Goal: Task Accomplishment & Management: Complete application form

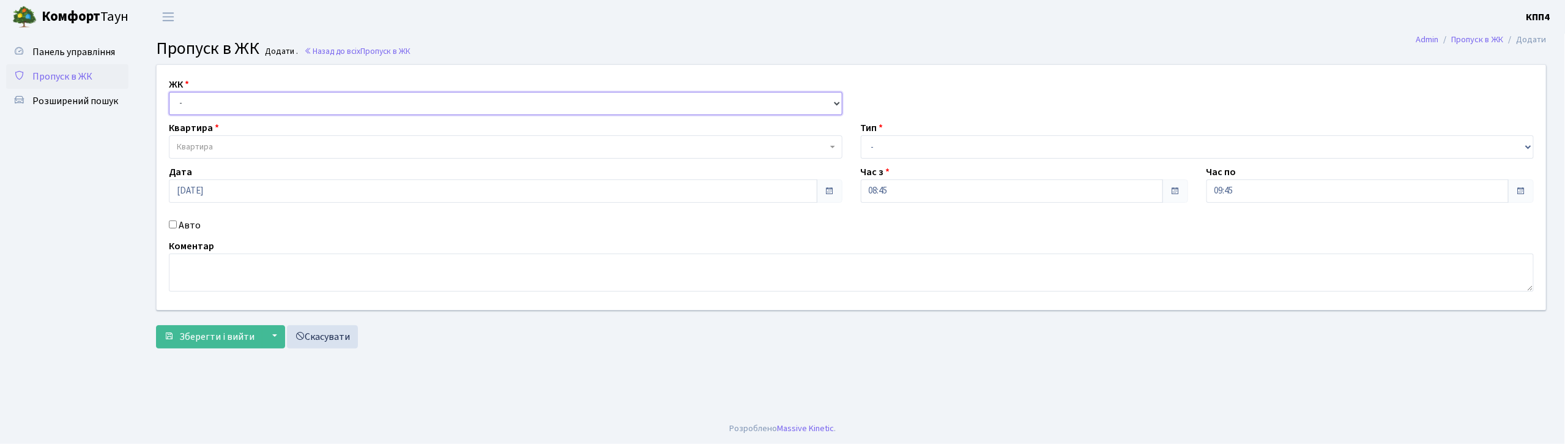
click at [318, 101] on select "- КТ, вул. Регенераторна, 4 КТ2, просп. Соборності, 17 КТ3, вул. Березнева, 16 …" at bounding box center [506, 103] width 674 height 23
select select "271"
click at [169, 92] on select "- КТ, вул. Регенераторна, 4 КТ2, просп. Соборності, 17 КТ3, вул. Березнева, 16 …" at bounding box center [506, 103] width 674 height 23
select select
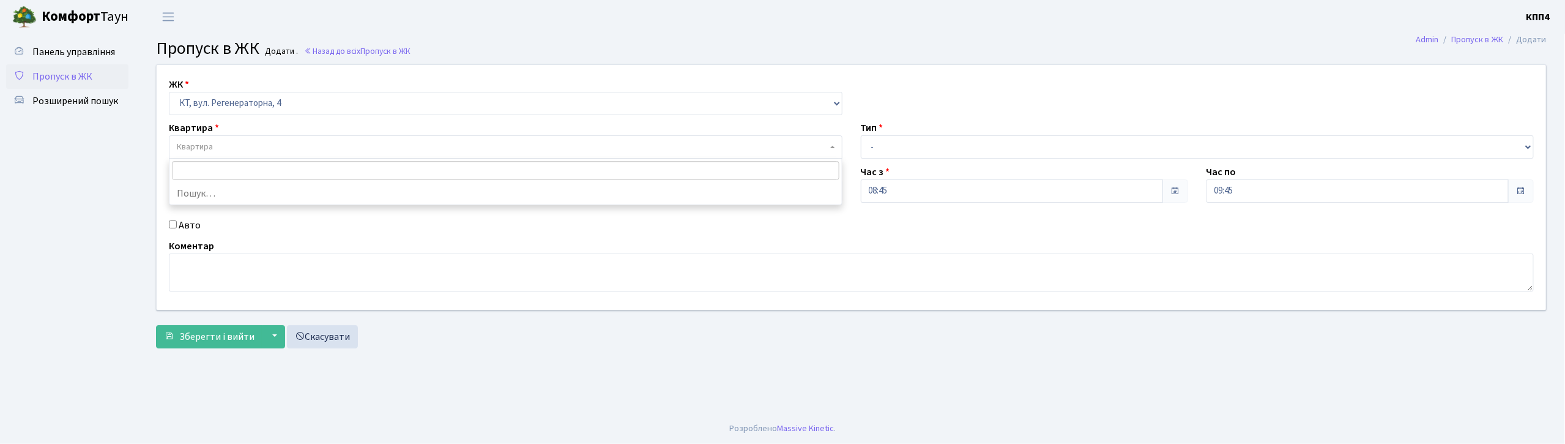
click at [295, 152] on span "Квартира" at bounding box center [502, 147] width 650 height 12
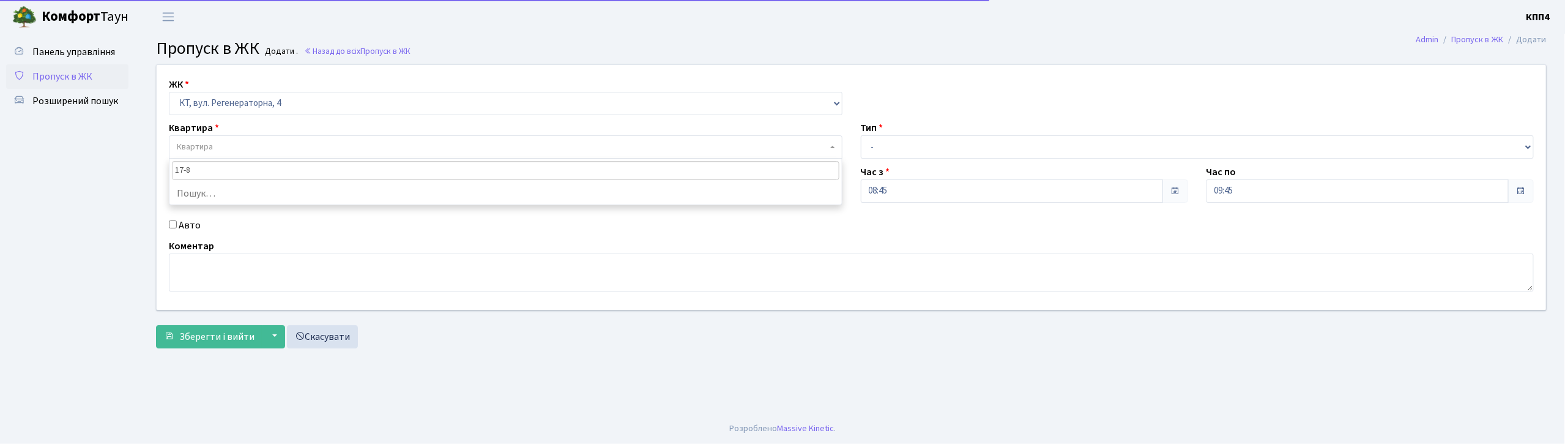
type input "17-81"
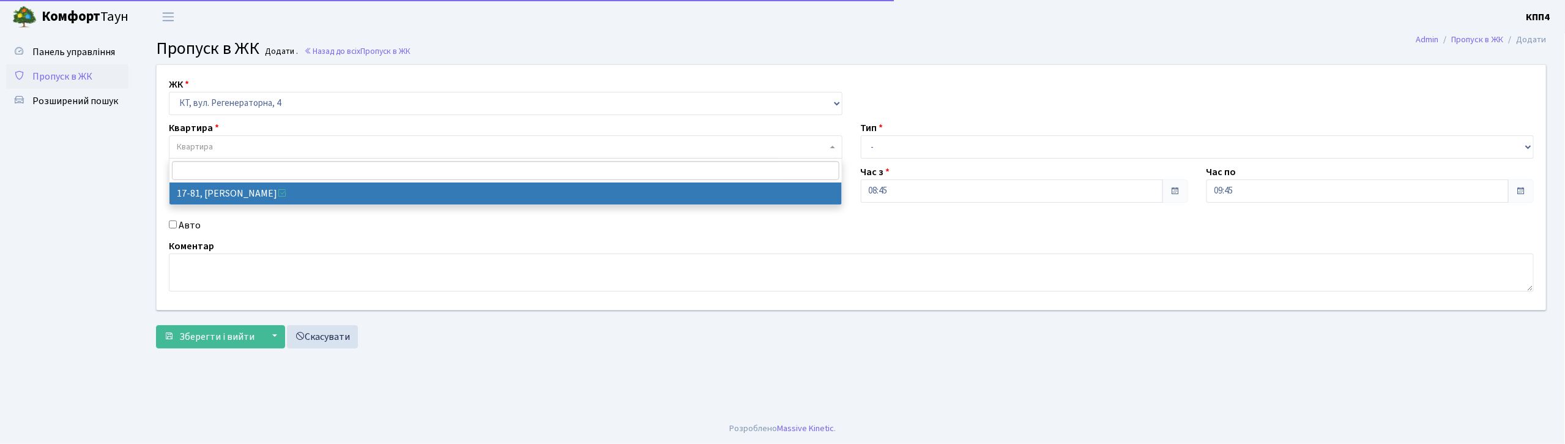
select select "9035"
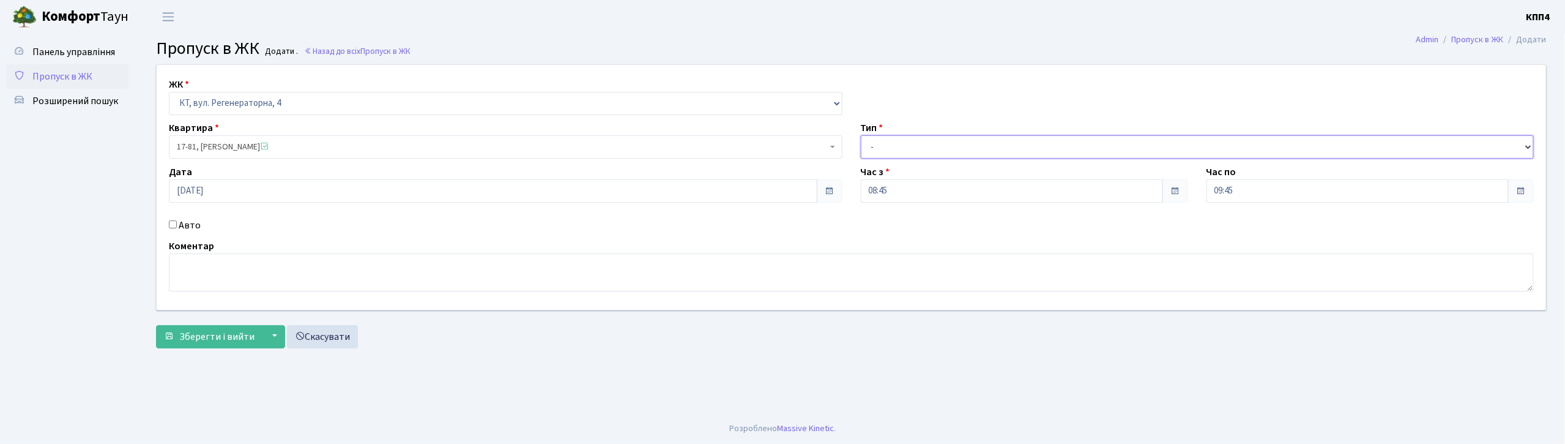
click at [979, 151] on select "- Доставка Таксі Гості Сервіс" at bounding box center [1198, 146] width 674 height 23
select select "3"
click at [861, 135] on select "- Доставка Таксі Гості Сервіс" at bounding box center [1198, 146] width 674 height 23
click at [626, 279] on textarea at bounding box center [851, 272] width 1365 height 38
type textarea "ВСІХ"
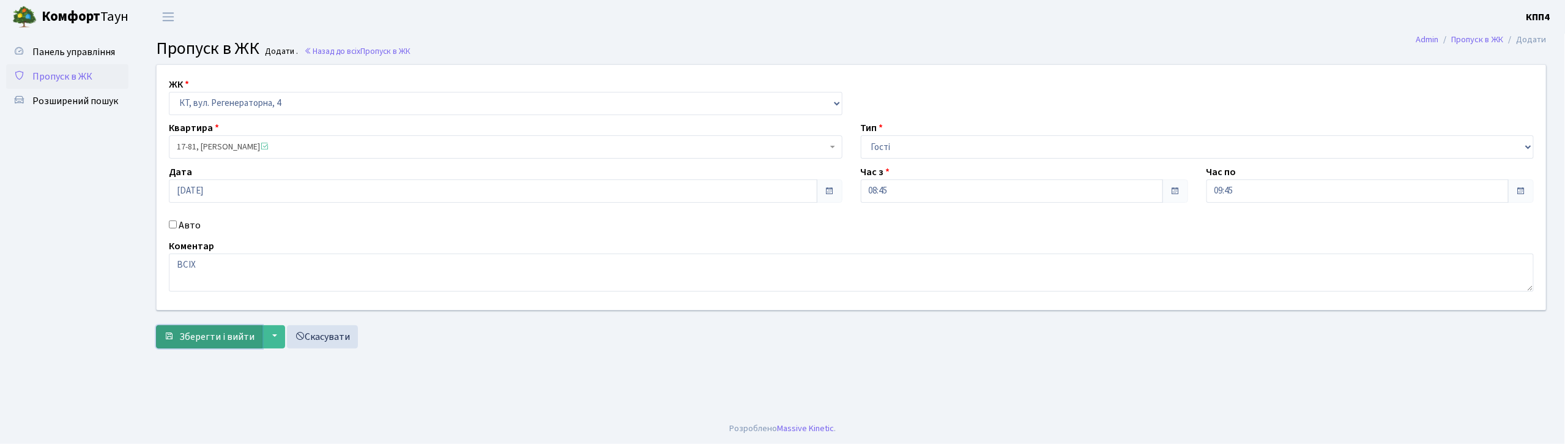
click at [233, 333] on span "Зберегти і вийти" at bounding box center [216, 336] width 75 height 13
drag, startPoint x: 257, startPoint y: 94, endPoint x: 248, endPoint y: 110, distance: 18.6
click at [257, 94] on select "- КТ, вул. Регенераторна, 4 КТ2, просп. Соборності, 17 КТ3, вул. Березнева, 16 …" at bounding box center [506, 103] width 674 height 23
select select "271"
click at [169, 92] on select "- КТ, вул. Регенераторна, 4 КТ2, просп. Соборності, 17 КТ3, вул. Березнева, 16 …" at bounding box center [506, 103] width 674 height 23
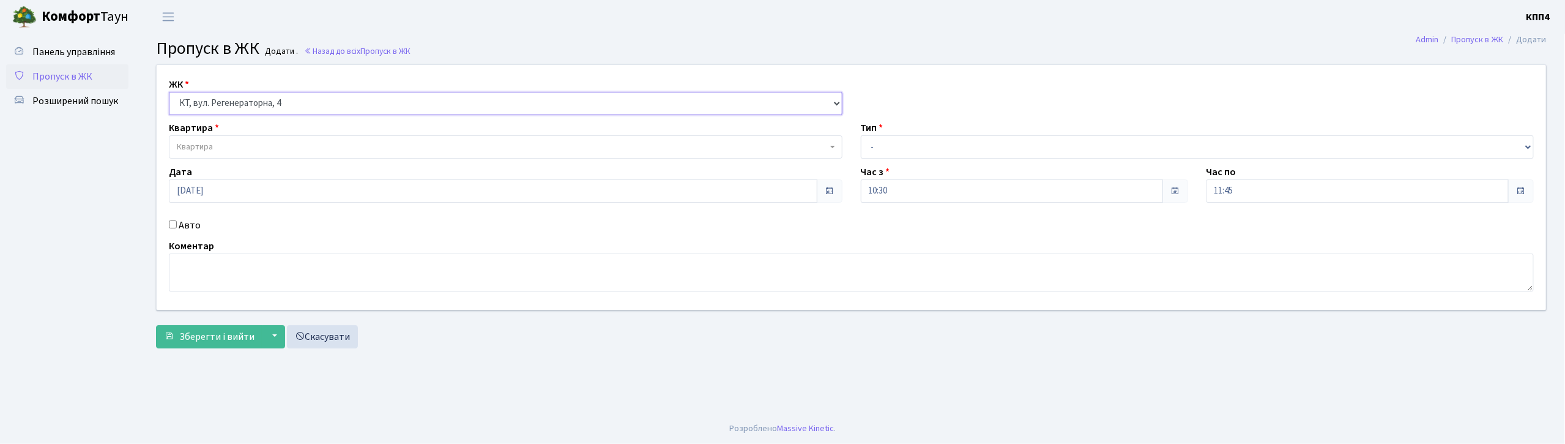
select select
click at [246, 136] on span "Квартира" at bounding box center [506, 146] width 674 height 23
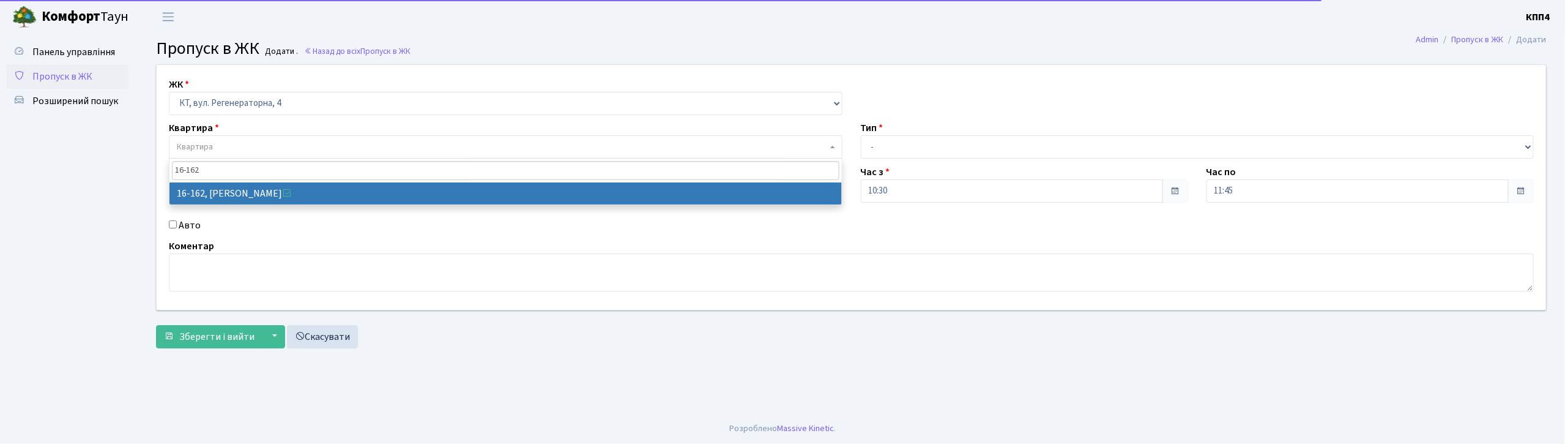
type input "16-162"
select select "8723"
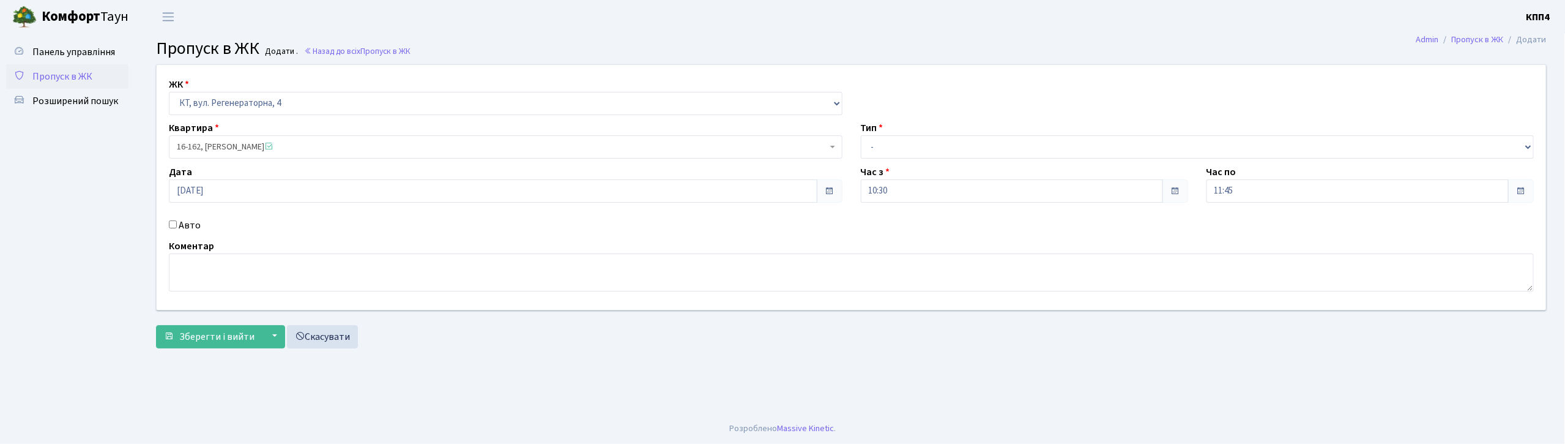
click at [193, 228] on label "Авто" at bounding box center [190, 225] width 22 height 15
click at [177, 228] on input "Авто" at bounding box center [173, 224] width 8 height 8
checkbox input "true"
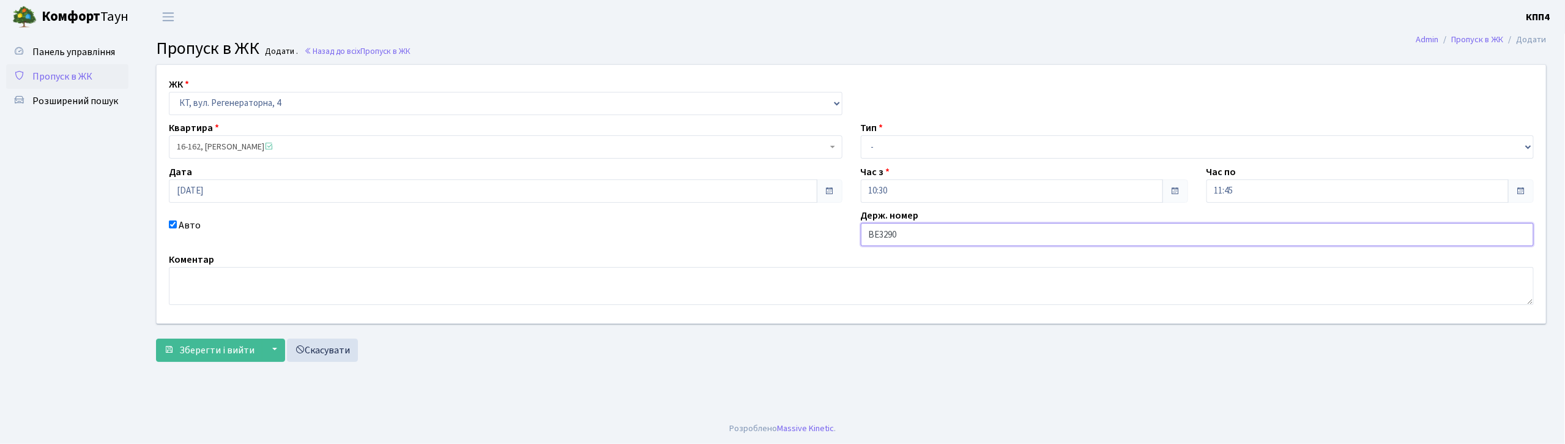
type input "ВЕ3290АО"
drag, startPoint x: 906, startPoint y: 147, endPoint x: 903, endPoint y: 155, distance: 8.0
click at [906, 147] on select "- Доставка Таксі Гості Сервіс" at bounding box center [1198, 146] width 674 height 23
select select "3"
click at [861, 135] on select "- Доставка Таксі Гості Сервіс" at bounding box center [1198, 146] width 674 height 23
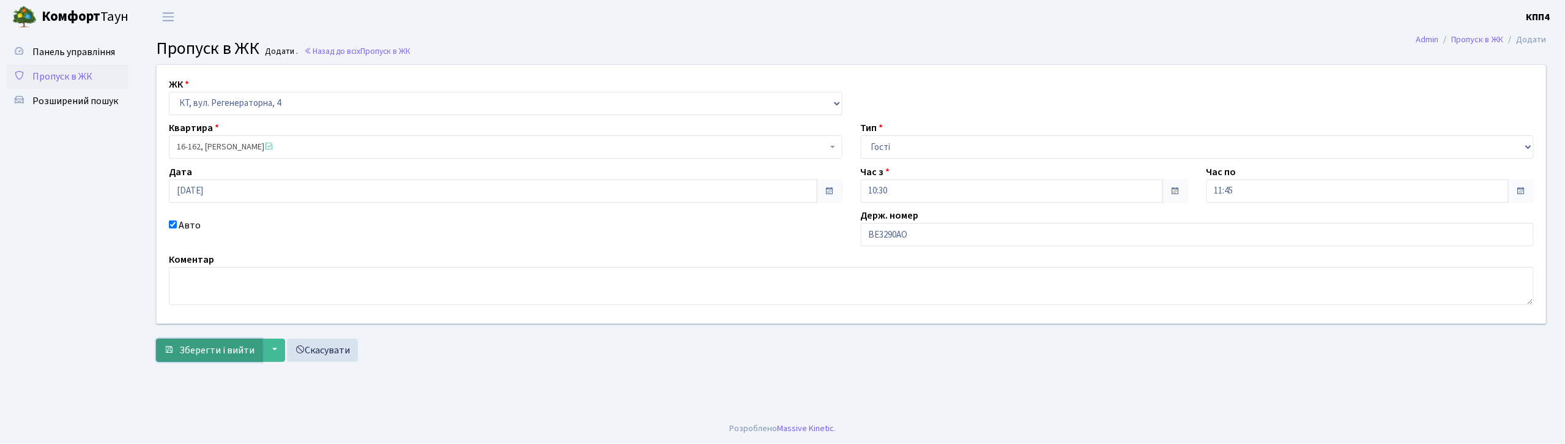
click at [204, 339] on button "Зберегти і вийти" at bounding box center [209, 349] width 106 height 23
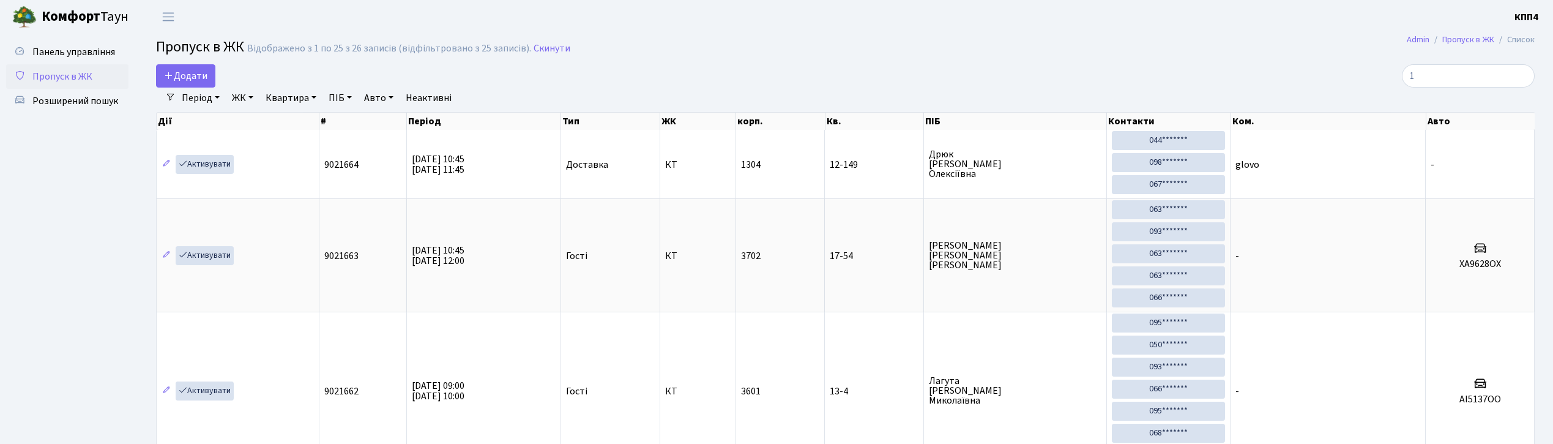
select select "25"
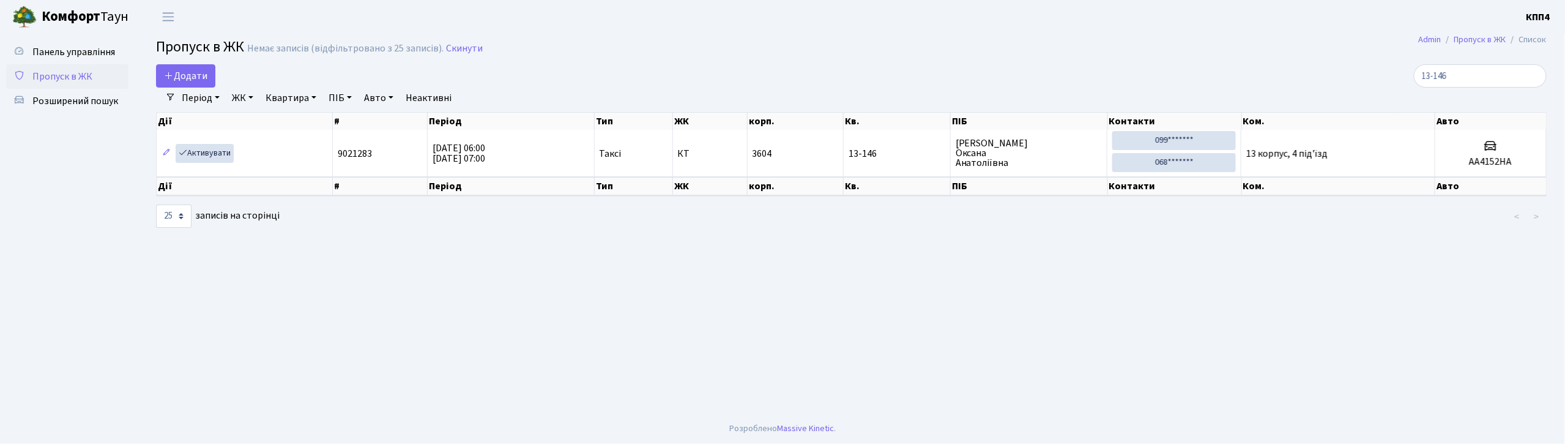
type input "13-146"
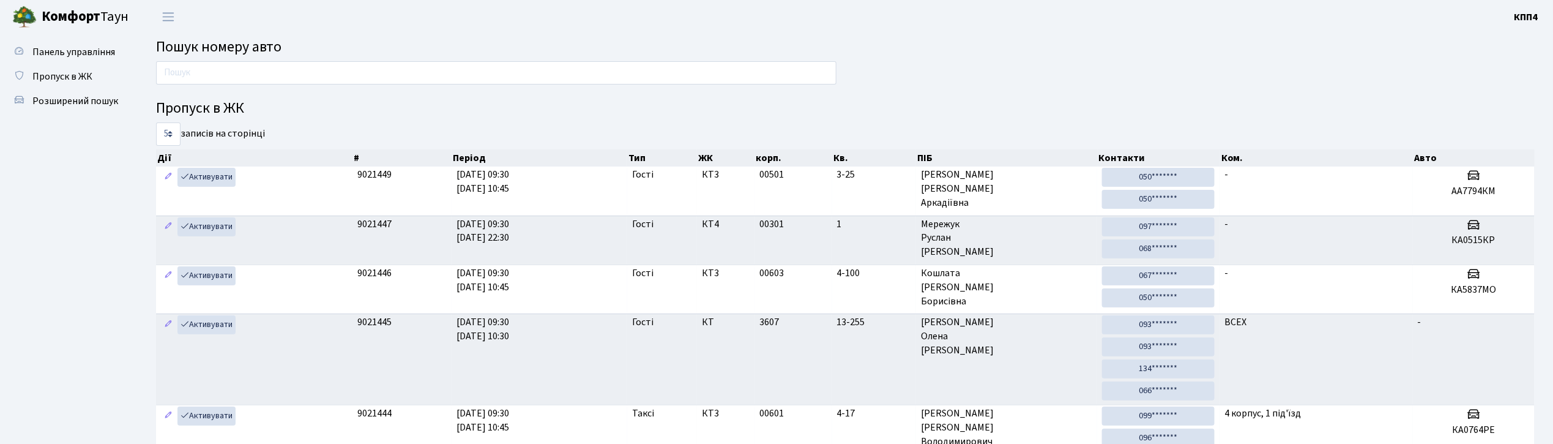
click at [423, 75] on input "text" at bounding box center [496, 72] width 680 height 23
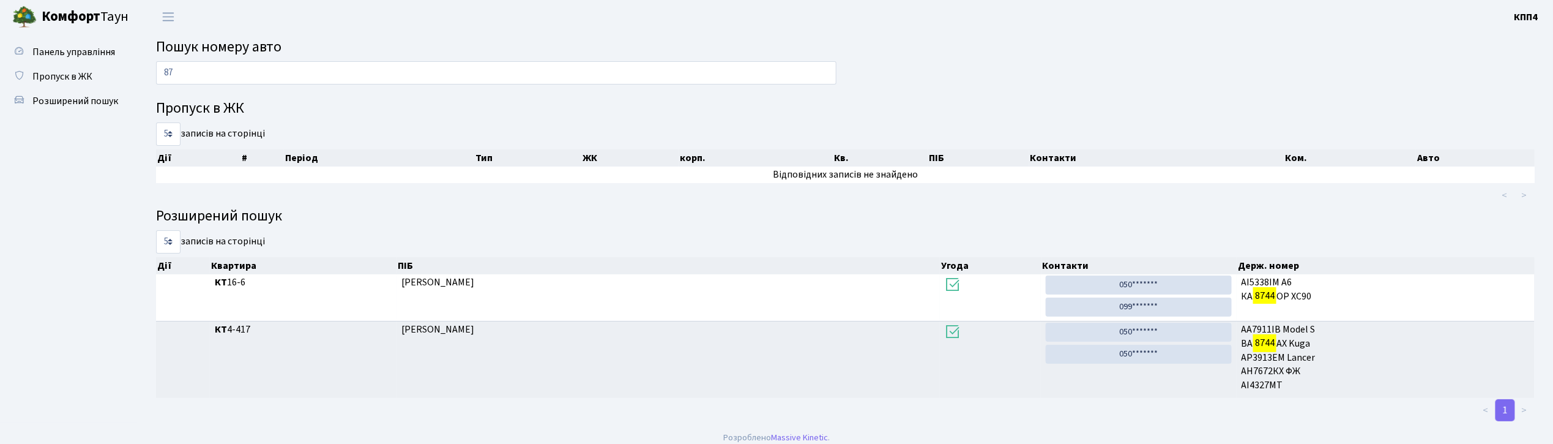
type input "8"
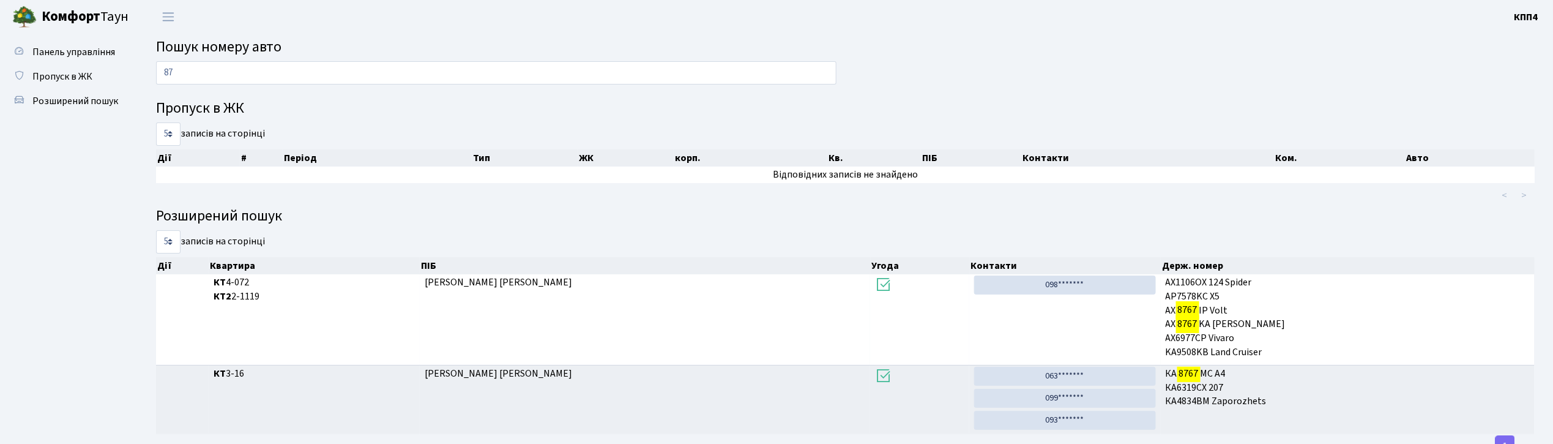
type input "8"
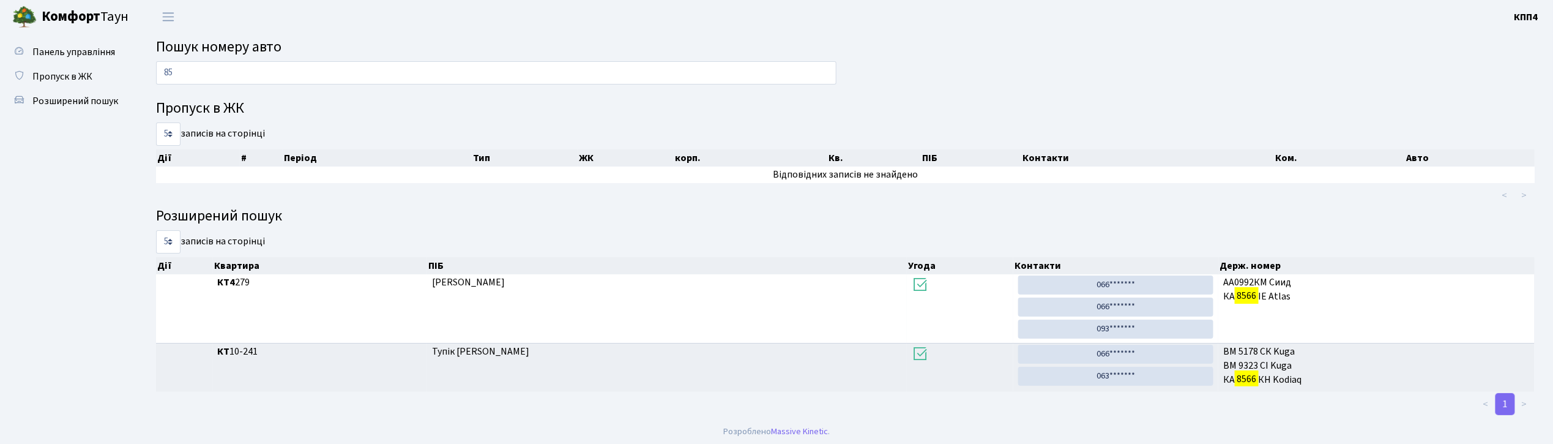
type input "8"
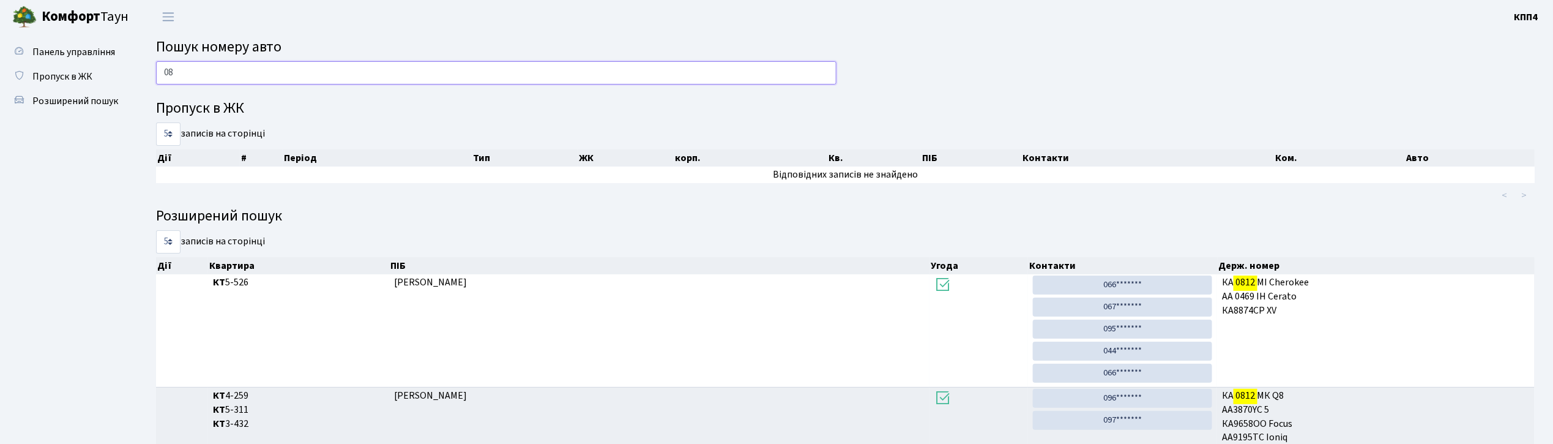
type input "0"
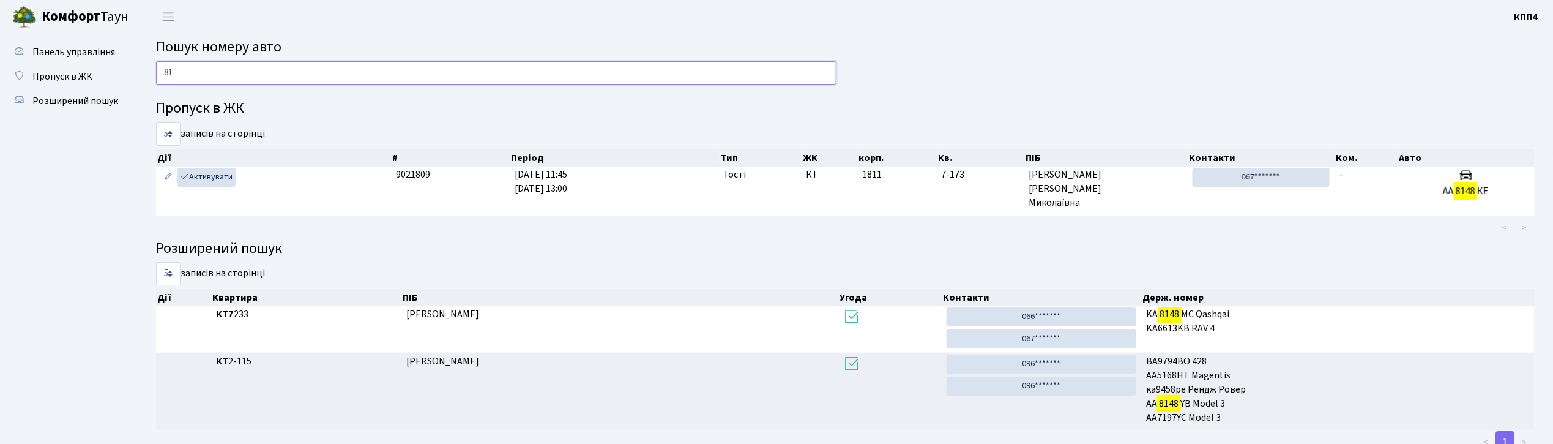
type input "8"
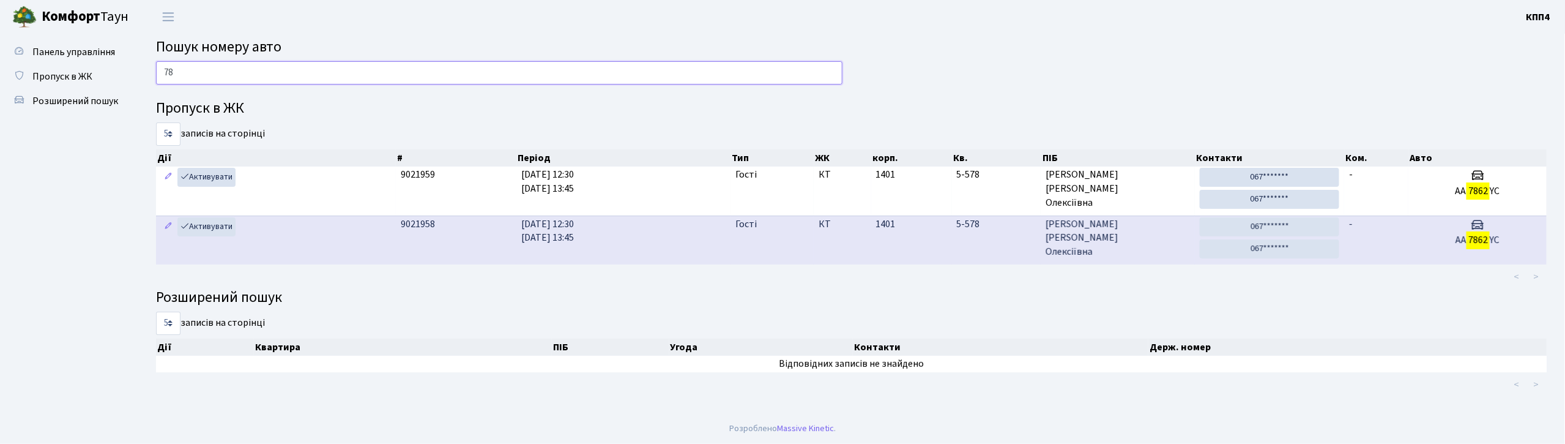
type input "7"
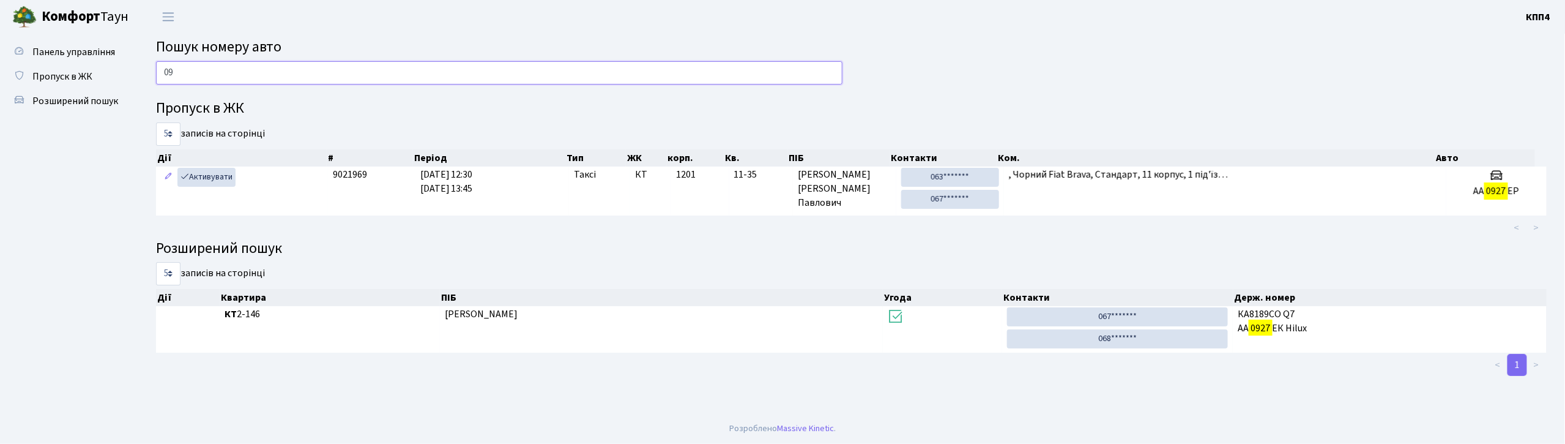
type input "0"
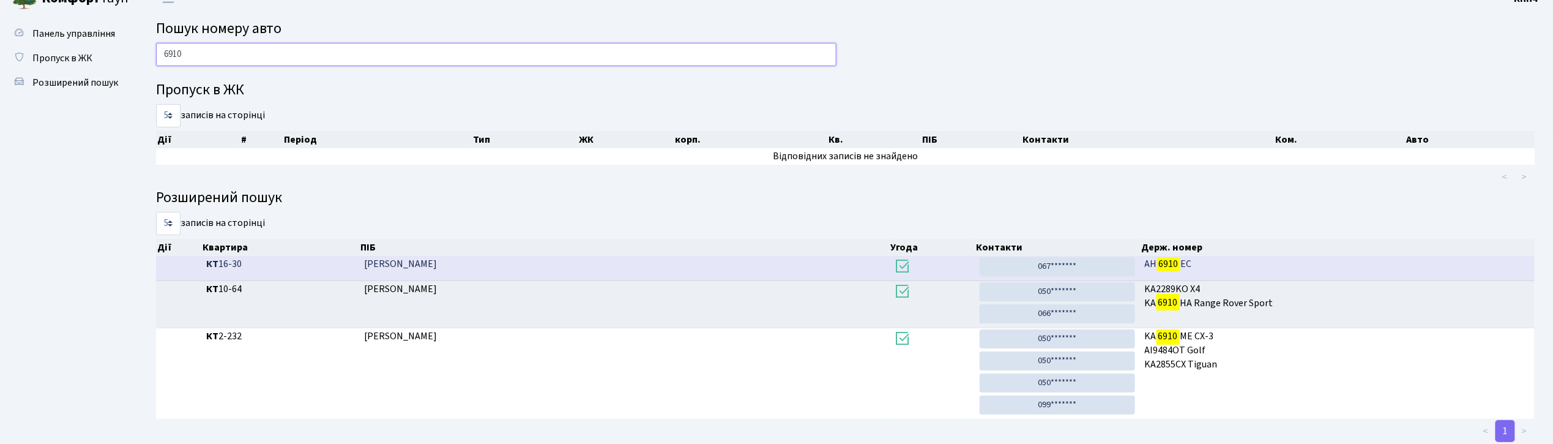
scroll to position [51, 0]
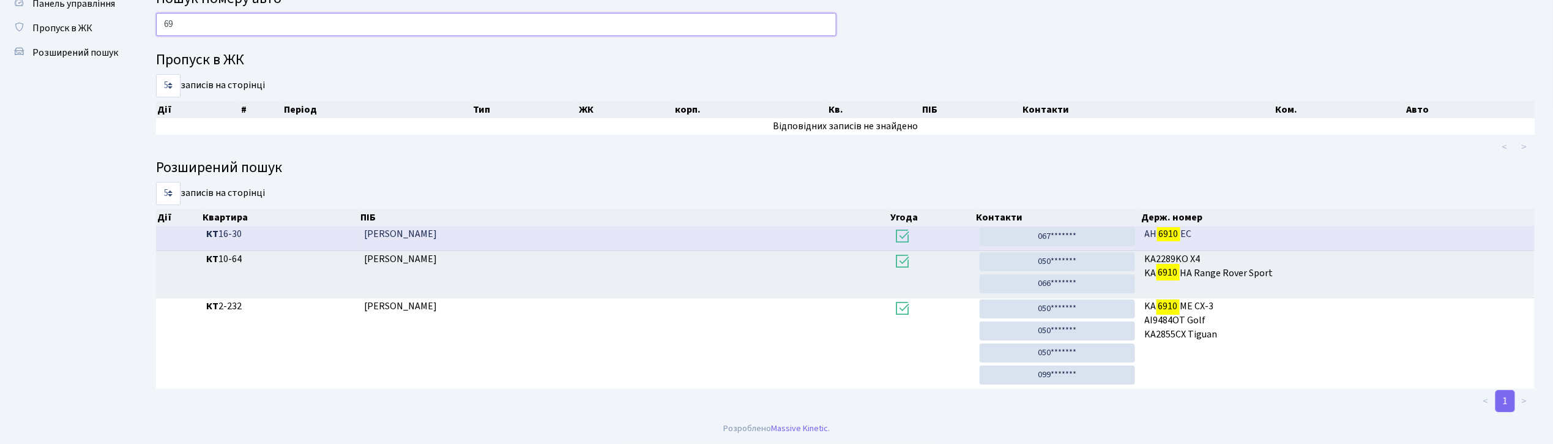
type input "6"
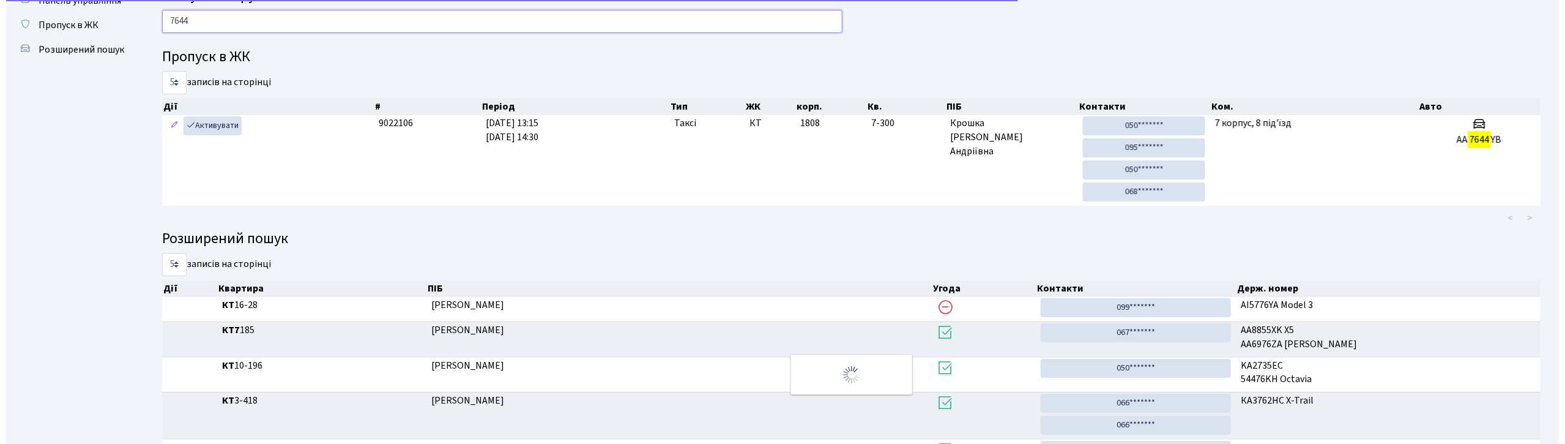
scroll to position [0, 0]
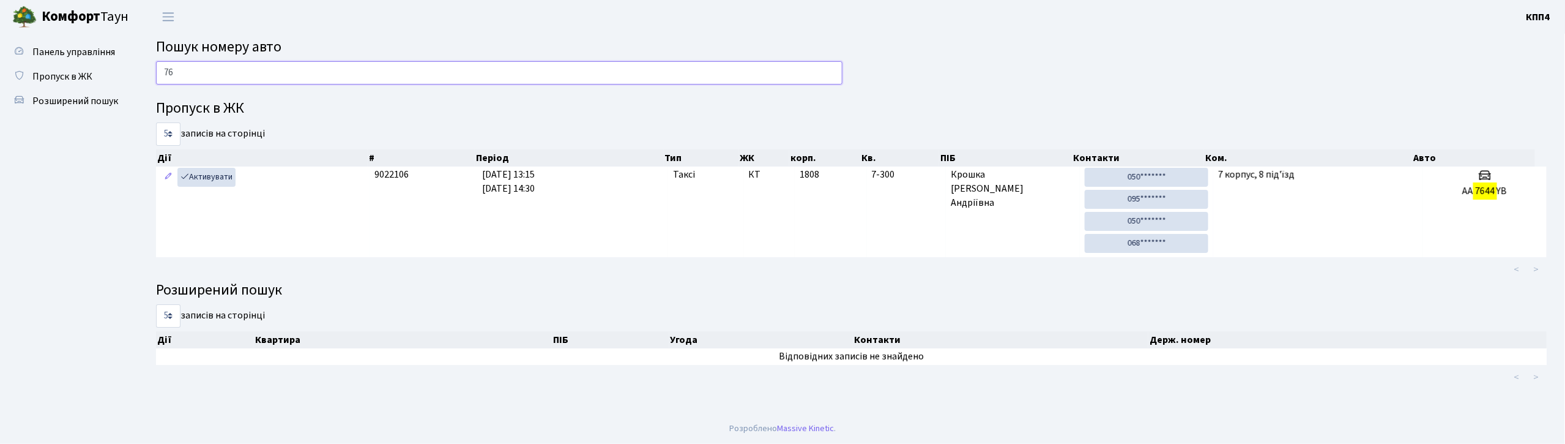
type input "7"
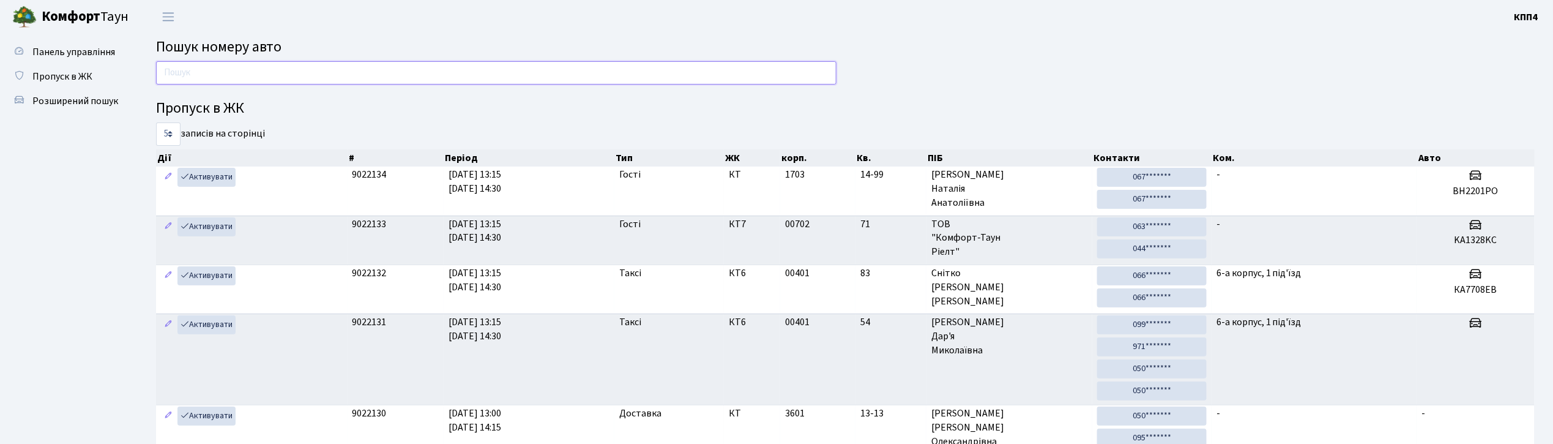
click at [370, 81] on input "text" at bounding box center [496, 72] width 680 height 23
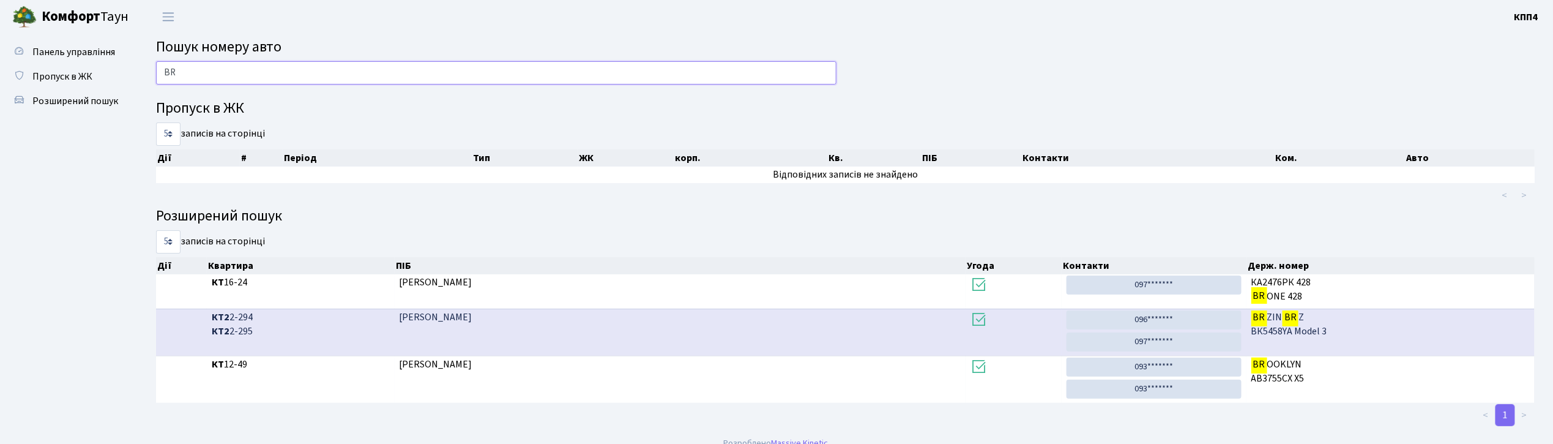
type input "B"
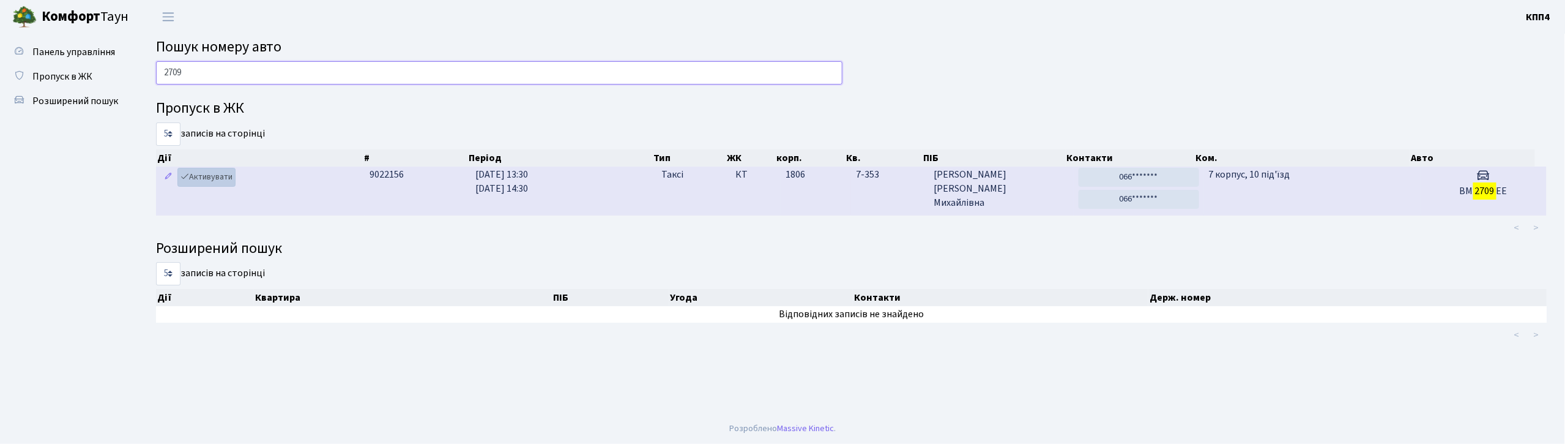
type input "2709"
click at [212, 177] on link "Активувати" at bounding box center [206, 177] width 58 height 19
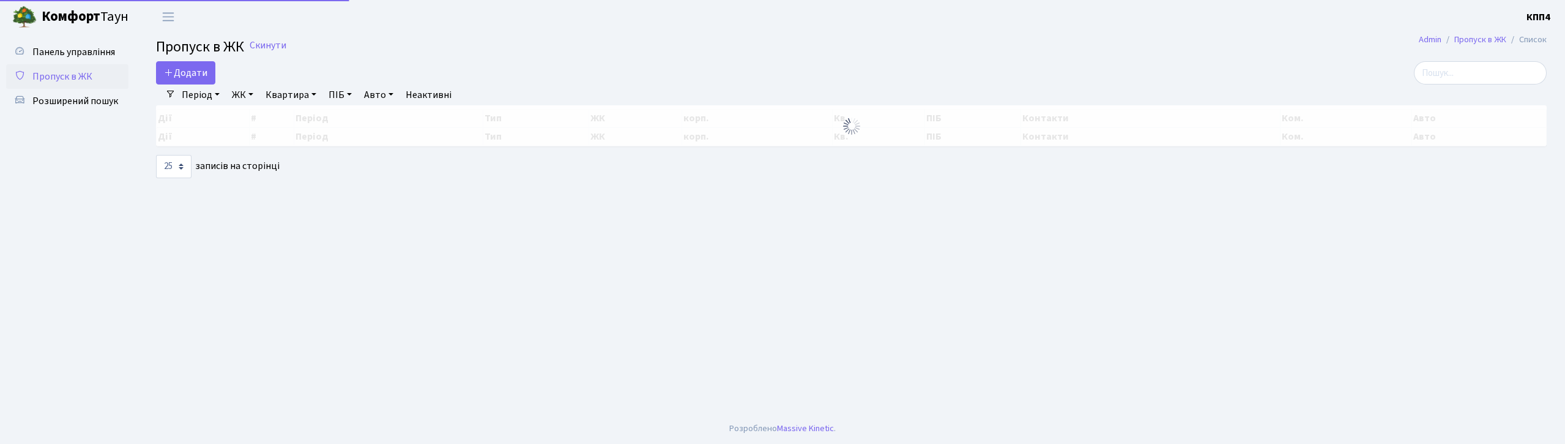
select select "25"
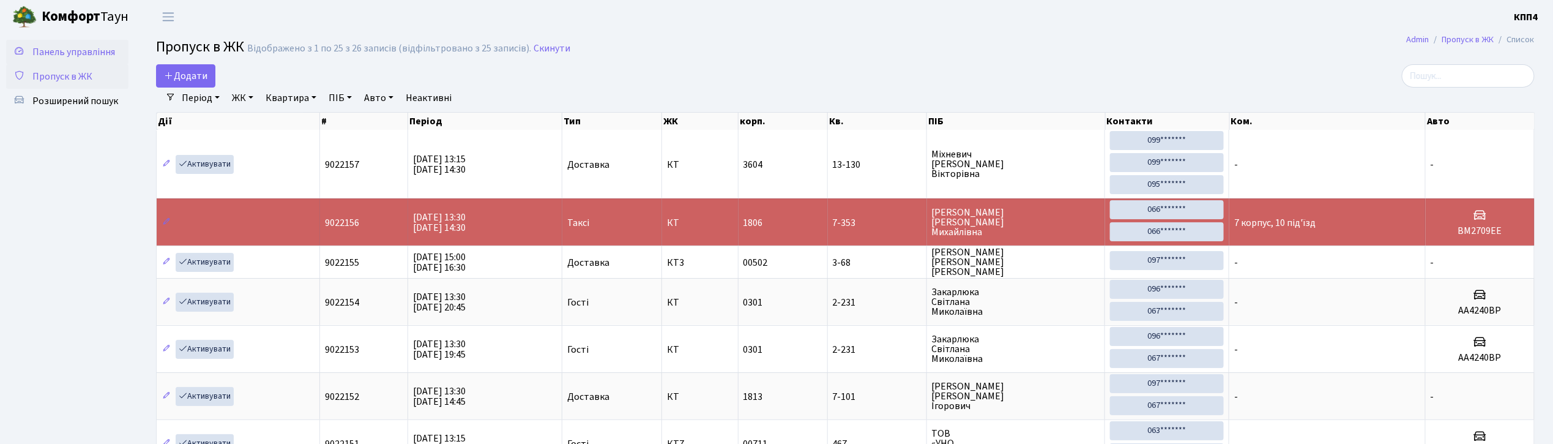
click at [75, 54] on span "Панель управління" at bounding box center [73, 51] width 83 height 13
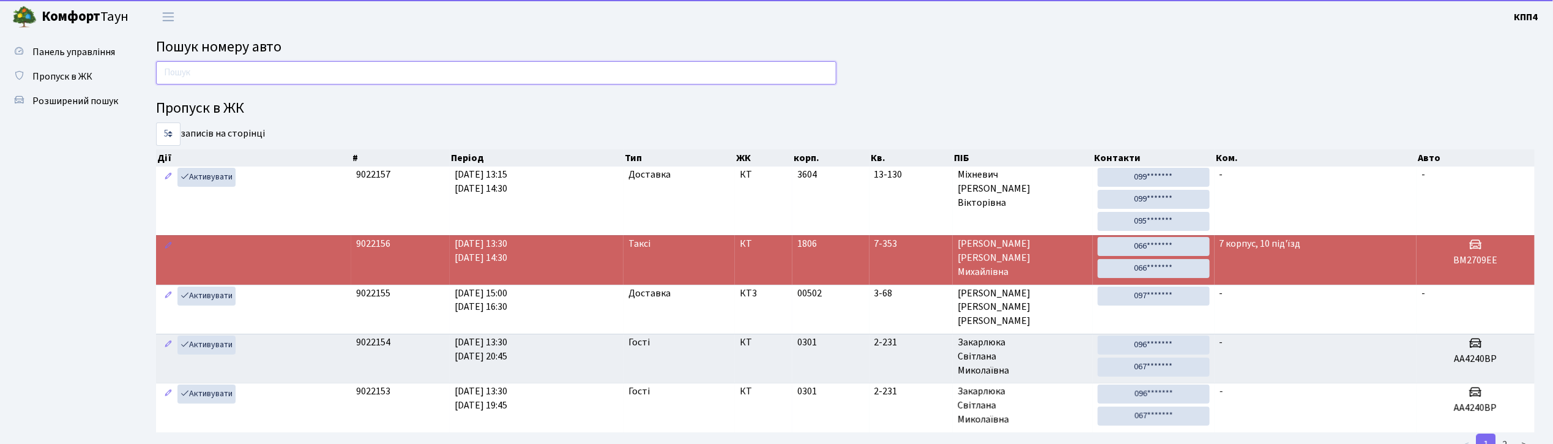
click at [243, 67] on input "text" at bounding box center [496, 72] width 680 height 23
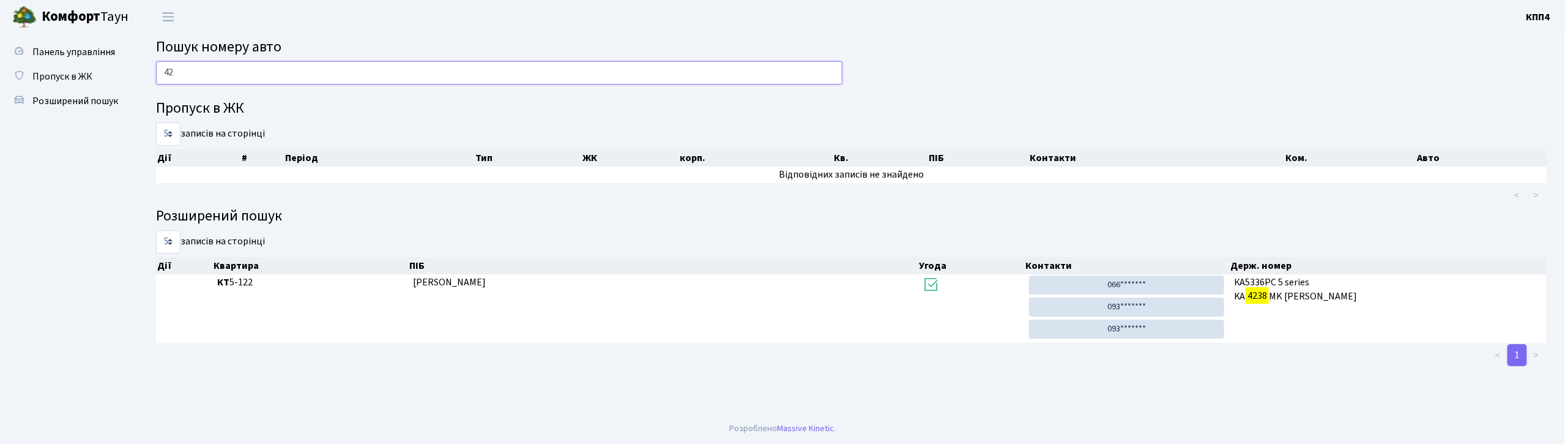
type input "4"
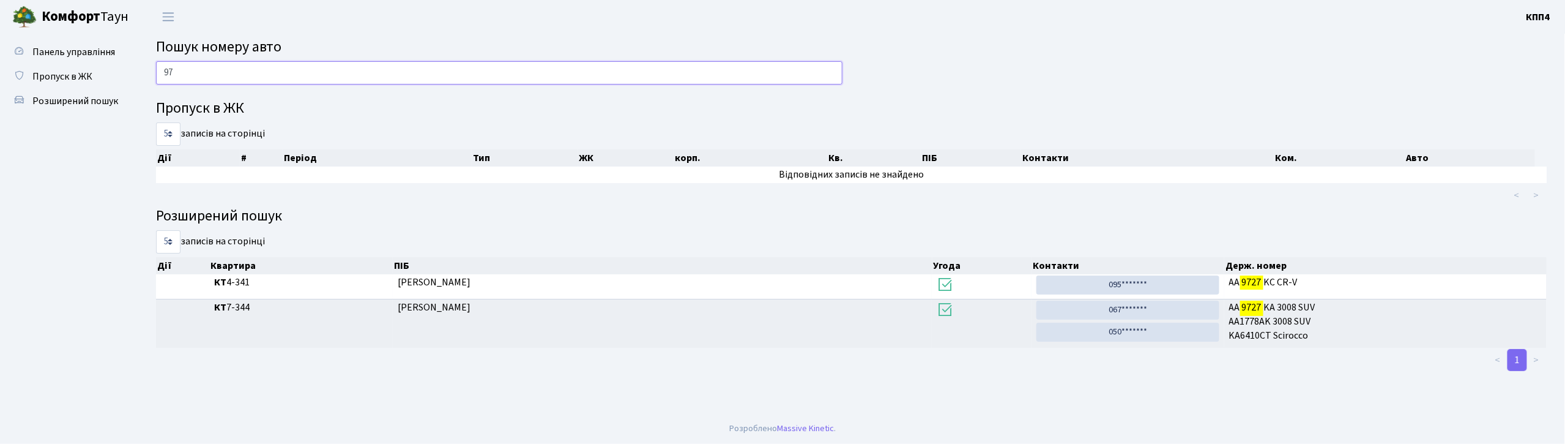
type input "9"
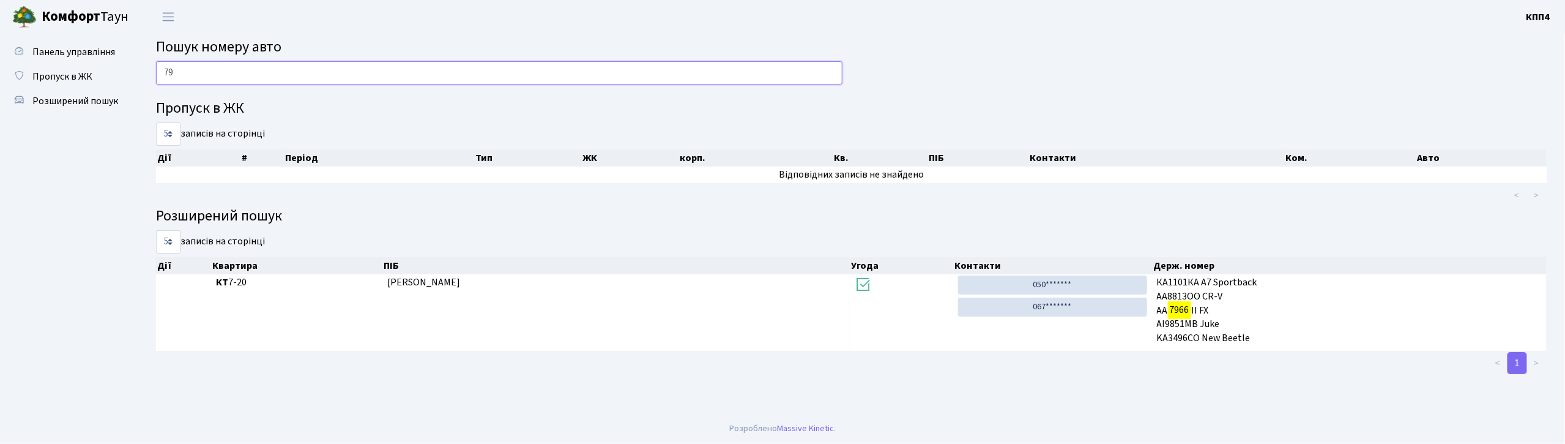
type input "7"
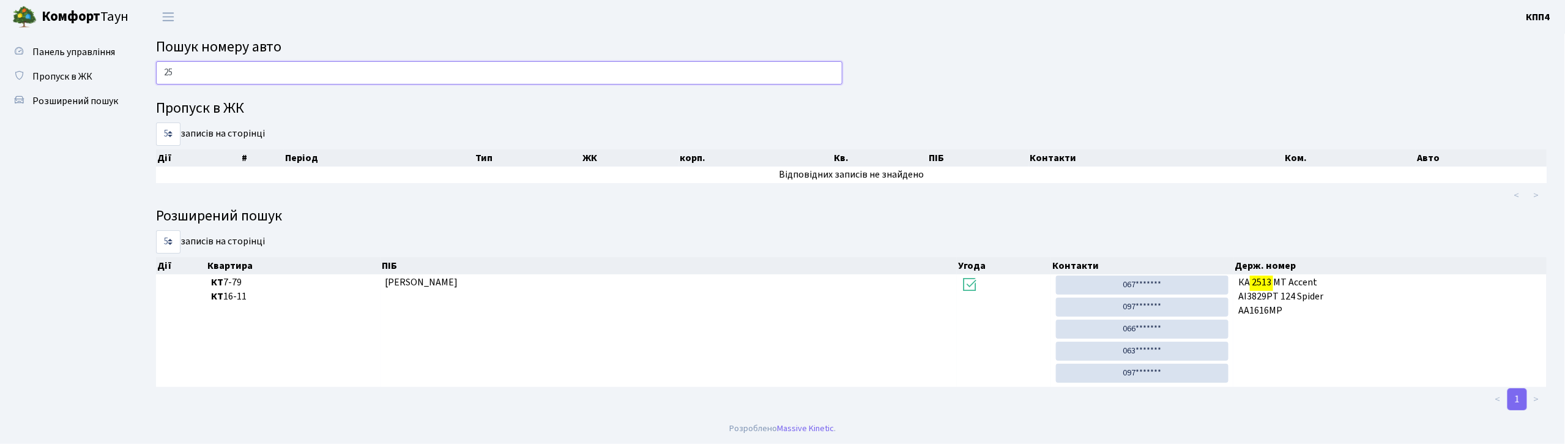
type input "2"
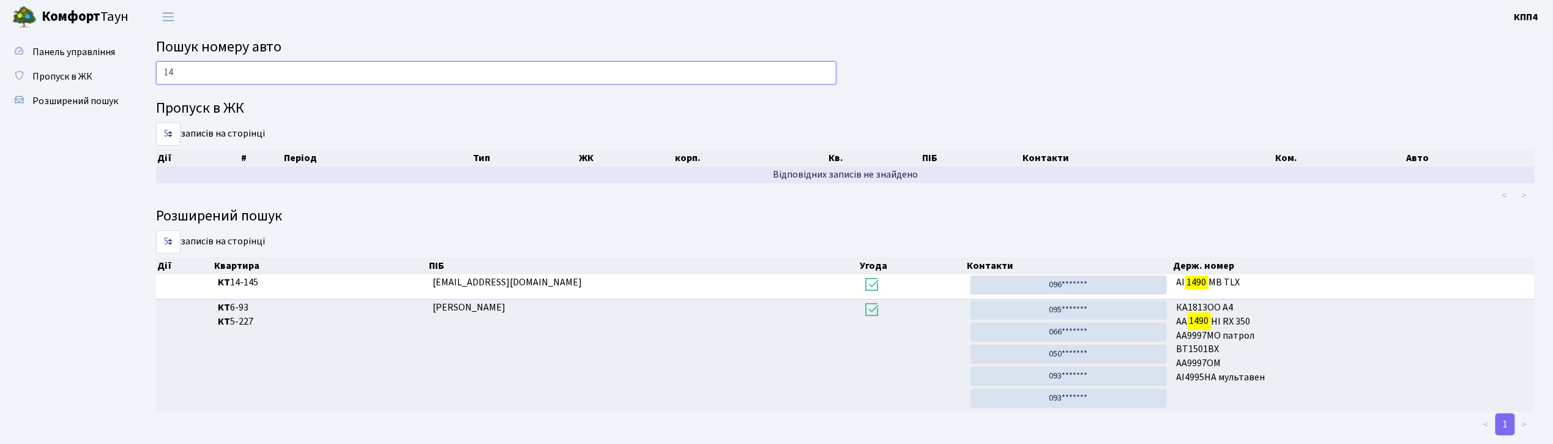
type input "1"
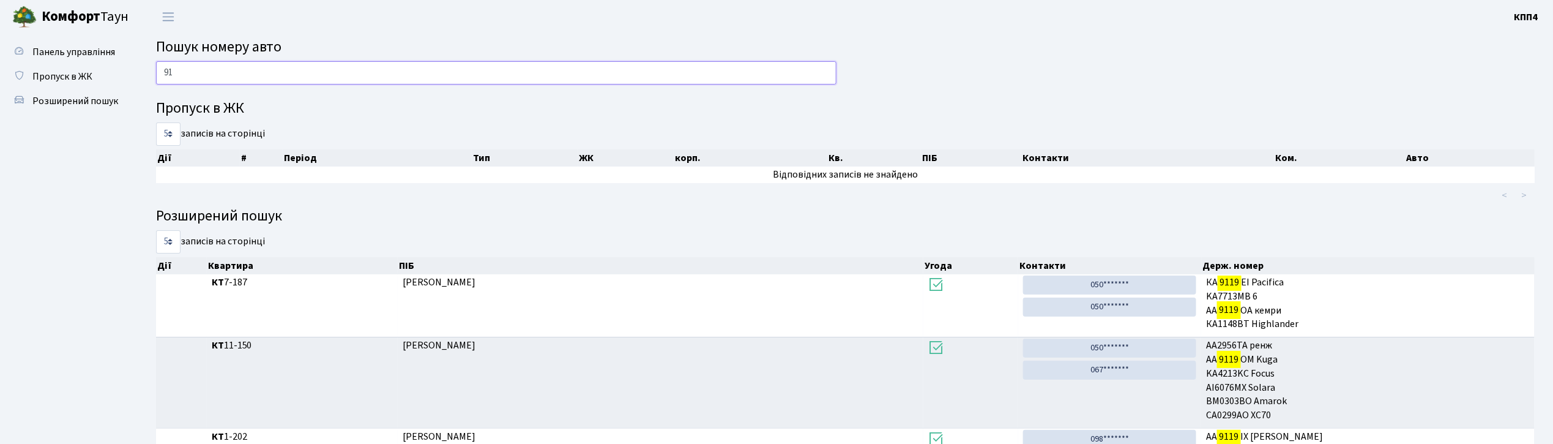
type input "9"
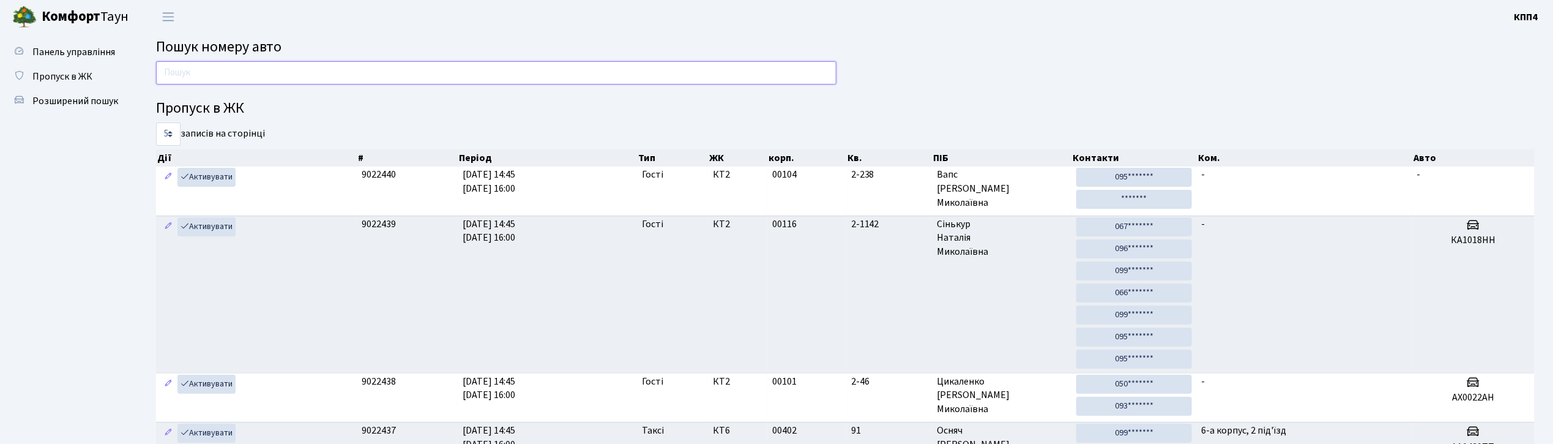
click at [421, 77] on input "text" at bounding box center [496, 72] width 680 height 23
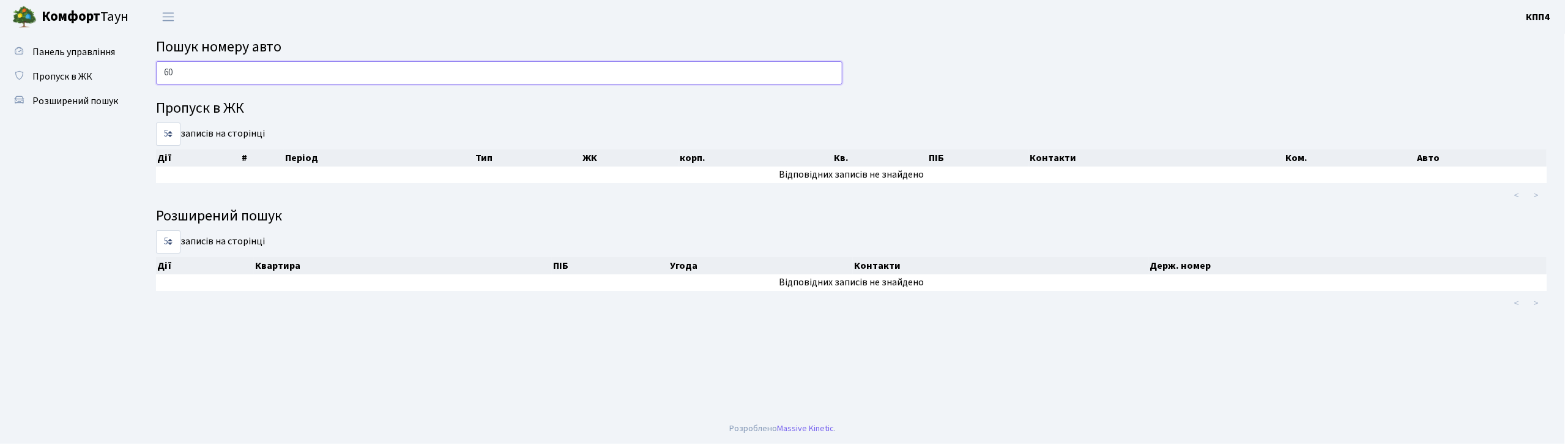
type input "6"
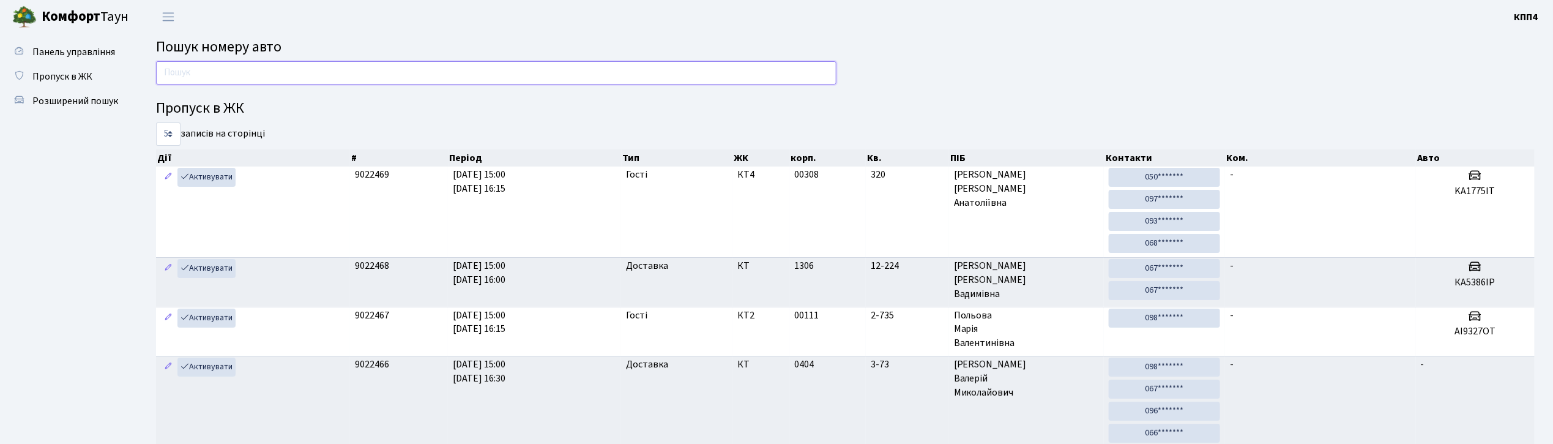
click at [267, 75] on input "text" at bounding box center [496, 72] width 680 height 23
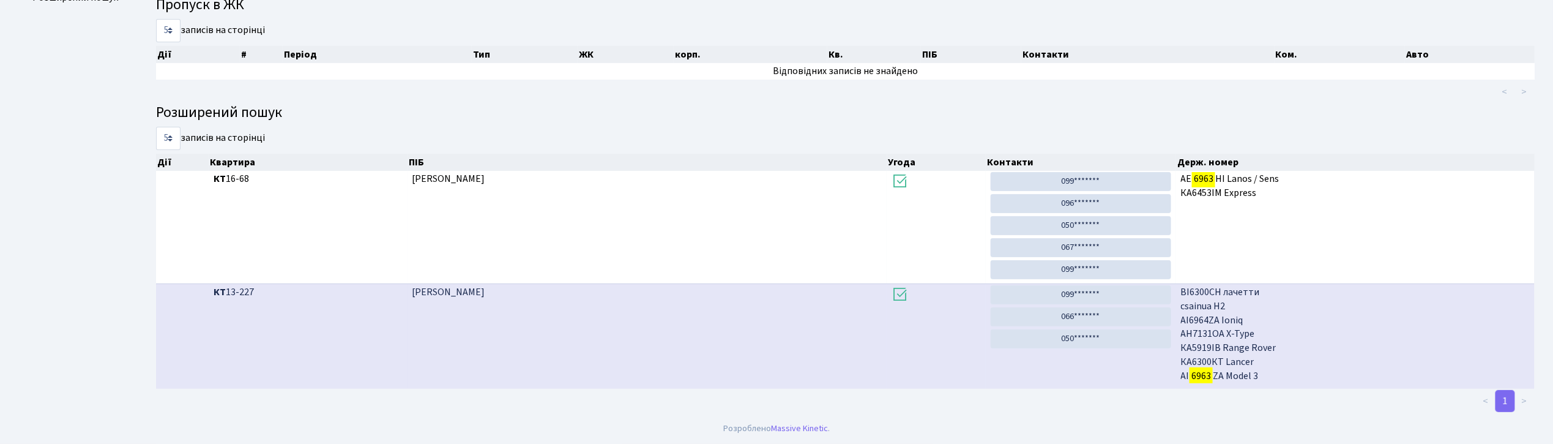
scroll to position [1, 0]
drag, startPoint x: 1515, startPoint y: 344, endPoint x: 1506, endPoint y: 385, distance: 41.9
click at [1512, 394] on div "5 10 25 50 записів на сторінці Дії Квартира ПІБ Угода Контакти Держ. номер Дії …" at bounding box center [845, 270] width 1378 height 286
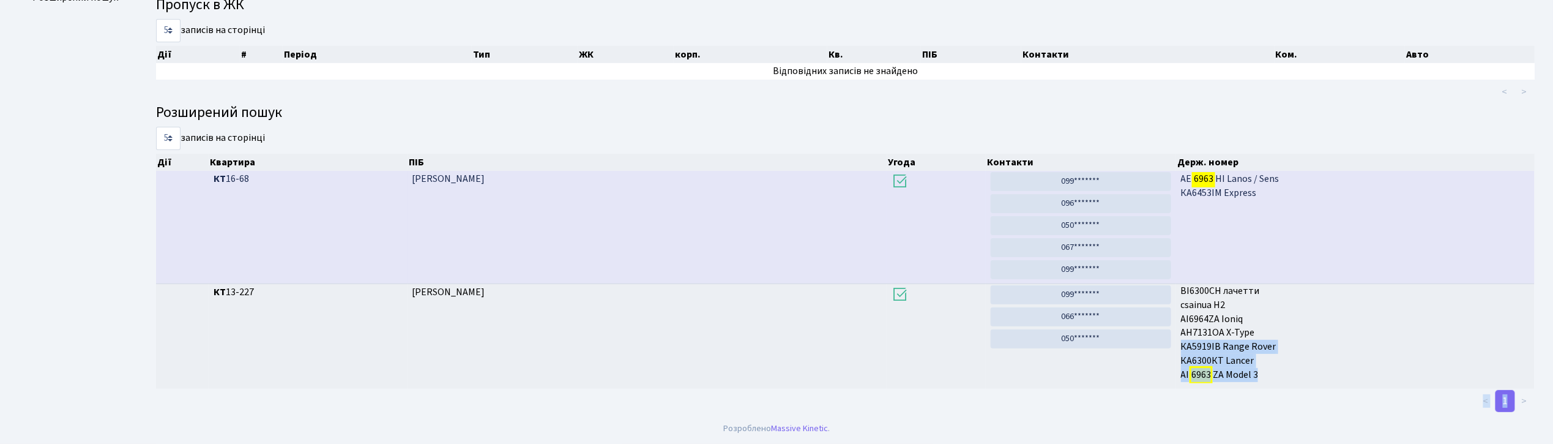
scroll to position [105, 0]
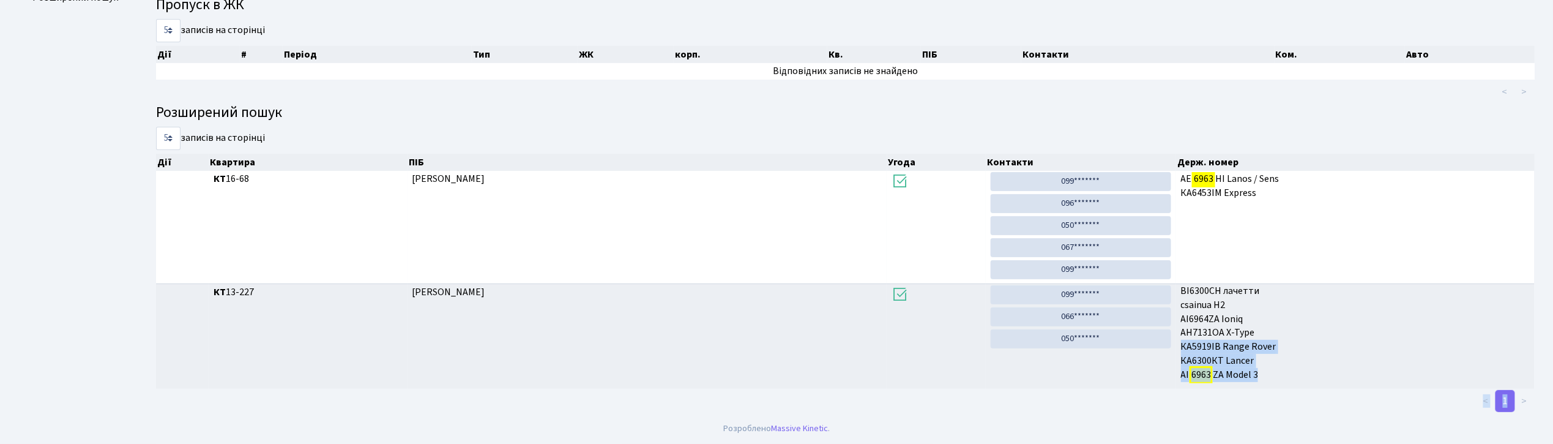
click at [1262, 412] on div "< 1 >" at bounding box center [1136, 400] width 815 height 24
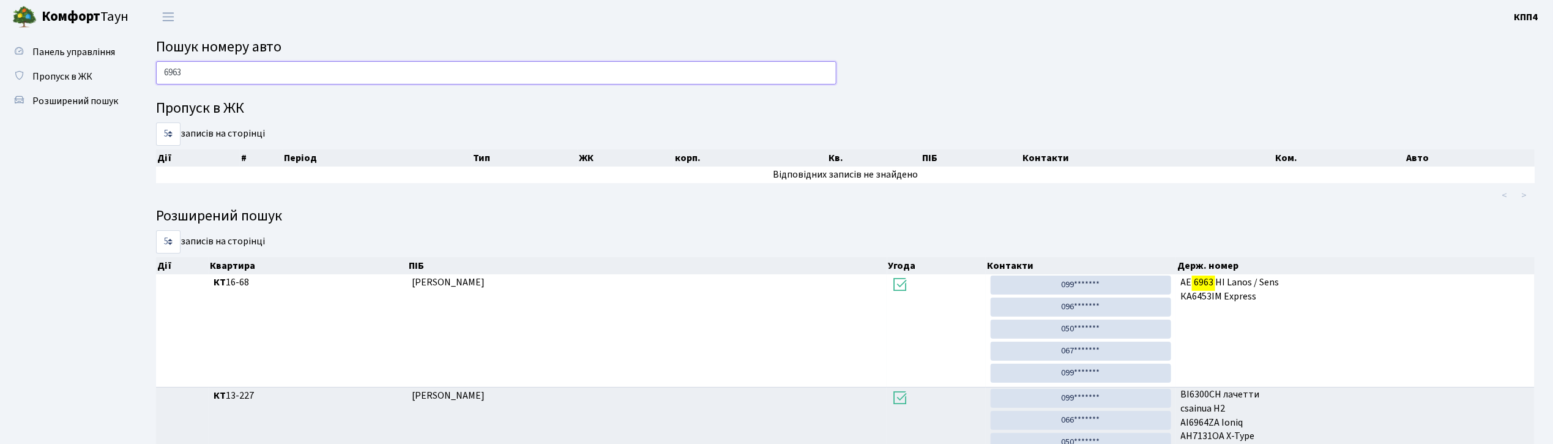
click at [370, 75] on input "6963" at bounding box center [496, 72] width 680 height 23
type input "6"
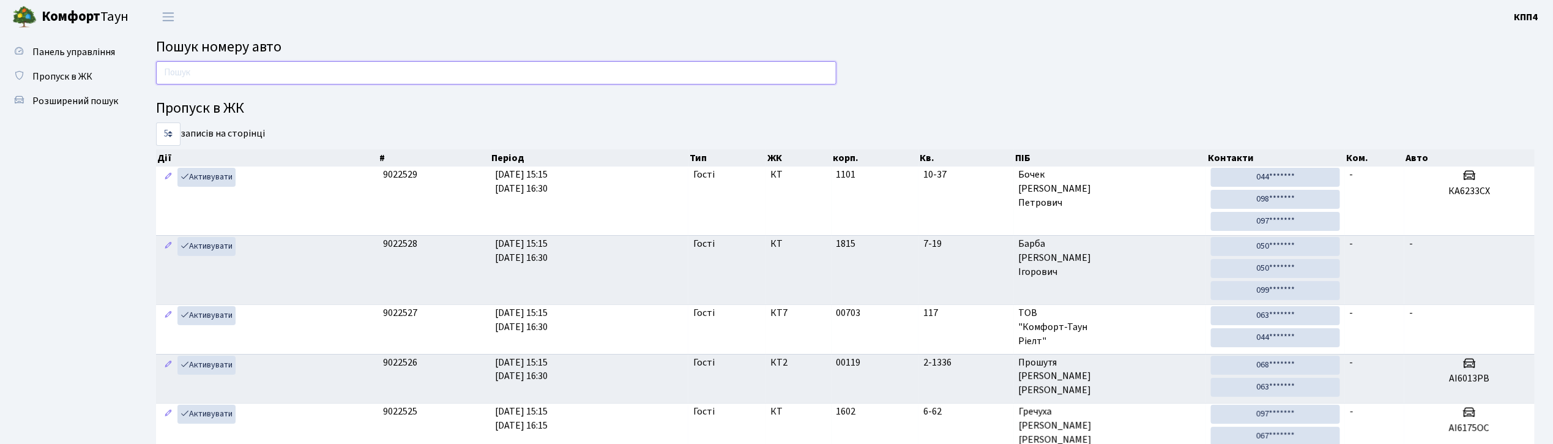
click at [209, 70] on input "text" at bounding box center [496, 72] width 680 height 23
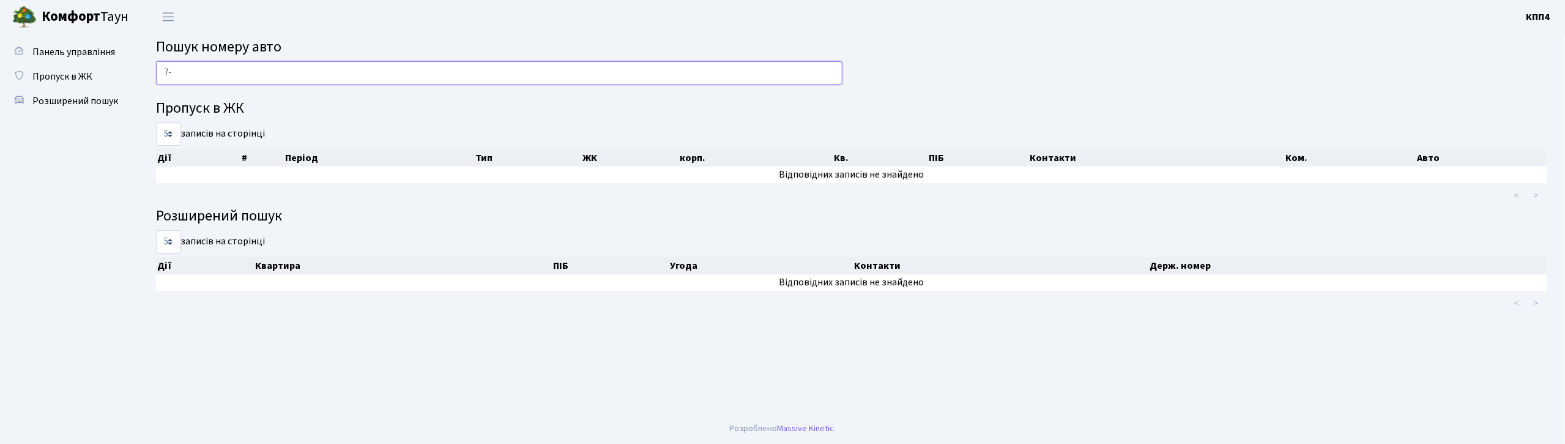
type input "7"
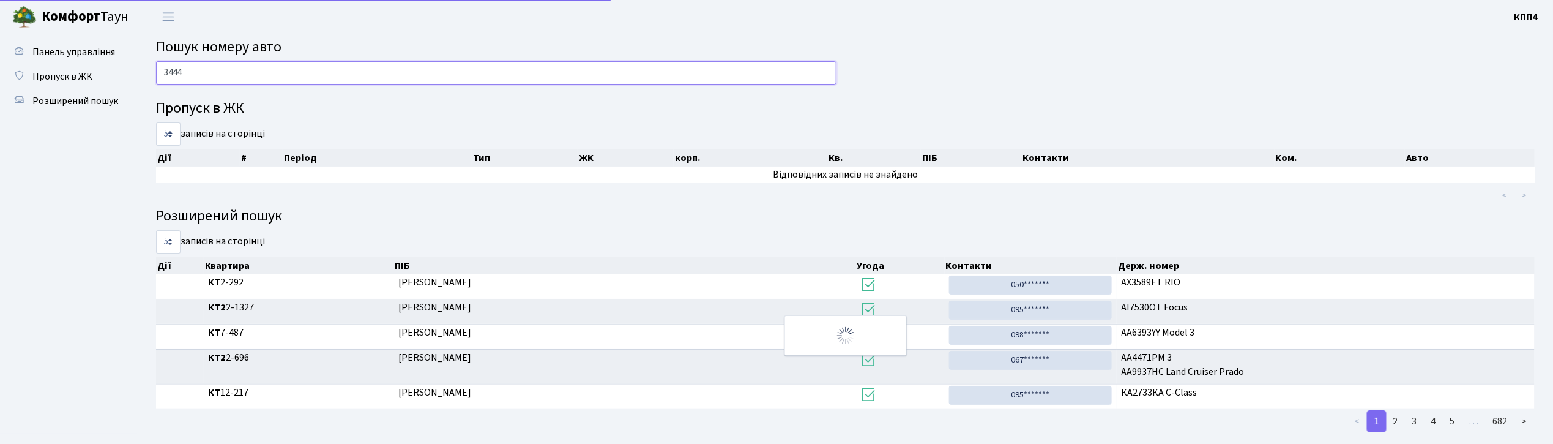
type input "3444"
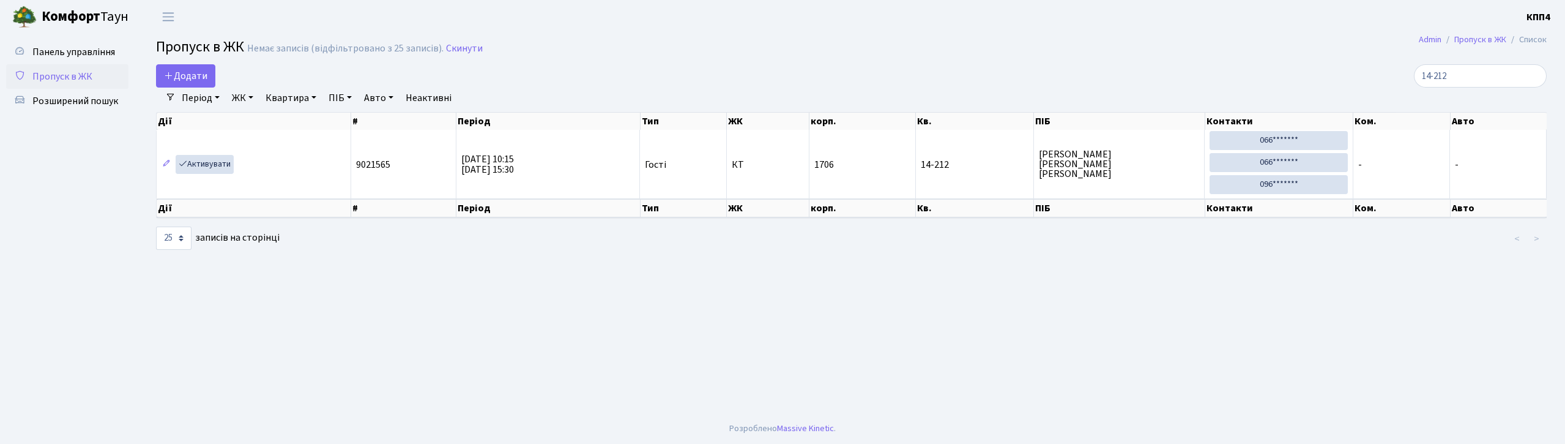
select select "25"
type input "1"
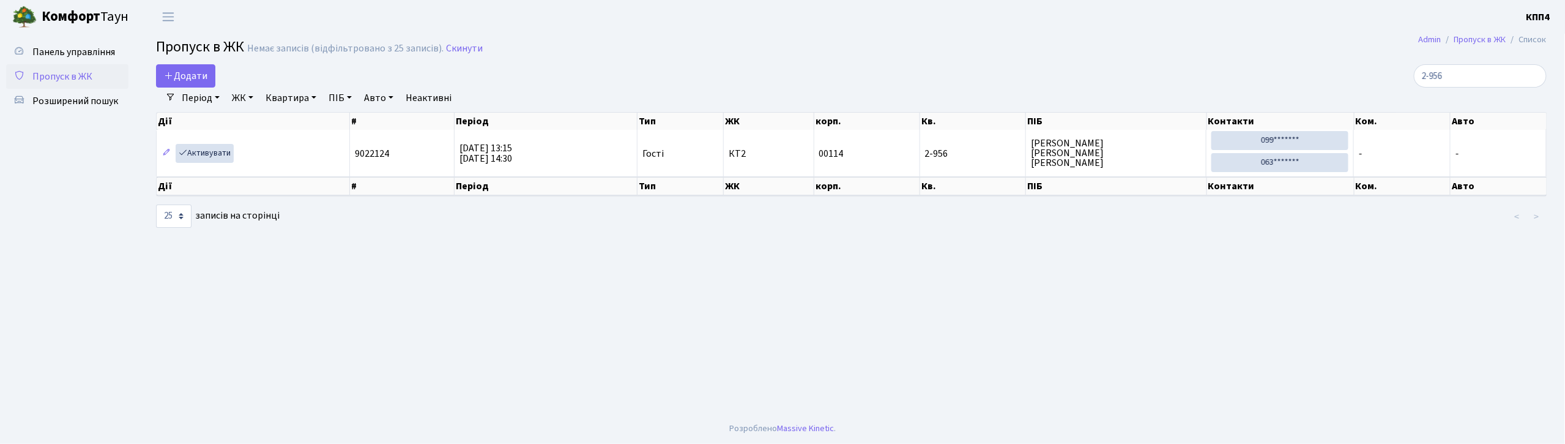
type input "2-956"
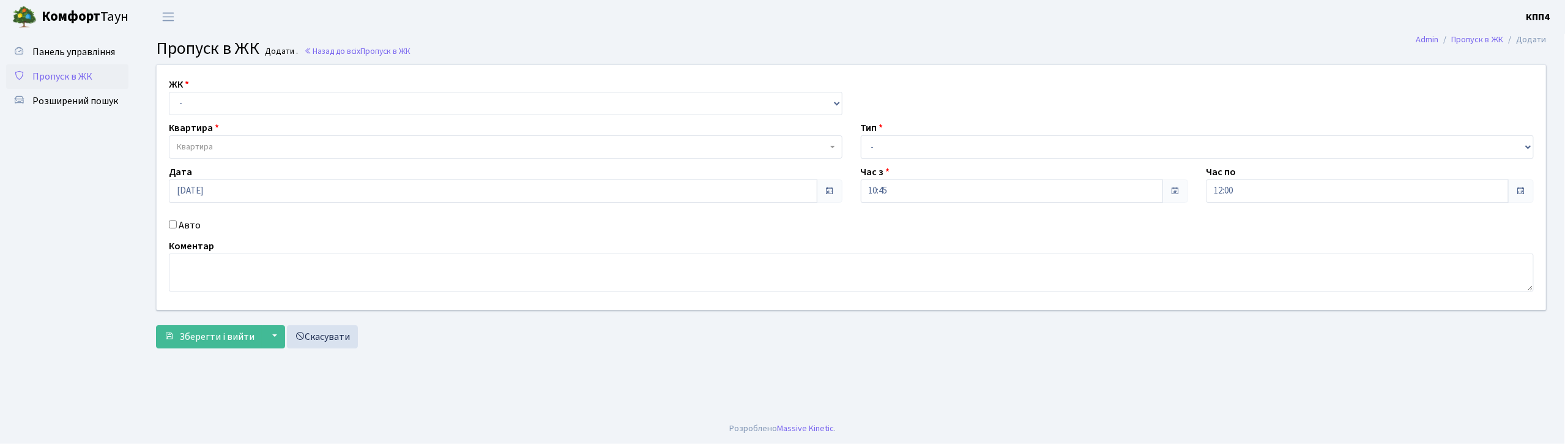
click at [169, 228] on div "Авто" at bounding box center [506, 225] width 692 height 15
click at [174, 225] on input "Авто" at bounding box center [173, 224] width 8 height 8
checkbox input "true"
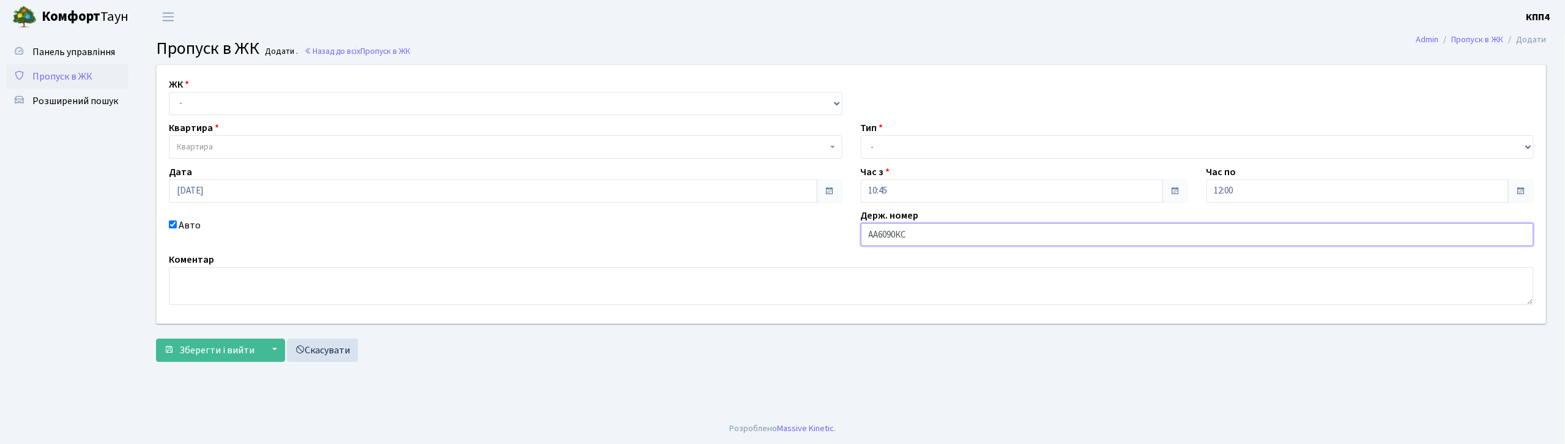
type input "АА6090КС"
click at [343, 110] on select "- КТ, вул. Регенераторна, 4 КТ2, просп. [STREET_ADDRESS] [STREET_ADDRESS] [PERS…" at bounding box center [506, 103] width 674 height 23
select select "271"
click at [169, 92] on select "- КТ, вул. Регенераторна, 4 КТ2, просп. [STREET_ADDRESS] [STREET_ADDRESS] [PERS…" at bounding box center [506, 103] width 674 height 23
select select
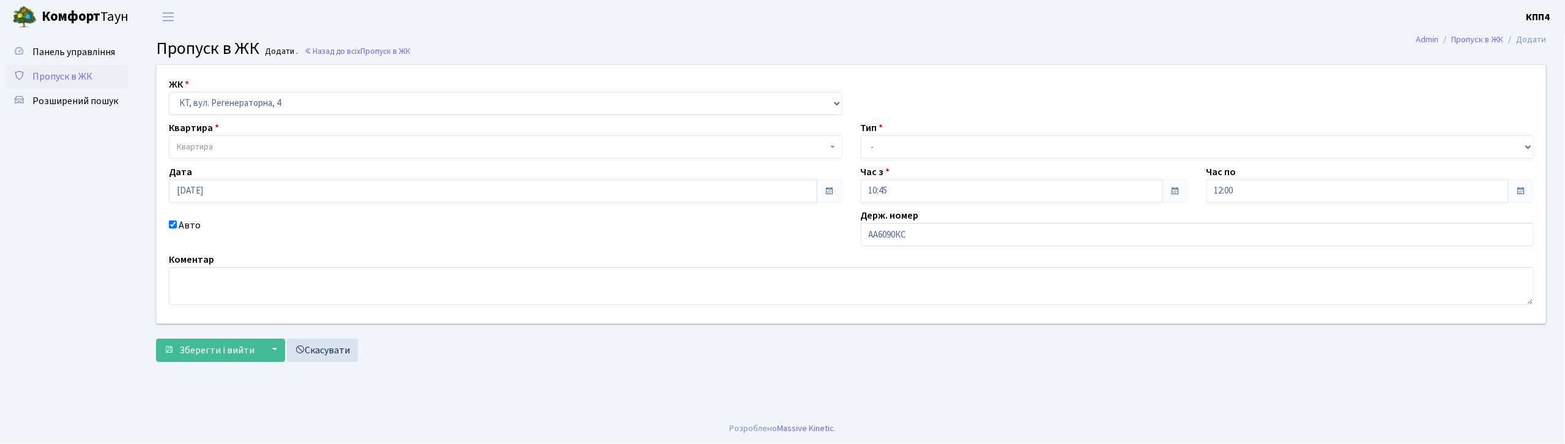
click at [329, 152] on span "Квартира" at bounding box center [502, 147] width 650 height 12
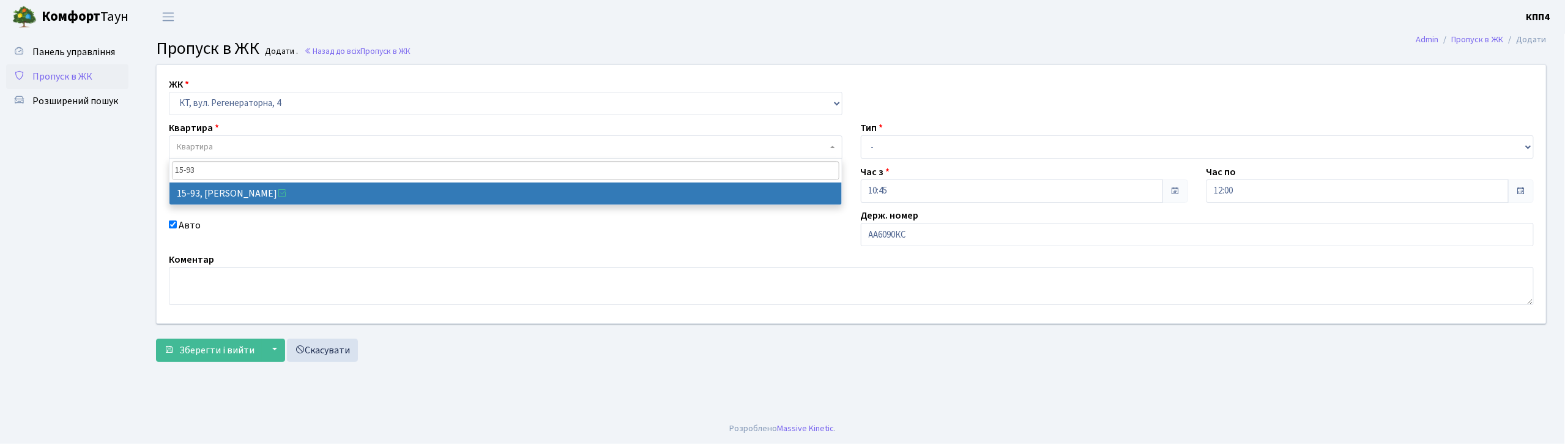
type input "15-93"
select select "8868"
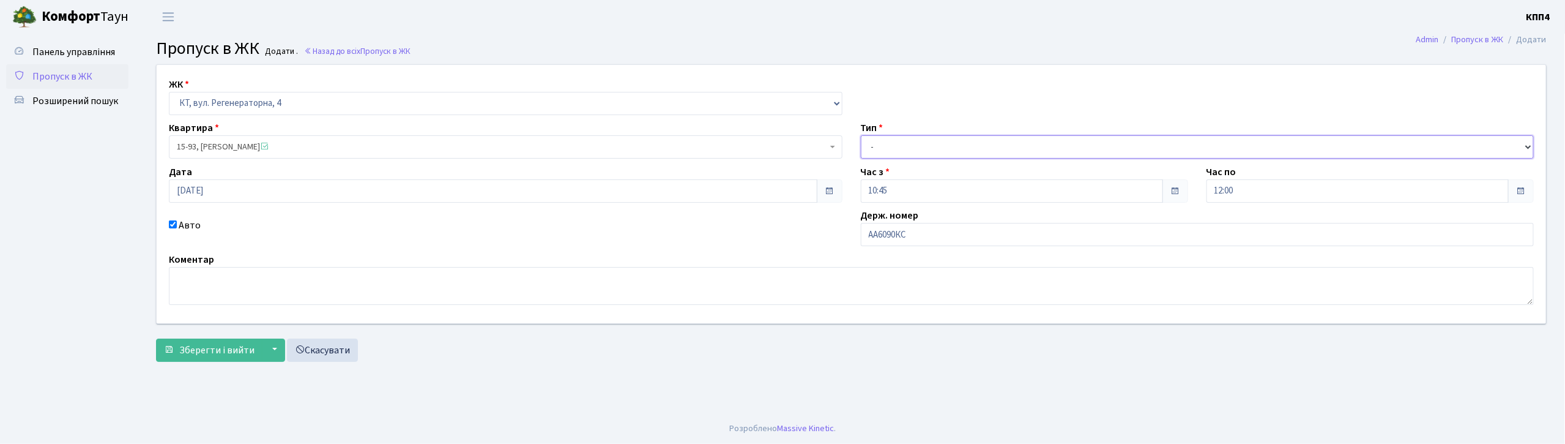
click at [889, 144] on select "- Доставка Таксі Гості Сервіс" at bounding box center [1198, 146] width 674 height 23
select select "3"
click at [861, 135] on select "- Доставка Таксі Гості Сервіс" at bounding box center [1198, 146] width 674 height 23
click at [201, 353] on span "Зберегти і вийти" at bounding box center [216, 349] width 75 height 13
type input "[DATE]"
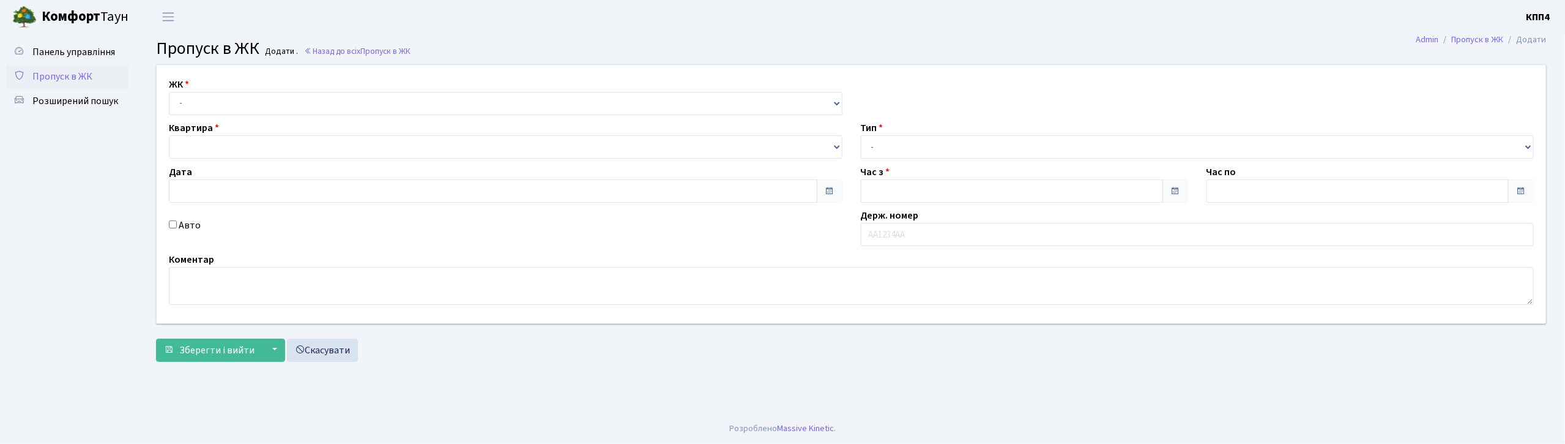
type input "13:30"
type input "14:45"
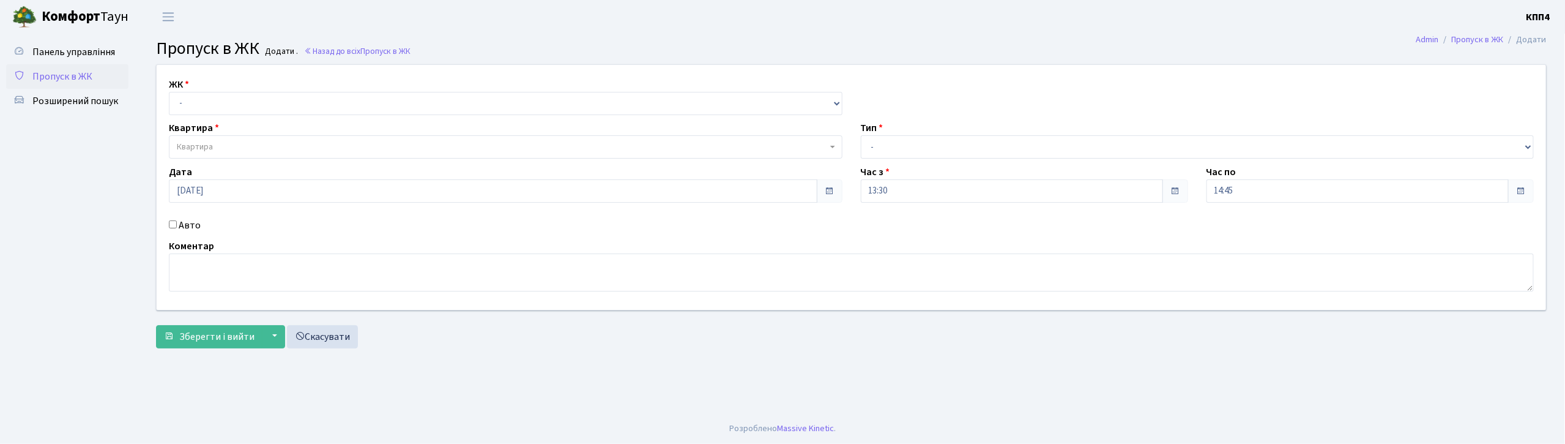
click at [176, 224] on input "Авто" at bounding box center [173, 224] width 8 height 8
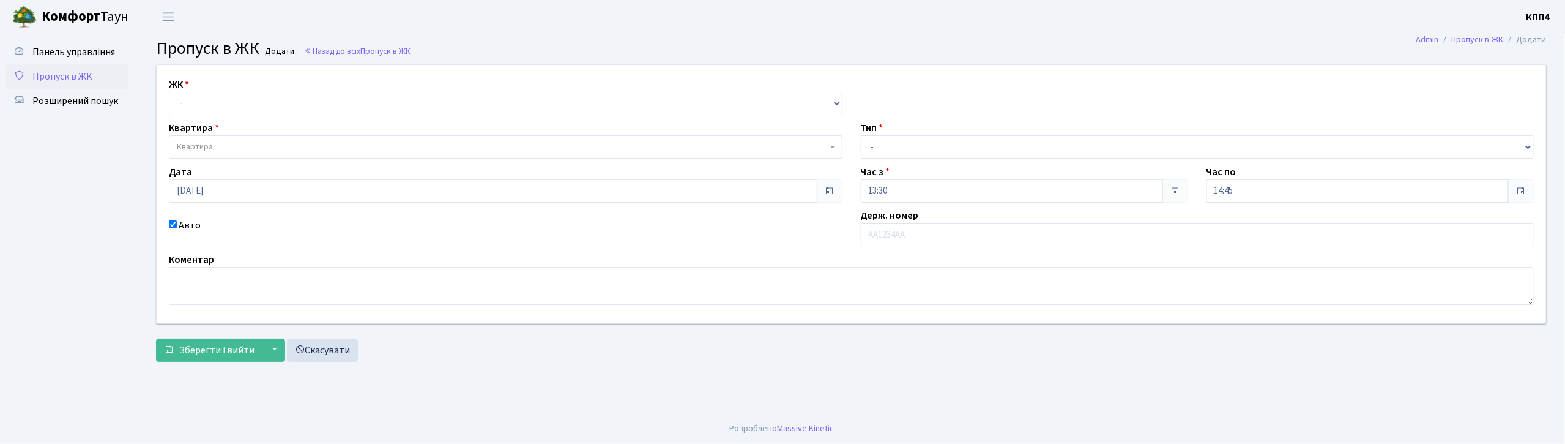
click at [175, 225] on input "Авто" at bounding box center [173, 224] width 8 height 8
checkbox input "false"
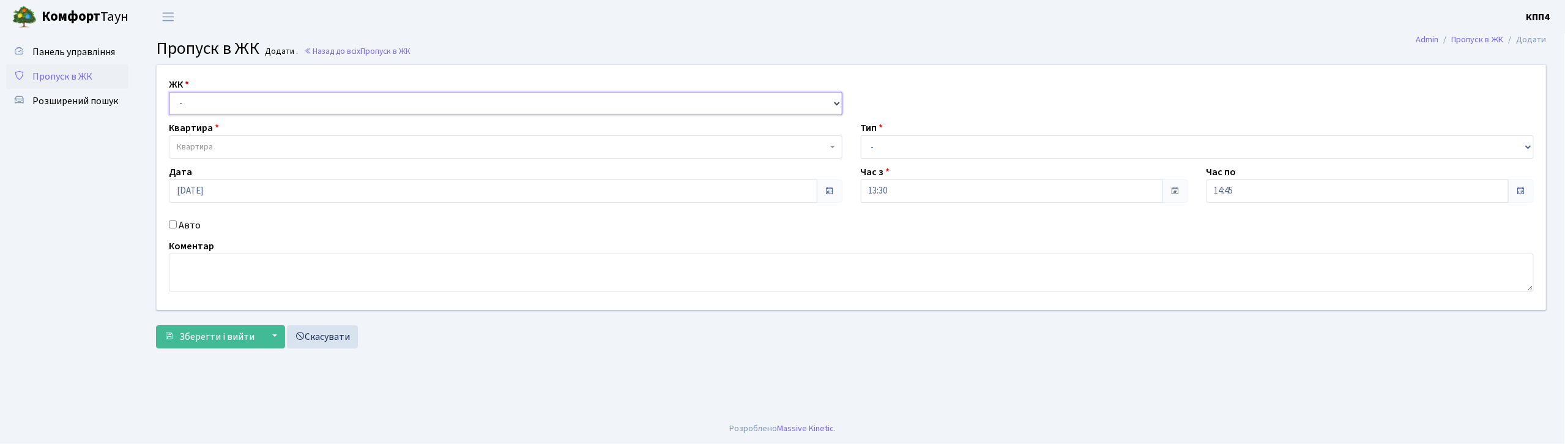
click at [285, 93] on select "- КТ, вул. Регенераторна, 4 КТ2, просп. [STREET_ADDRESS] [STREET_ADDRESS] [PERS…" at bounding box center [506, 103] width 674 height 23
select select "271"
click at [169, 92] on select "- КТ, вул. Регенераторна, 4 КТ2, просп. [STREET_ADDRESS] [STREET_ADDRESS] [PERS…" at bounding box center [506, 103] width 674 height 23
select select
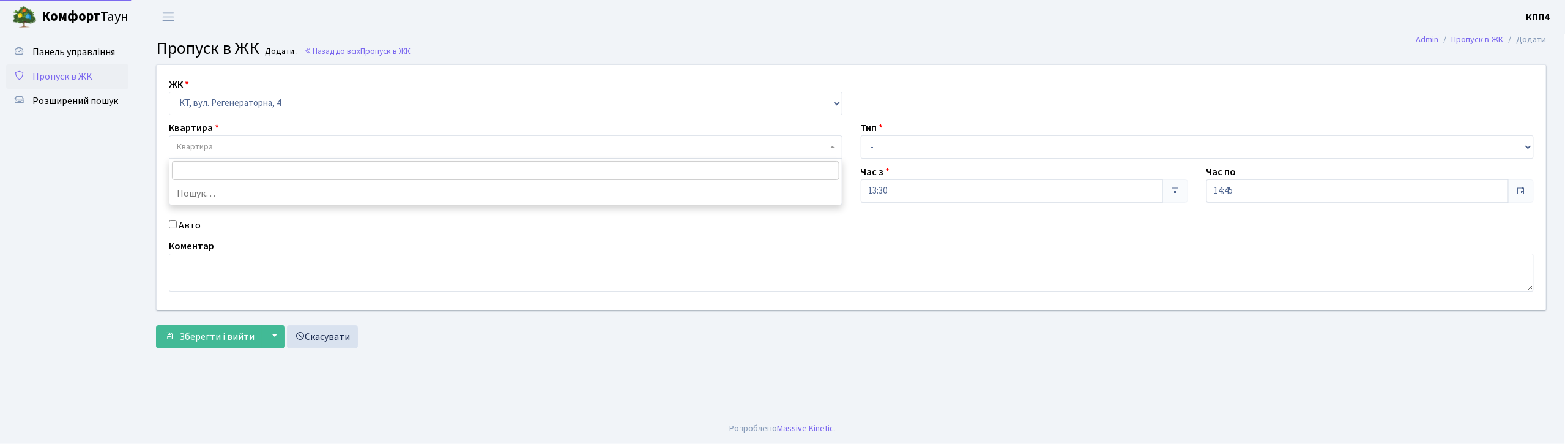
click at [235, 143] on span "Квартира" at bounding box center [502, 147] width 650 height 12
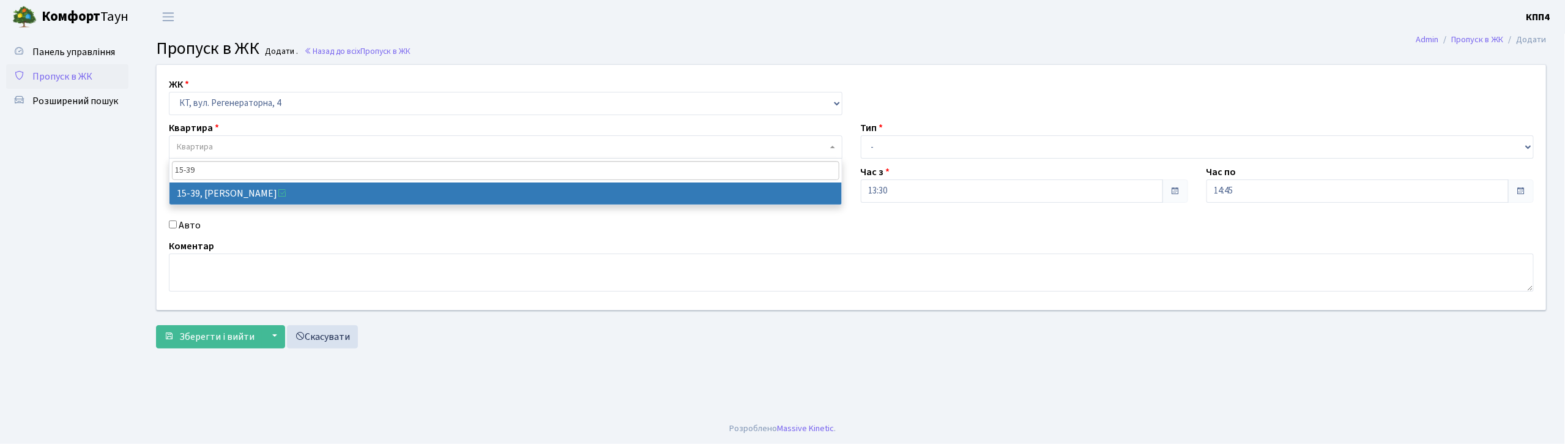
type input "15-39"
select select "8814"
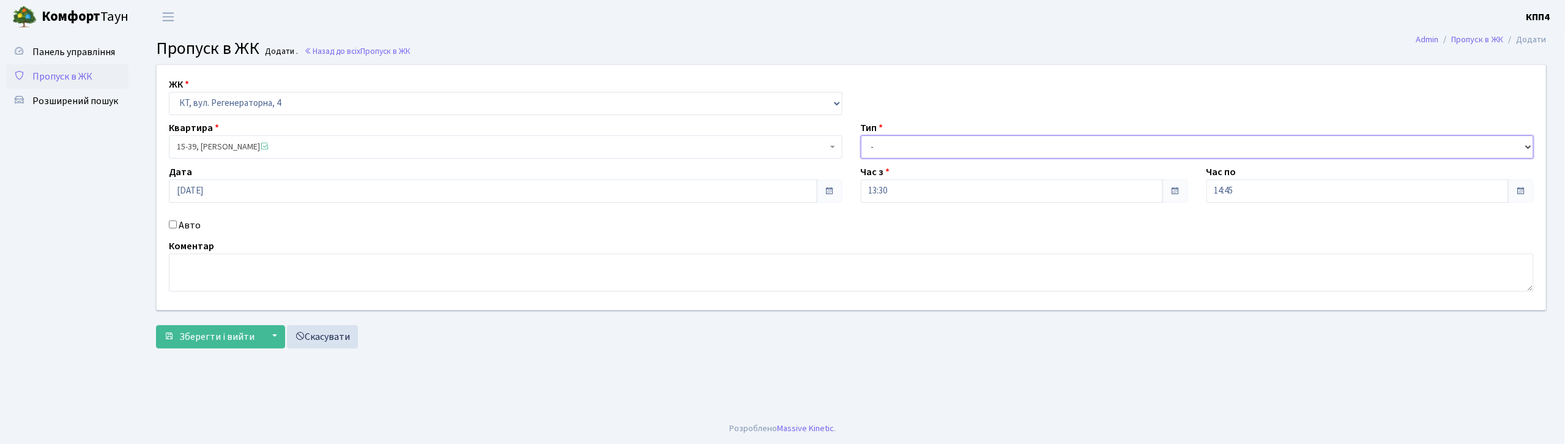
click at [953, 148] on select "- Доставка Таксі Гості Сервіс" at bounding box center [1198, 146] width 674 height 23
select select "3"
click at [861, 135] on select "- Доставка Таксі Гості Сервіс" at bounding box center [1198, 146] width 674 height 23
click at [193, 341] on span "Зберегти і вийти" at bounding box center [216, 336] width 75 height 13
click at [174, 223] on input "Авто" at bounding box center [173, 224] width 8 height 8
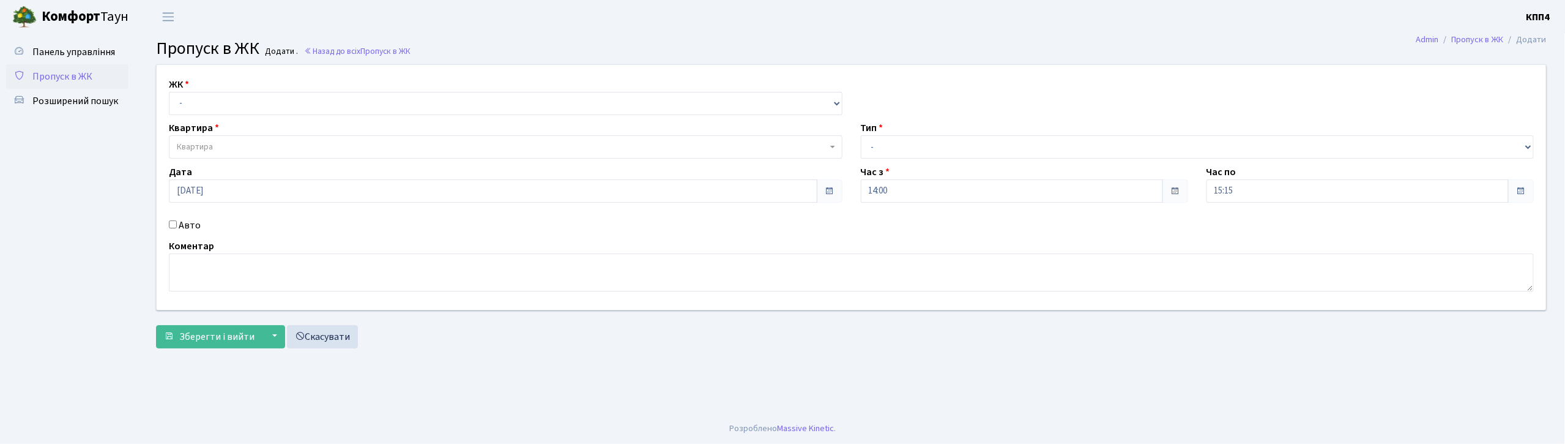
checkbox input "true"
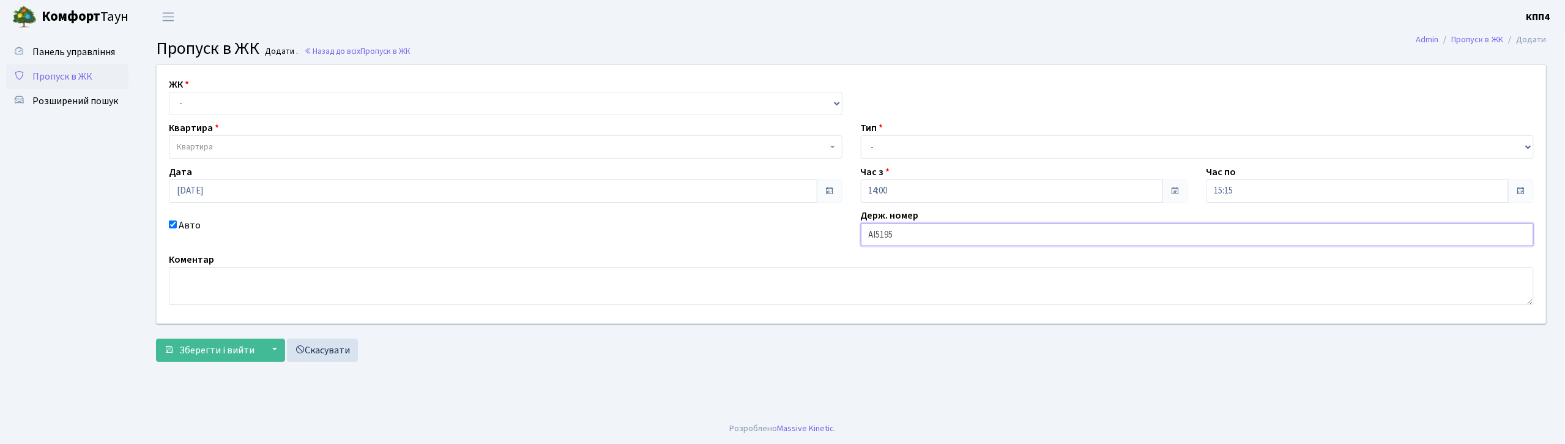
type input "АІ5195YА"
click at [296, 102] on select "- КТ, вул. Регенераторна, 4 КТ2, просп. Соборності, 17 КТ3, вул. Березнева, 16 …" at bounding box center [506, 103] width 674 height 23
select select "271"
click at [169, 92] on select "- КТ, вул. Регенераторна, 4 КТ2, просп. Соборності, 17 КТ3, вул. Березнева, 16 …" at bounding box center [506, 103] width 674 height 23
select select
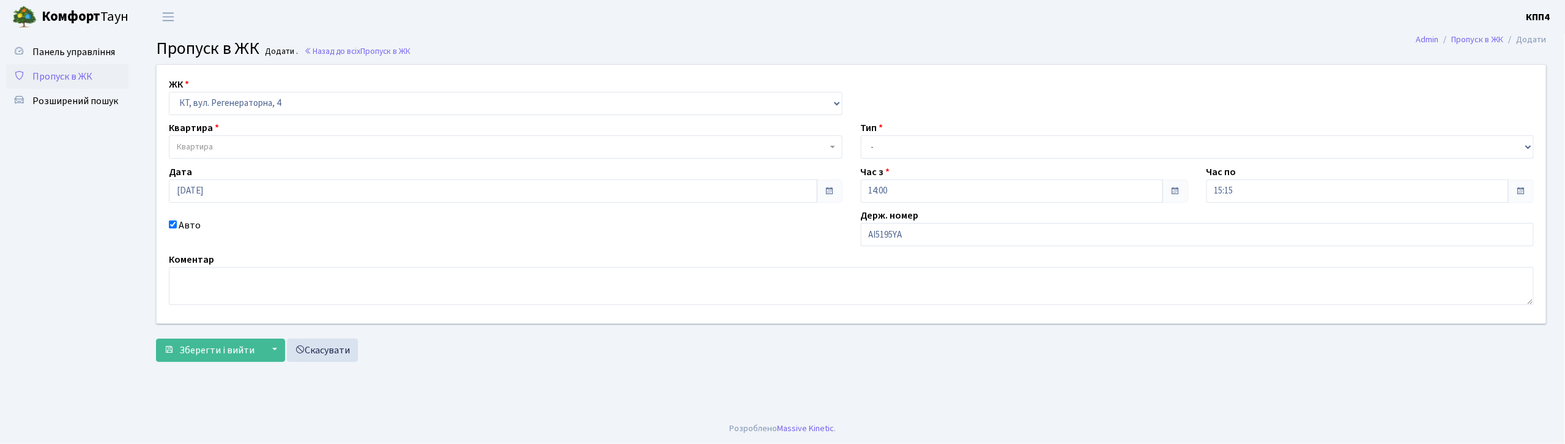
click at [295, 149] on span "Квартира" at bounding box center [502, 147] width 650 height 12
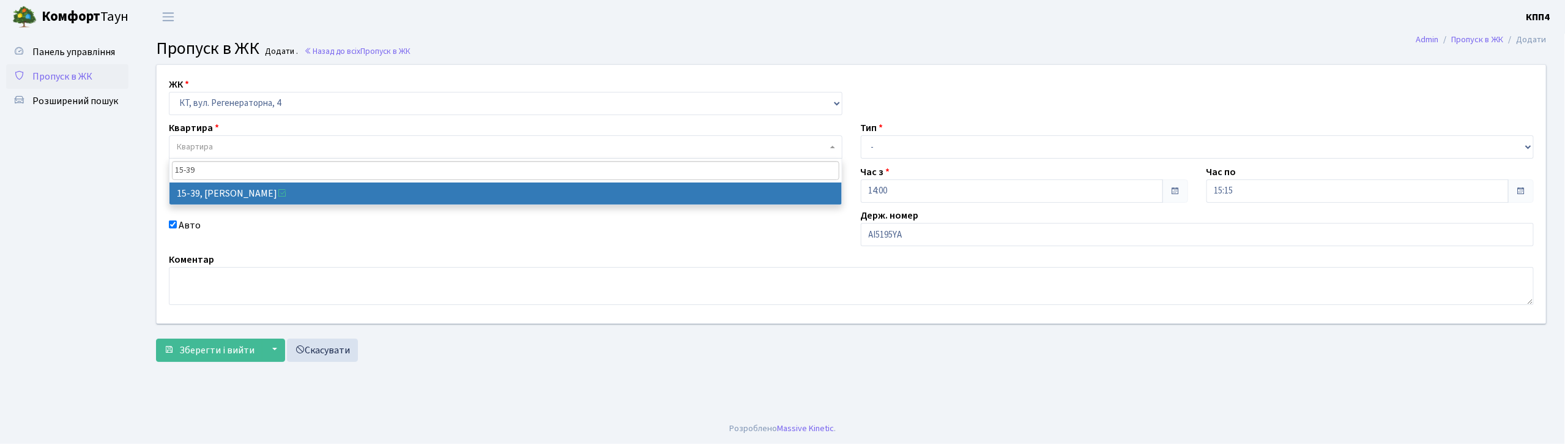
type input "15-39"
select select "8814"
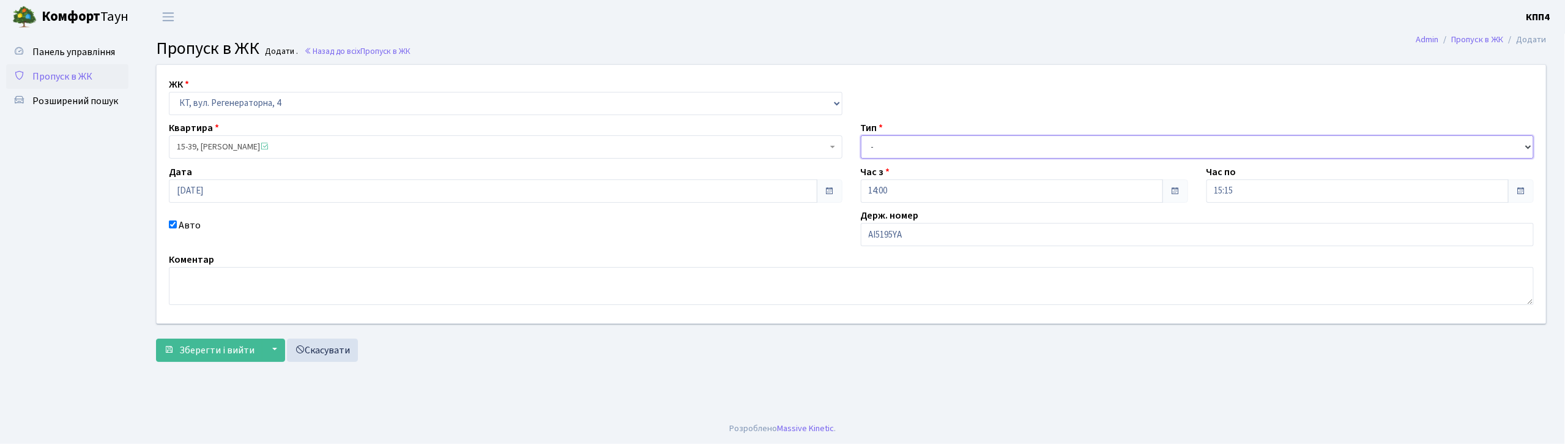
click at [918, 146] on select "- Доставка Таксі Гості Сервіс" at bounding box center [1198, 146] width 674 height 23
select select "3"
click at [861, 135] on select "- Доставка Таксі Гості Сервіс" at bounding box center [1198, 146] width 674 height 23
click at [166, 356] on button "Зберегти і вийти" at bounding box center [209, 349] width 106 height 23
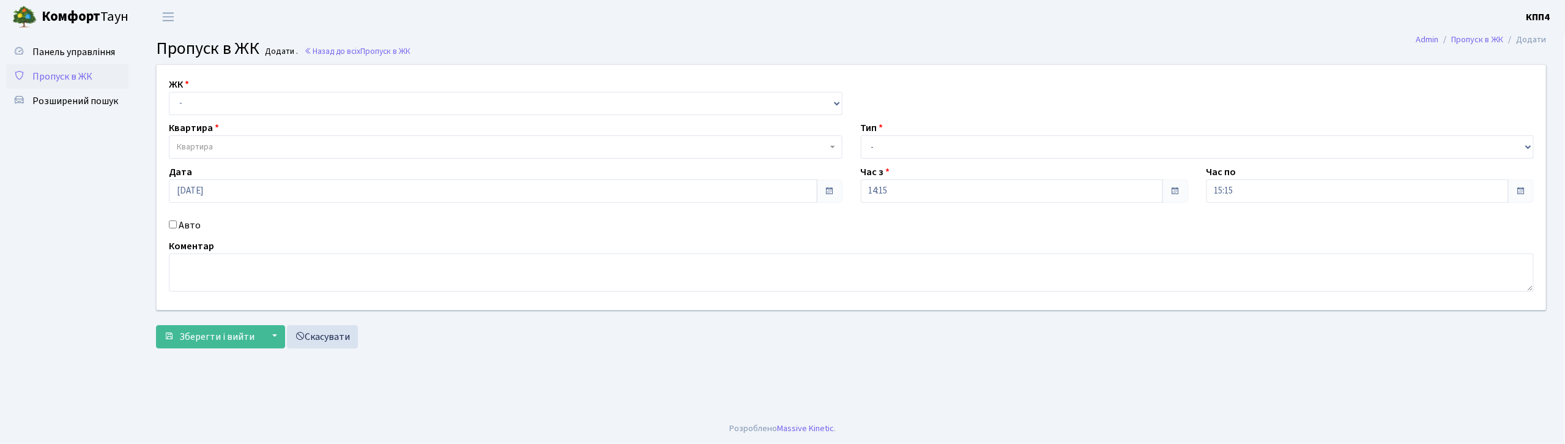
click at [174, 225] on input "Авто" at bounding box center [173, 224] width 8 height 8
checkbox input "true"
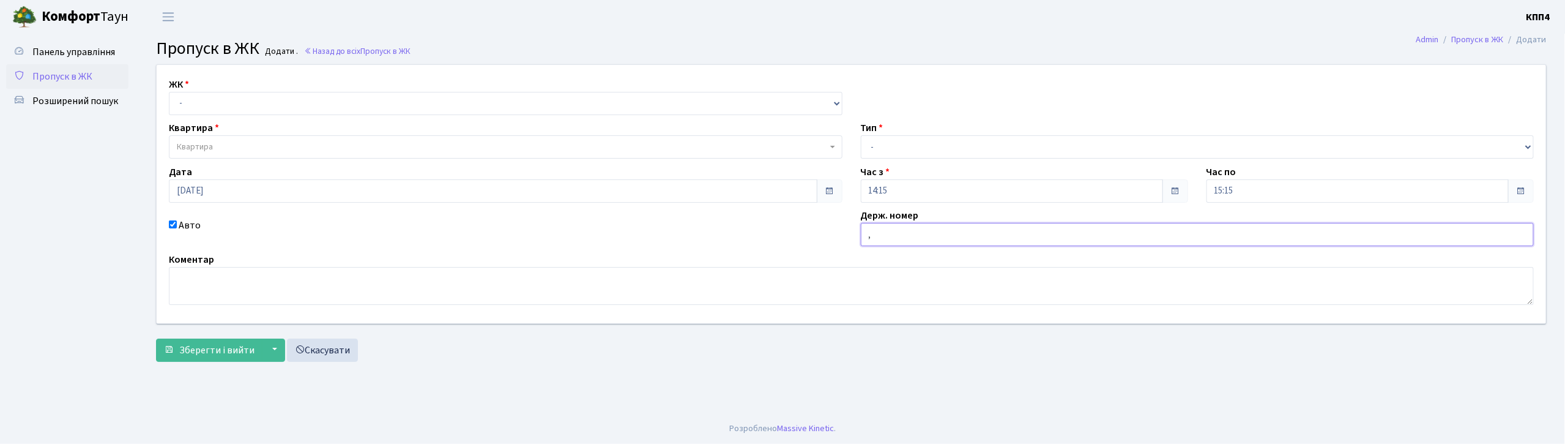
type input ","
click at [156, 338] on button "Зберегти і вийти" at bounding box center [209, 349] width 106 height 23
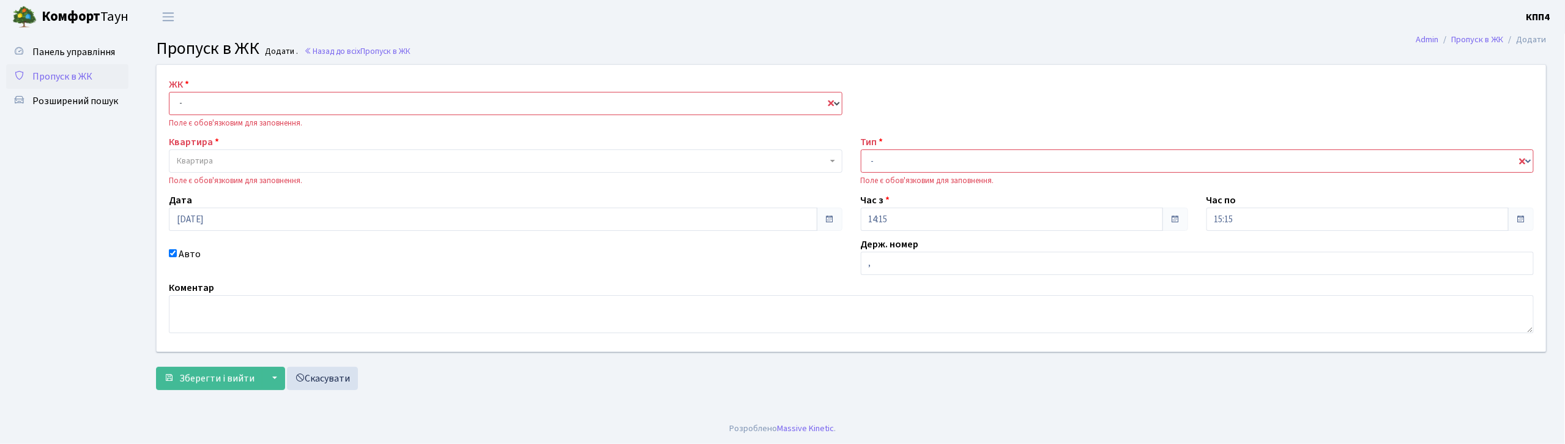
click at [262, 97] on select "- КТ, вул. Регенераторна, 4 КТ2, просп. Соборності, 17 КТ3, вул. Березнева, 16 …" at bounding box center [506, 103] width 674 height 23
select select "305"
click at [169, 92] on select "- КТ, вул. Регенераторна, 4 КТ2, просп. Соборності, 17 КТ3, вул. Березнева, 16 …" at bounding box center [506, 103] width 674 height 23
select select
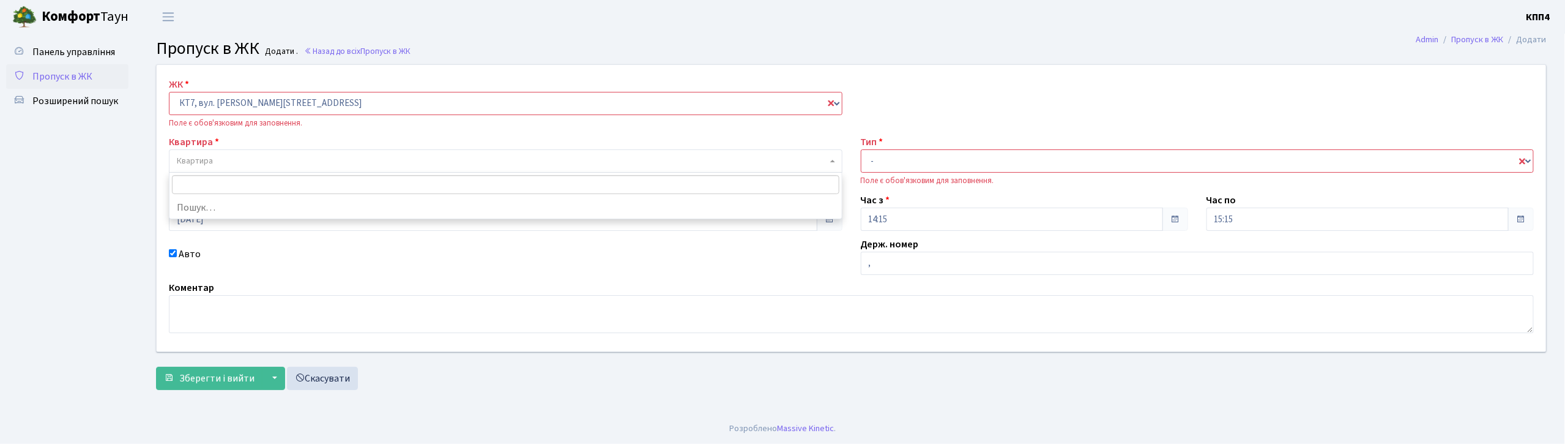
click at [241, 158] on span "Квартира" at bounding box center [502, 161] width 650 height 12
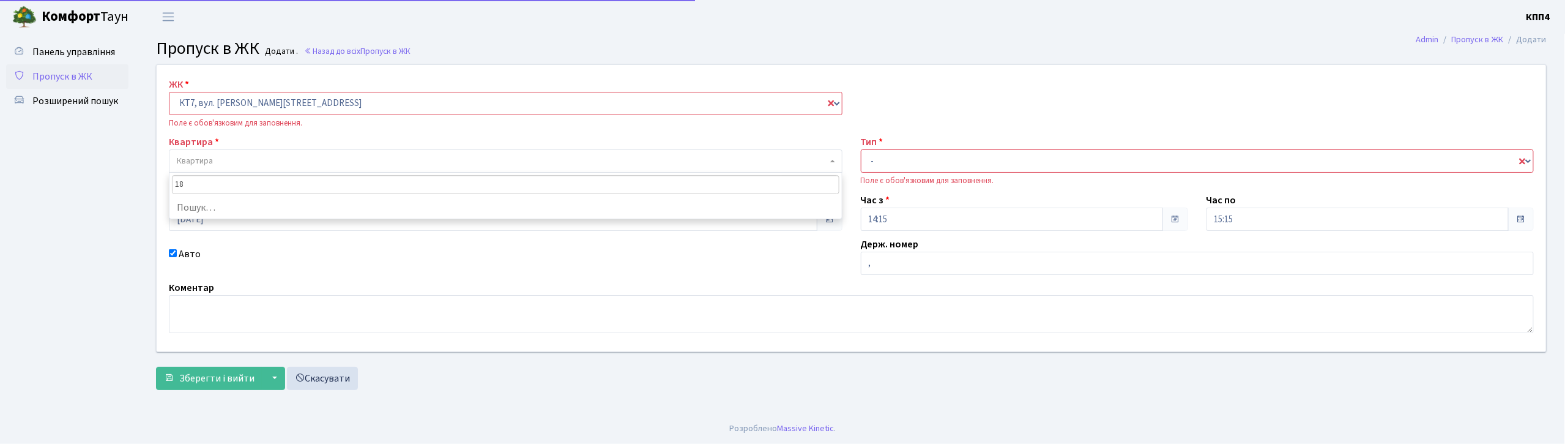
type input "187"
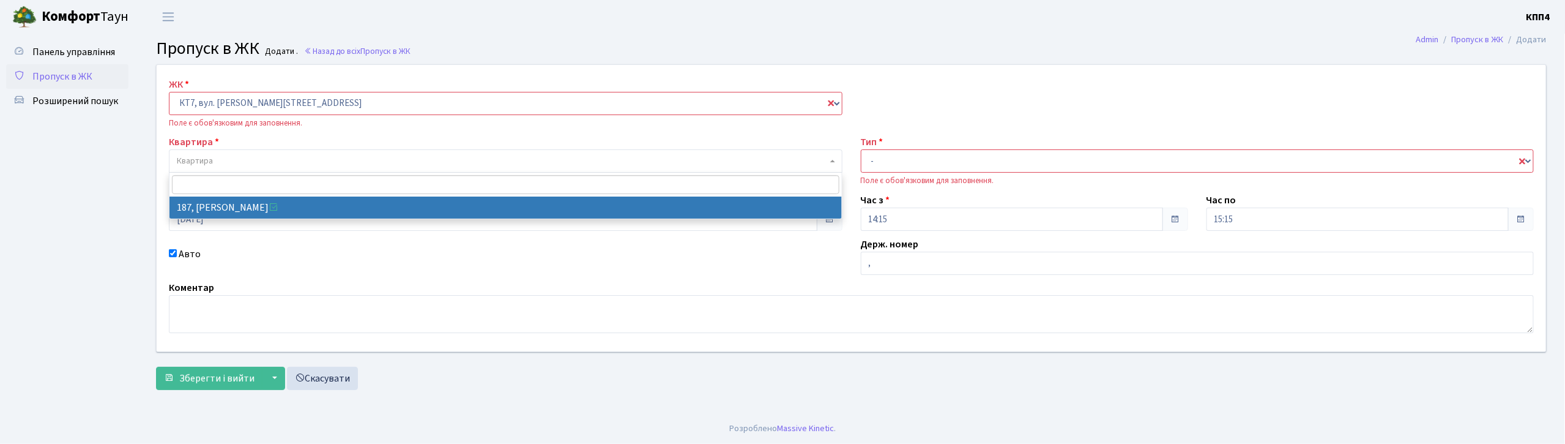
select select "18618"
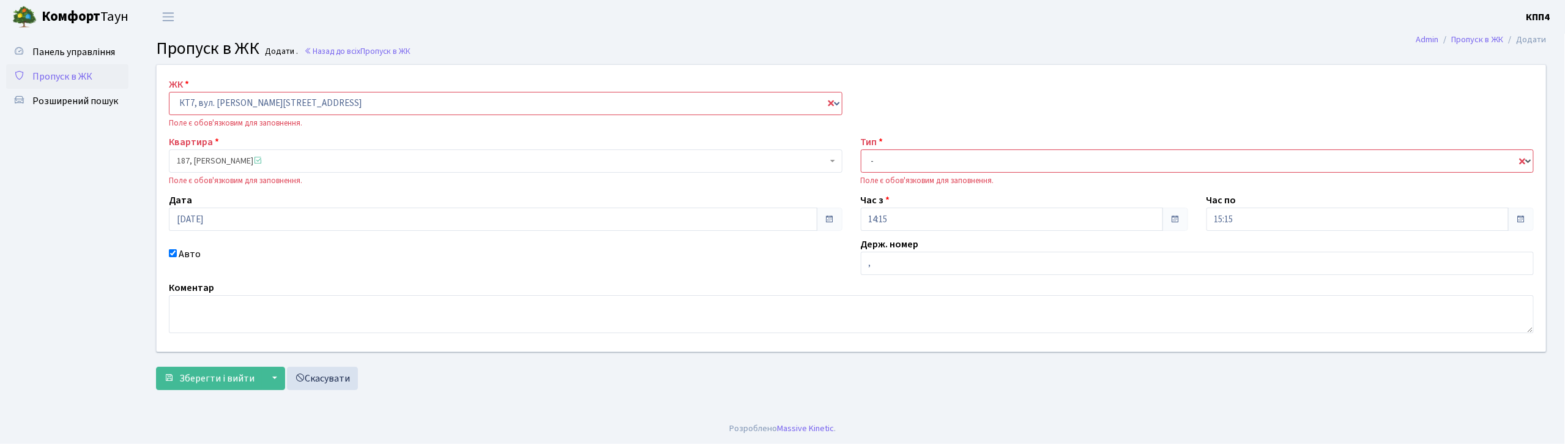
click at [1186, 162] on select "- Доставка Таксі Гості Сервіс" at bounding box center [1198, 160] width 674 height 23
select select "1"
click at [861, 149] on select "- Доставка Таксі Гості Сервіс" at bounding box center [1198, 160] width 674 height 23
click at [173, 252] on input "Авто" at bounding box center [173, 253] width 8 height 8
checkbox input "false"
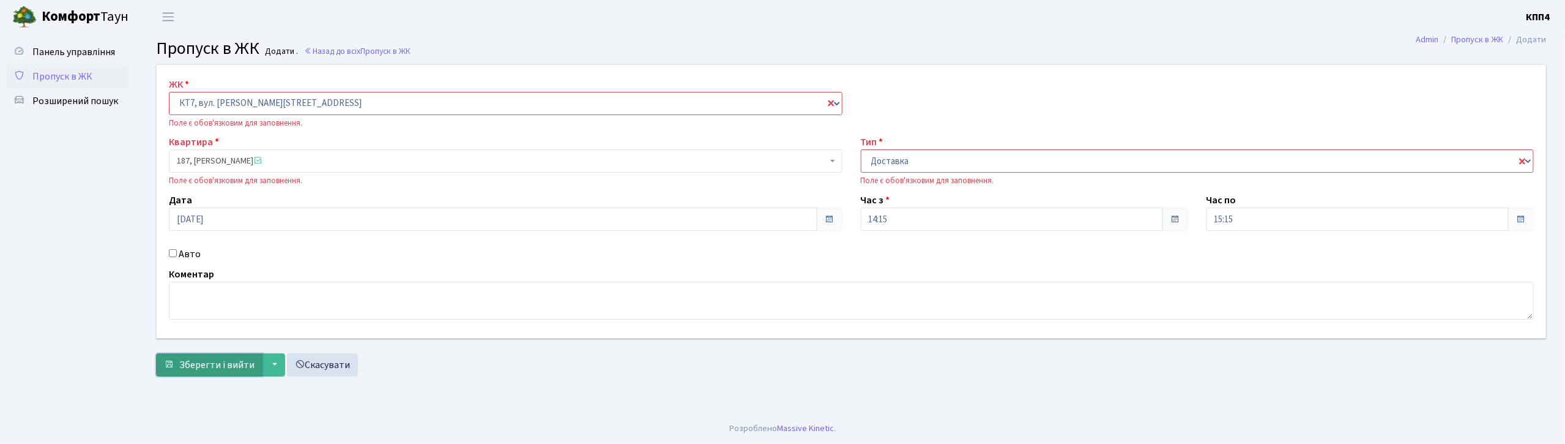
click at [204, 355] on button "Зберегти і вийти" at bounding box center [209, 364] width 106 height 23
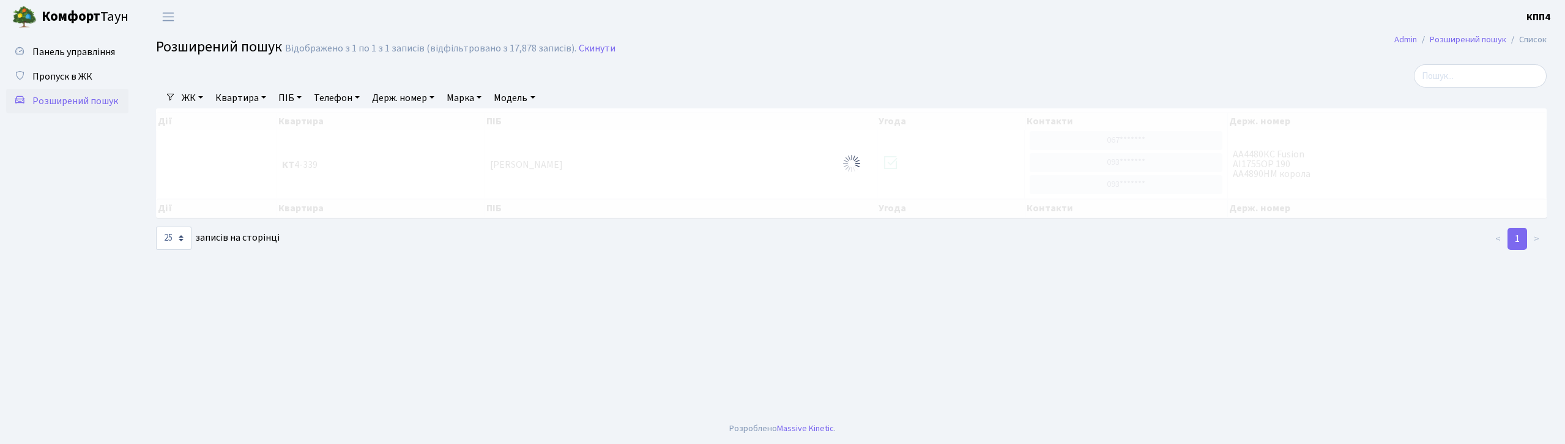
select select "25"
click at [240, 102] on link "Квартира" at bounding box center [240, 97] width 61 height 21
click at [247, 120] on input "text" at bounding box center [247, 121] width 72 height 23
type input "7-452"
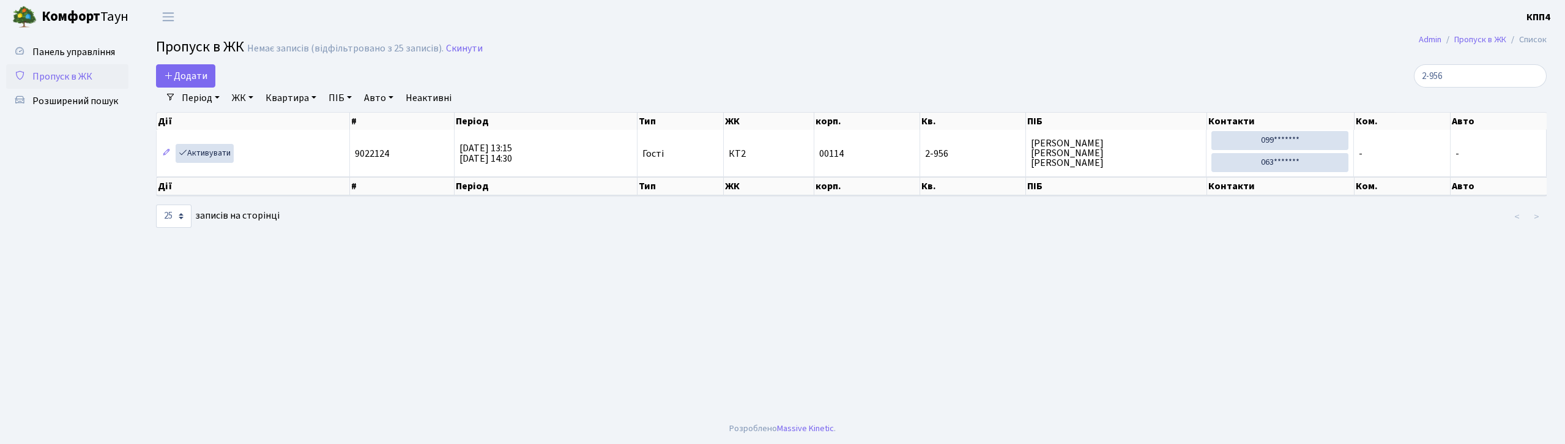
select select "25"
type input "2"
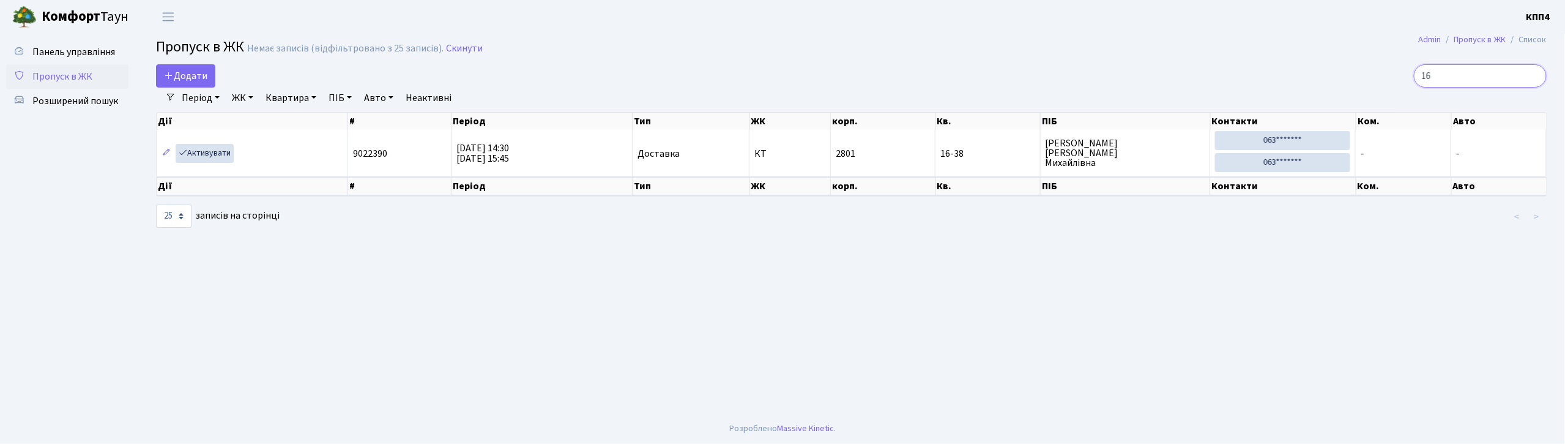
type input "1"
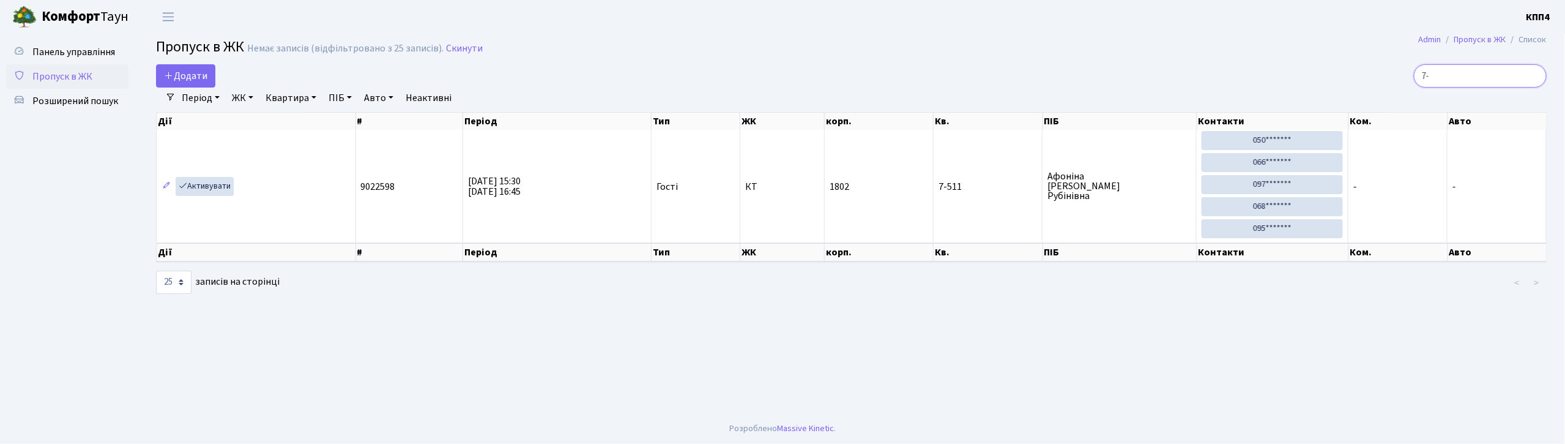
type input "7"
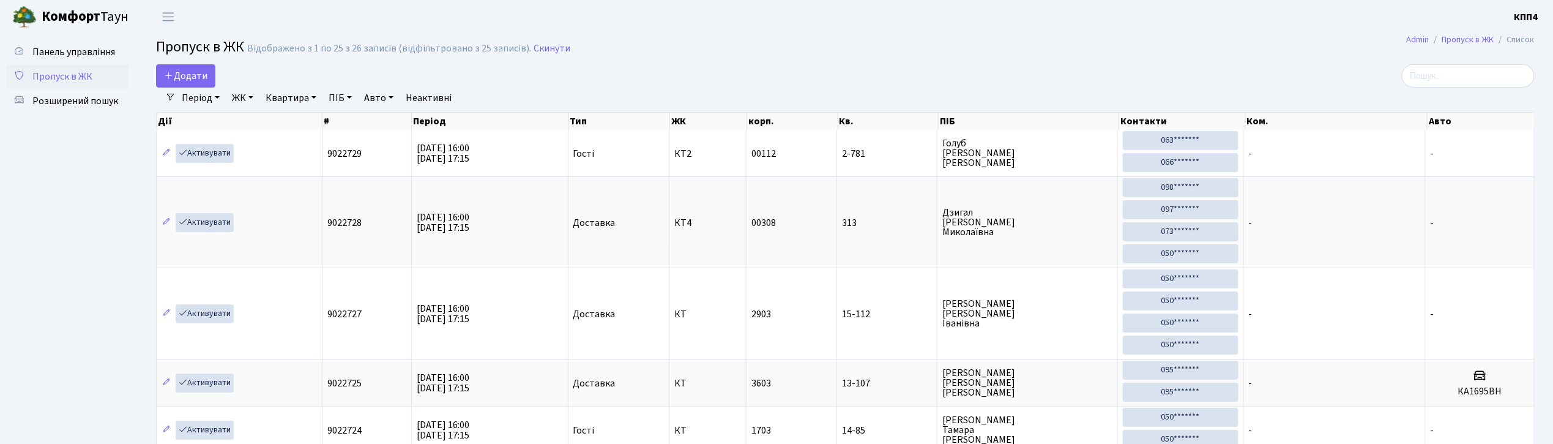
click at [1444, 82] on input "search" at bounding box center [1468, 75] width 133 height 23
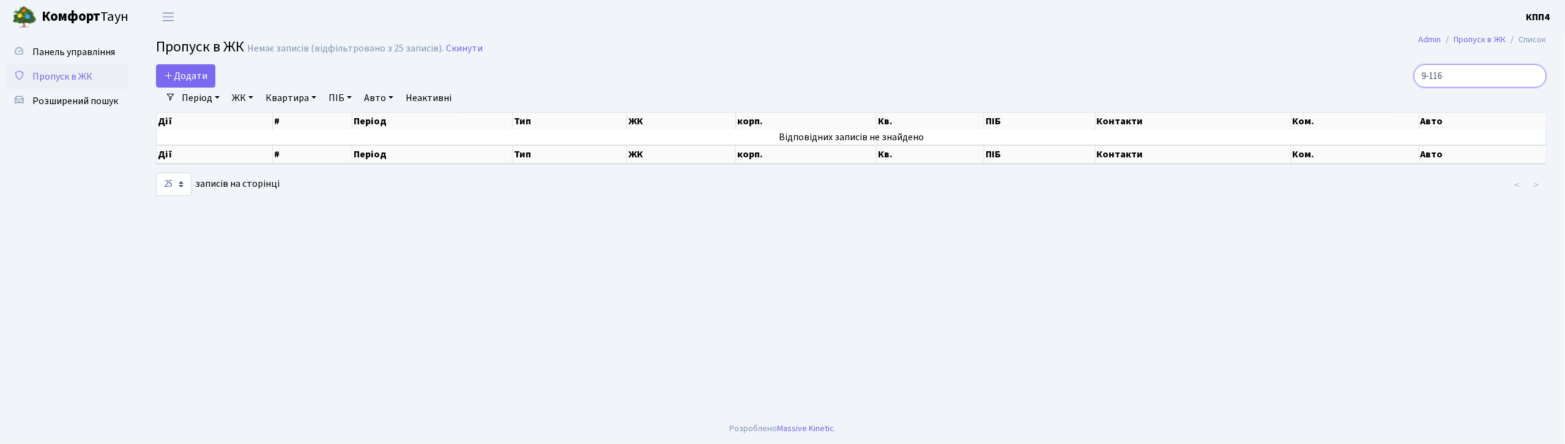
type input "9-116"
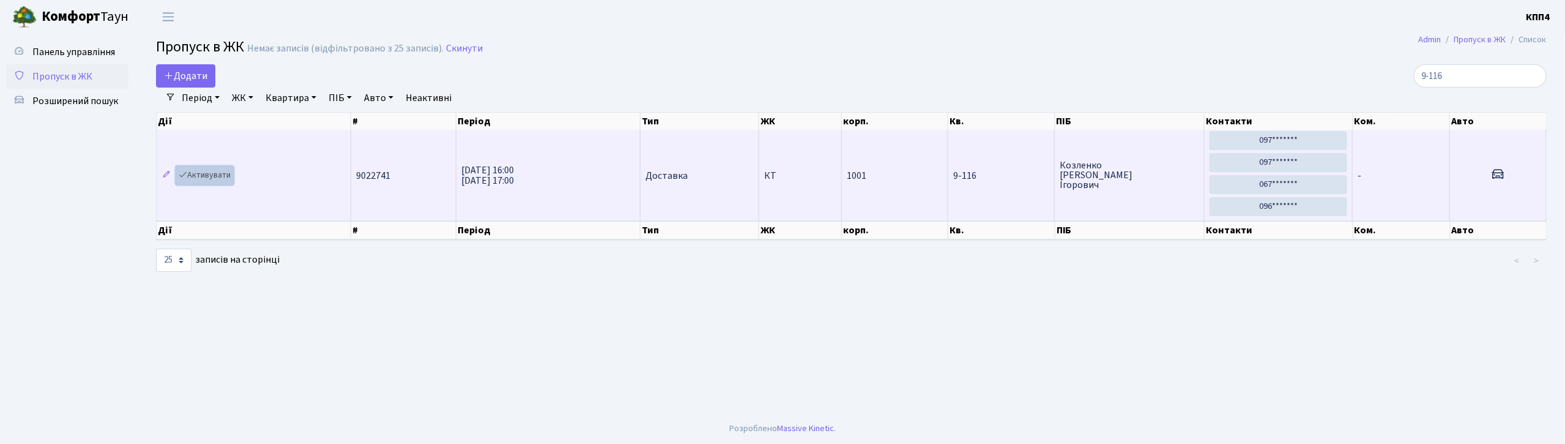
click at [214, 174] on link "Активувати" at bounding box center [205, 175] width 58 height 19
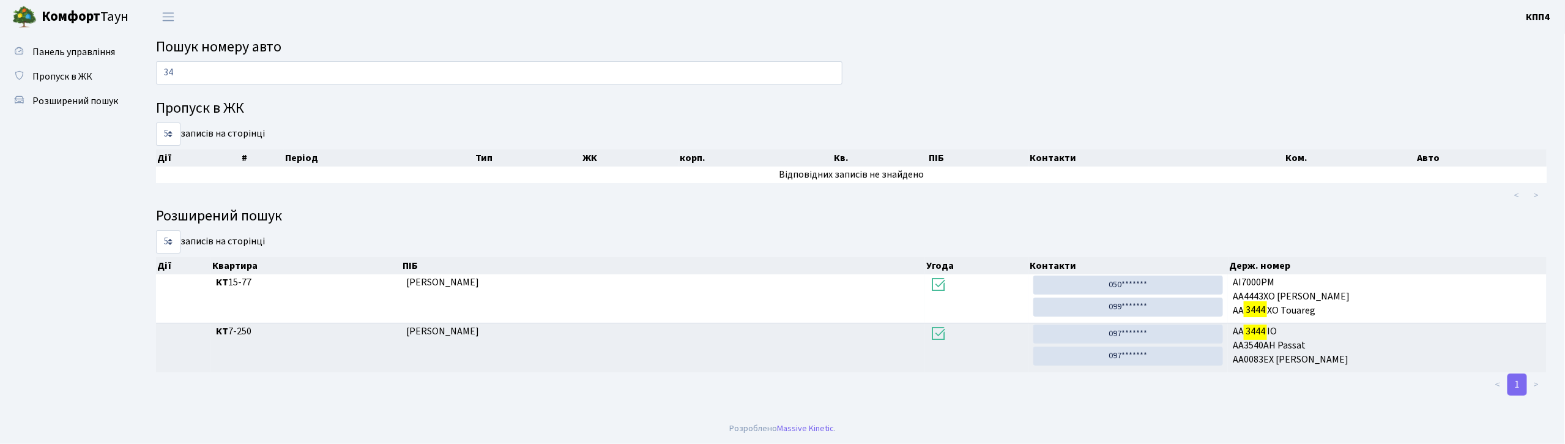
type input "3"
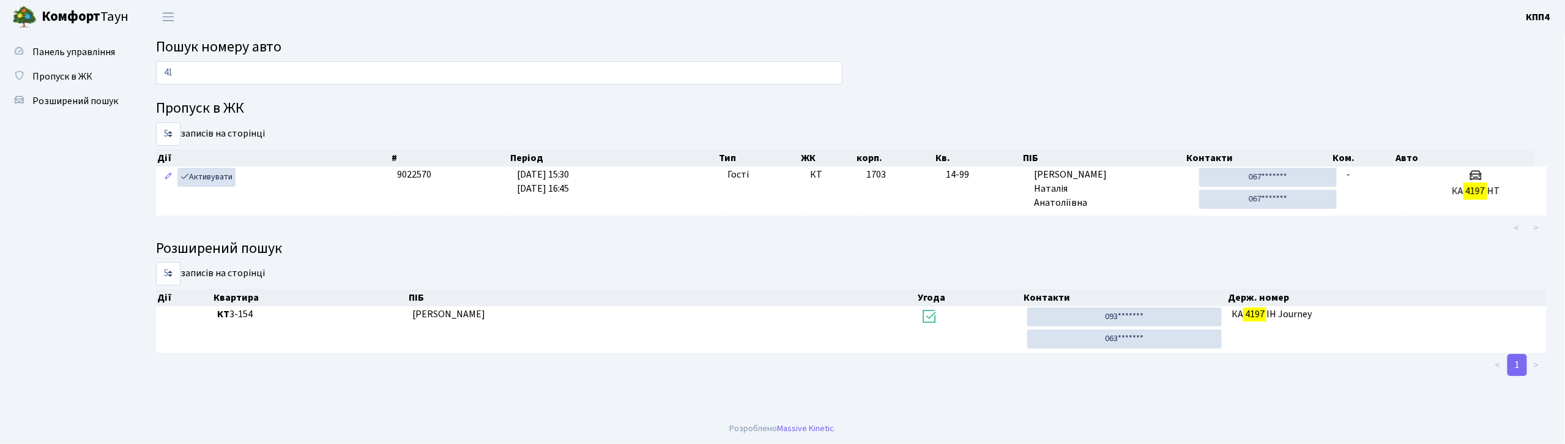
type input "4"
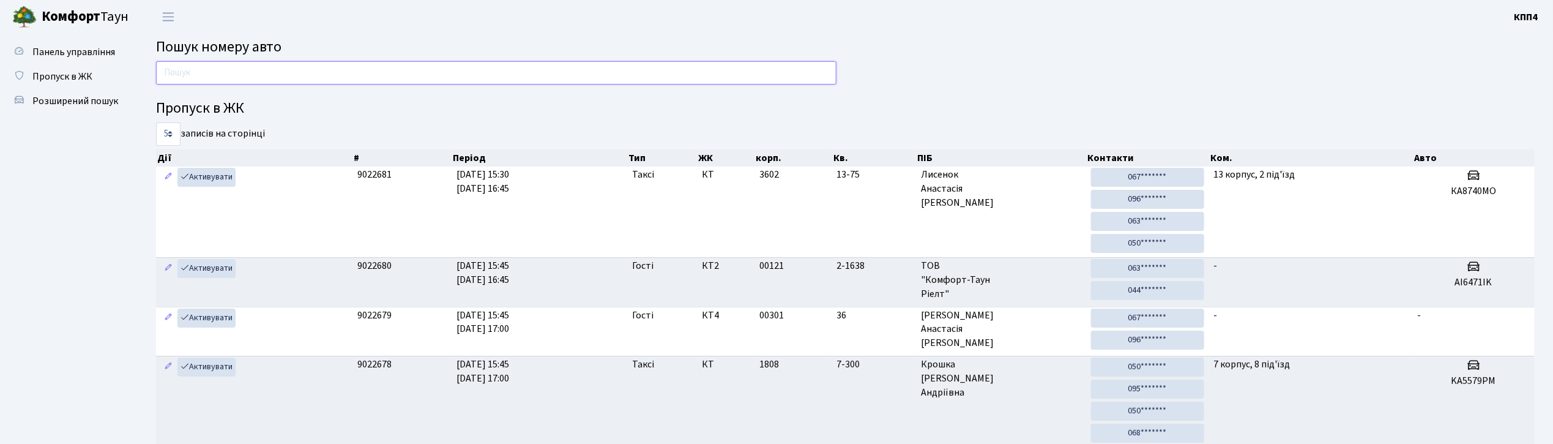
click at [349, 69] on input "text" at bounding box center [496, 72] width 680 height 23
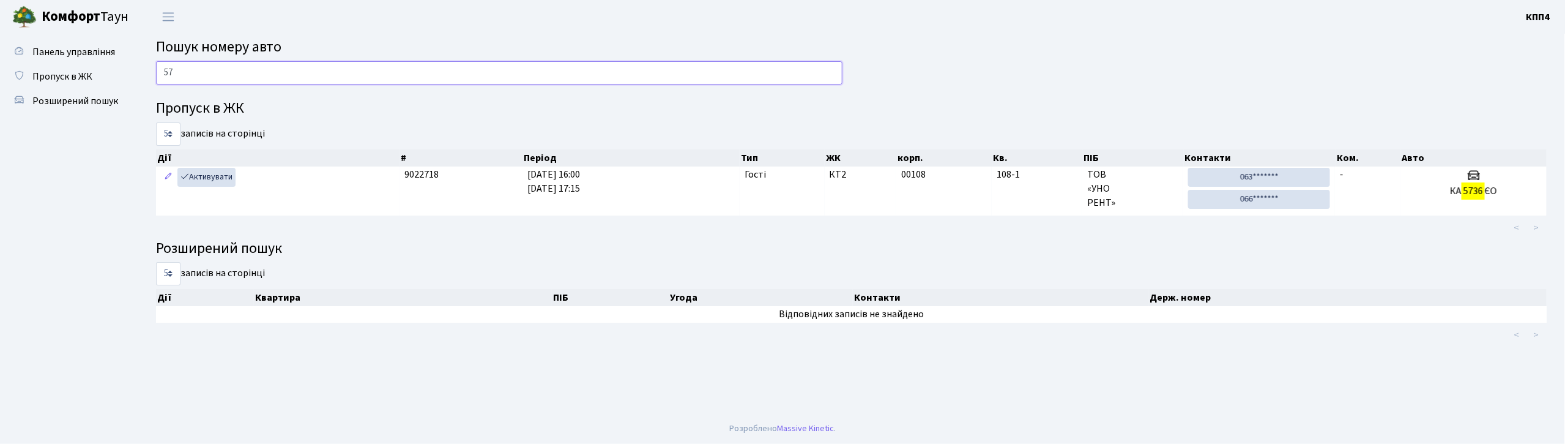
type input "5"
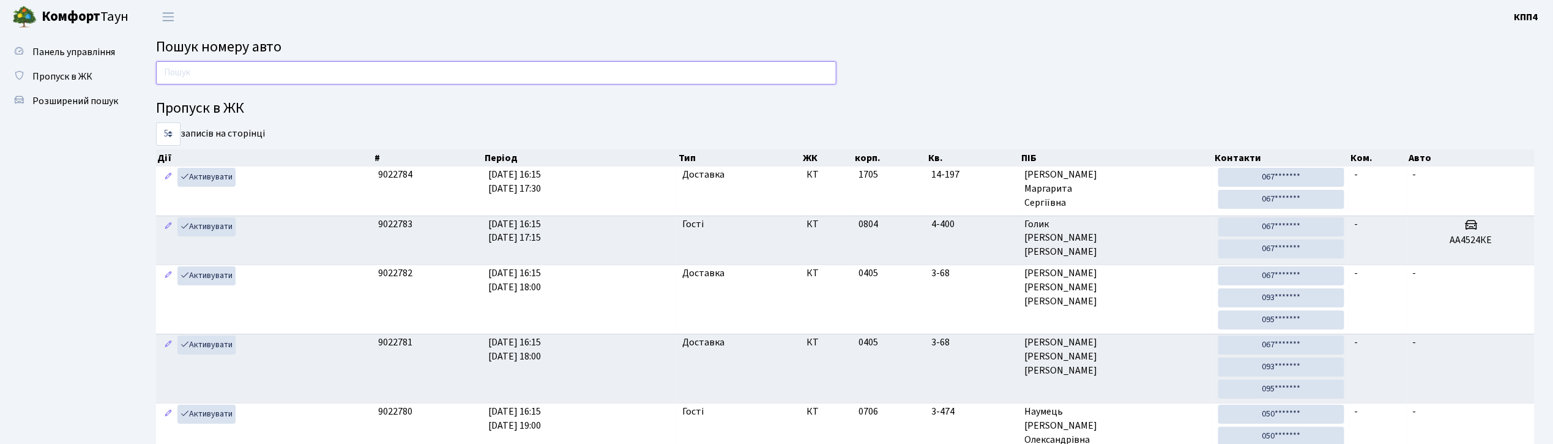
click at [275, 73] on input "text" at bounding box center [496, 72] width 680 height 23
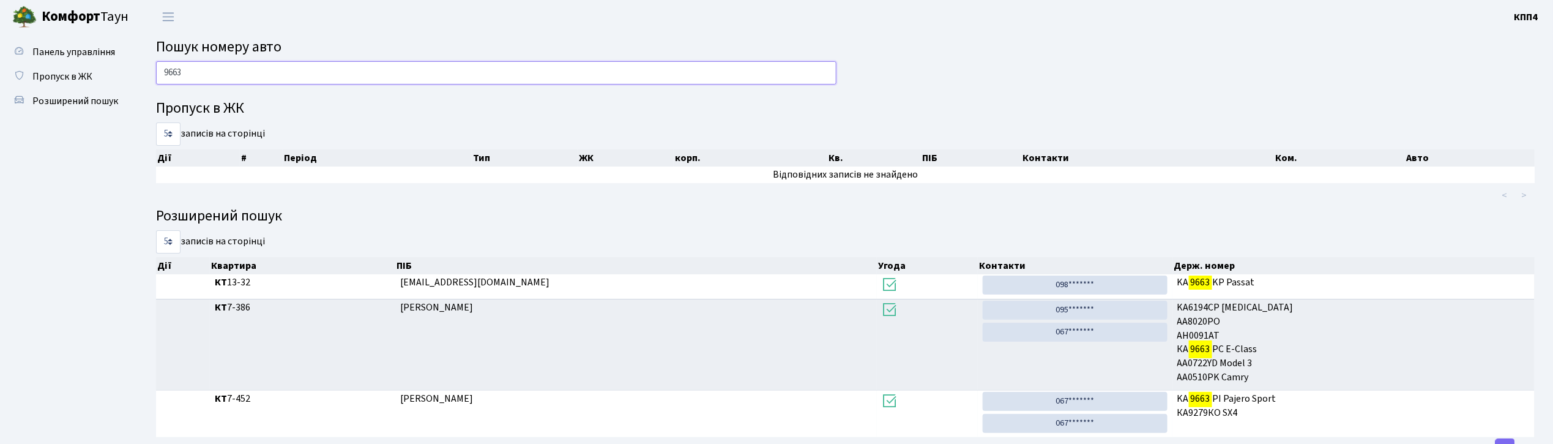
scroll to position [50, 0]
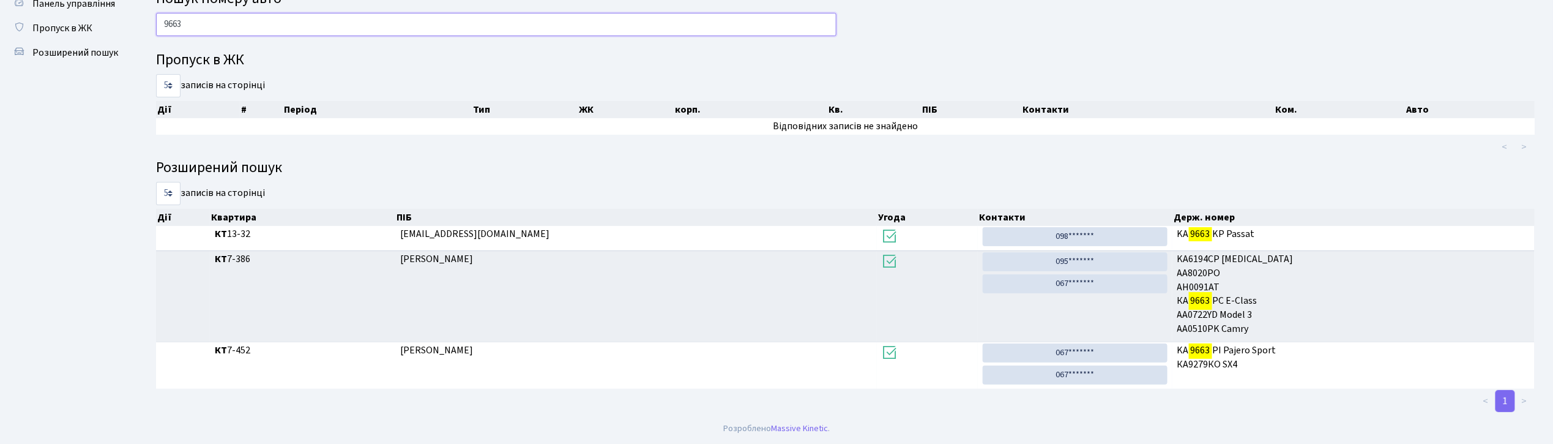
click at [370, 32] on input "9663" at bounding box center [496, 24] width 680 height 23
type input "9"
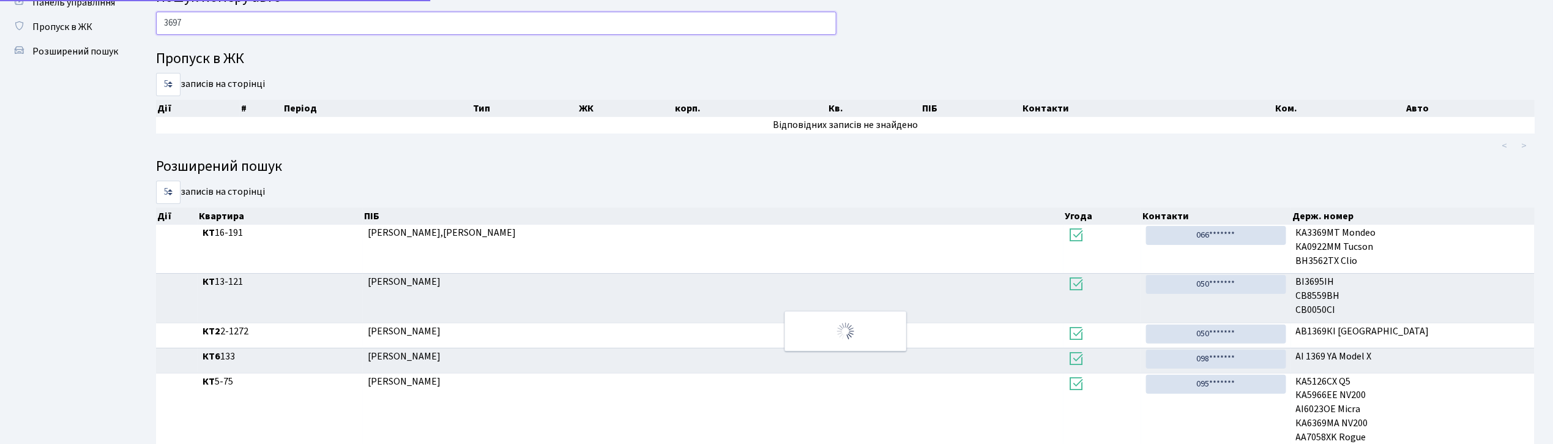
scroll to position [0, 0]
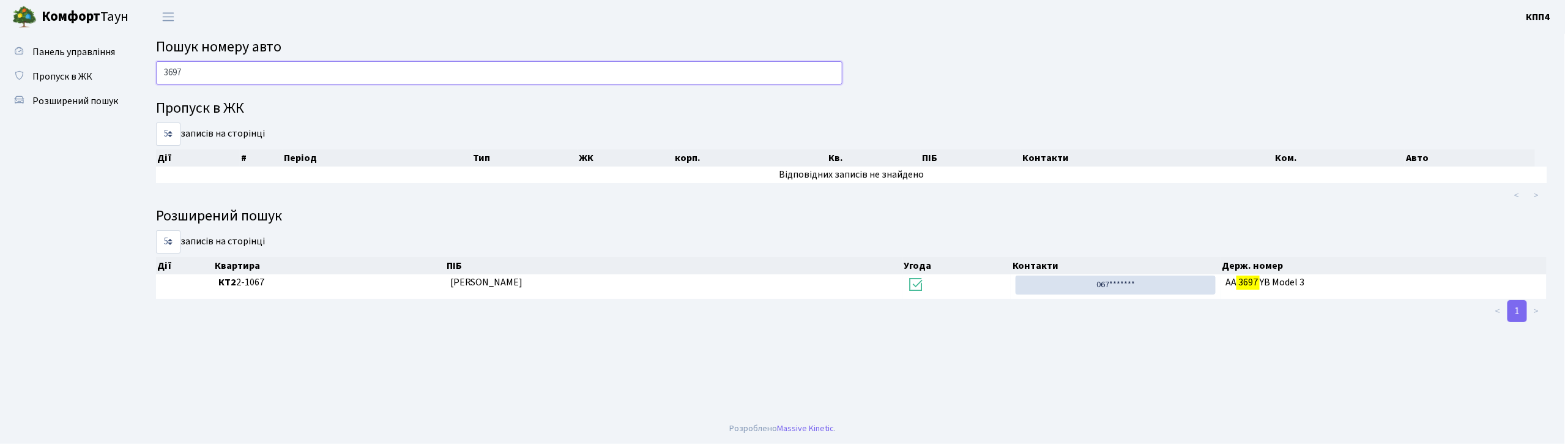
drag, startPoint x: 159, startPoint y: 74, endPoint x: 206, endPoint y: 80, distance: 47.4
click at [206, 80] on input "3697" at bounding box center [499, 72] width 686 height 23
click at [253, 64] on input "3697" at bounding box center [499, 72] width 686 height 23
type input "3"
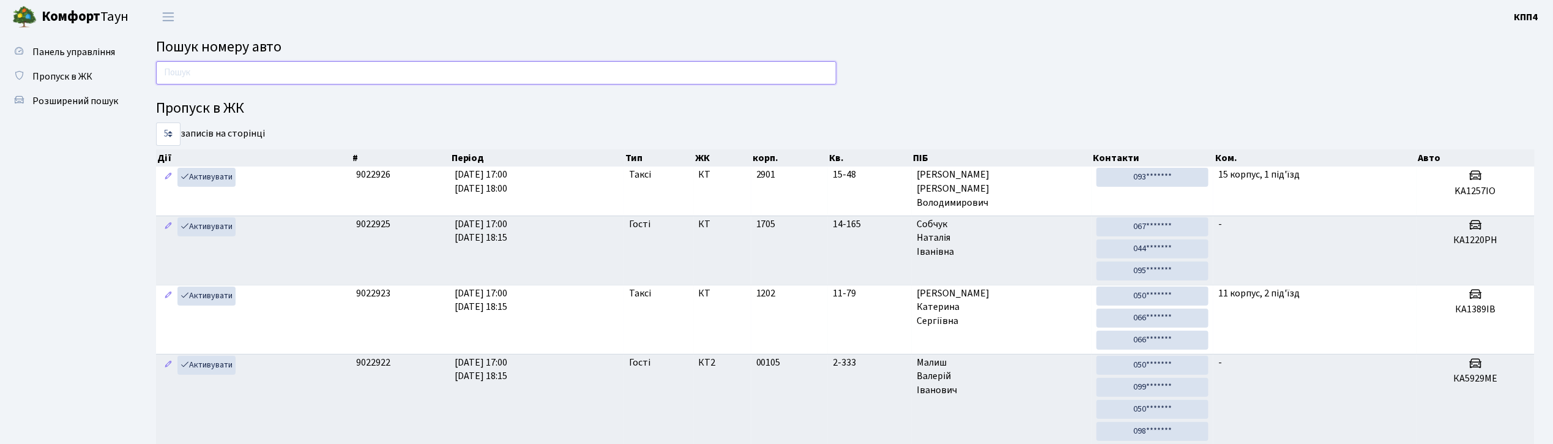
click at [269, 65] on input "text" at bounding box center [496, 72] width 680 height 23
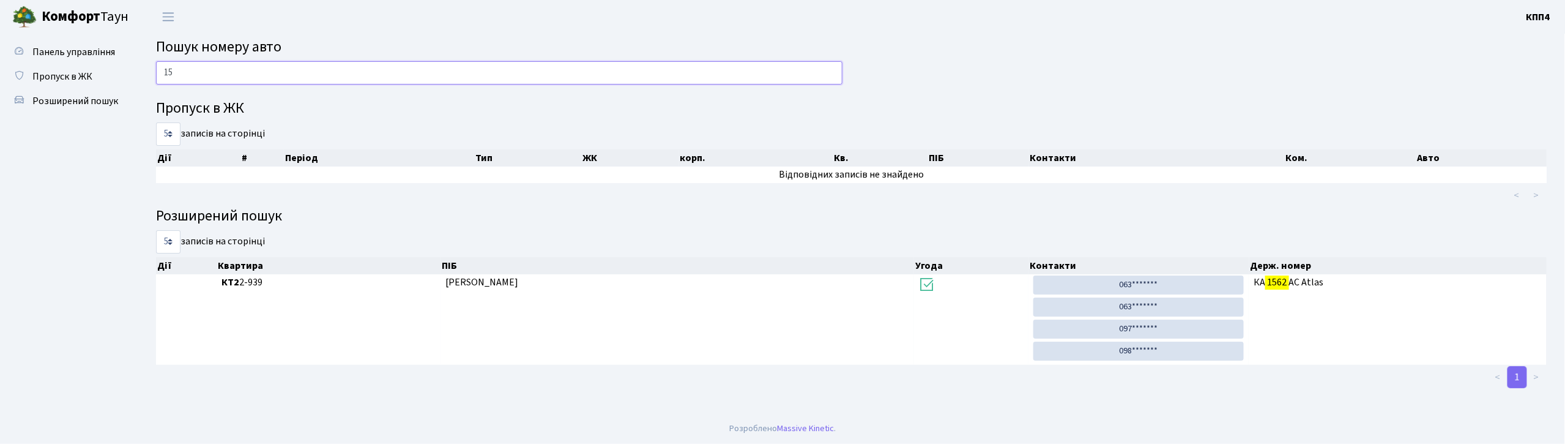
type input "1"
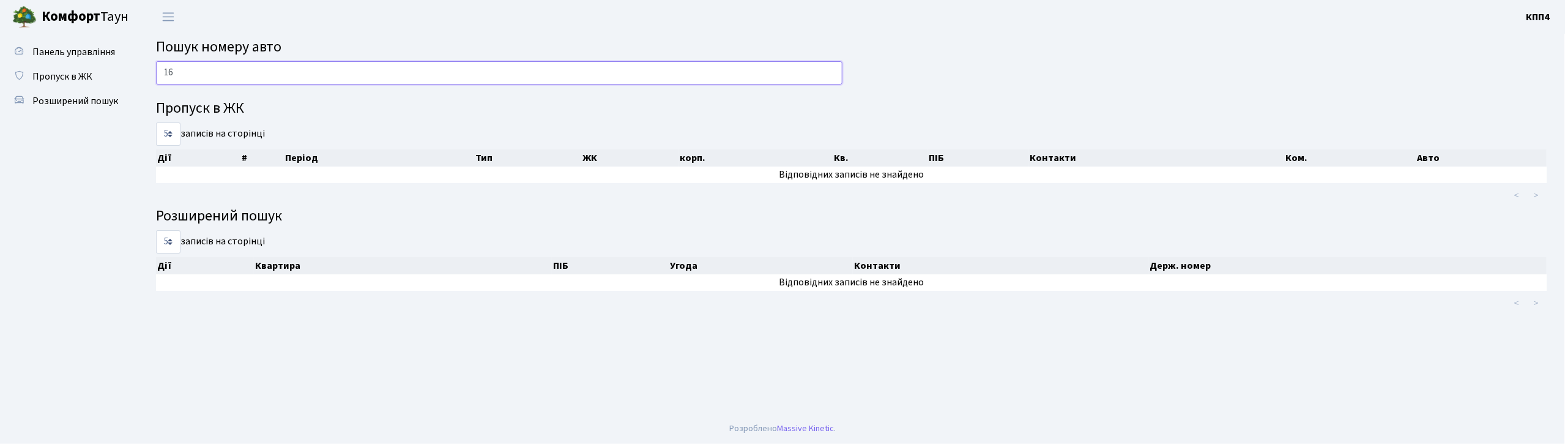
type input "1"
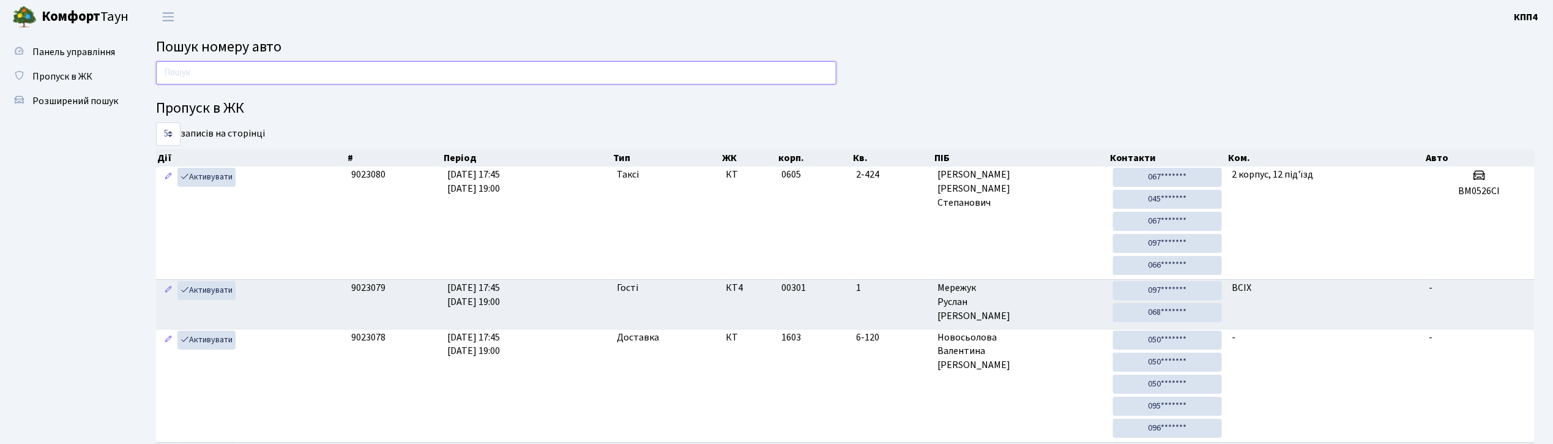
click at [255, 73] on input "text" at bounding box center [496, 72] width 680 height 23
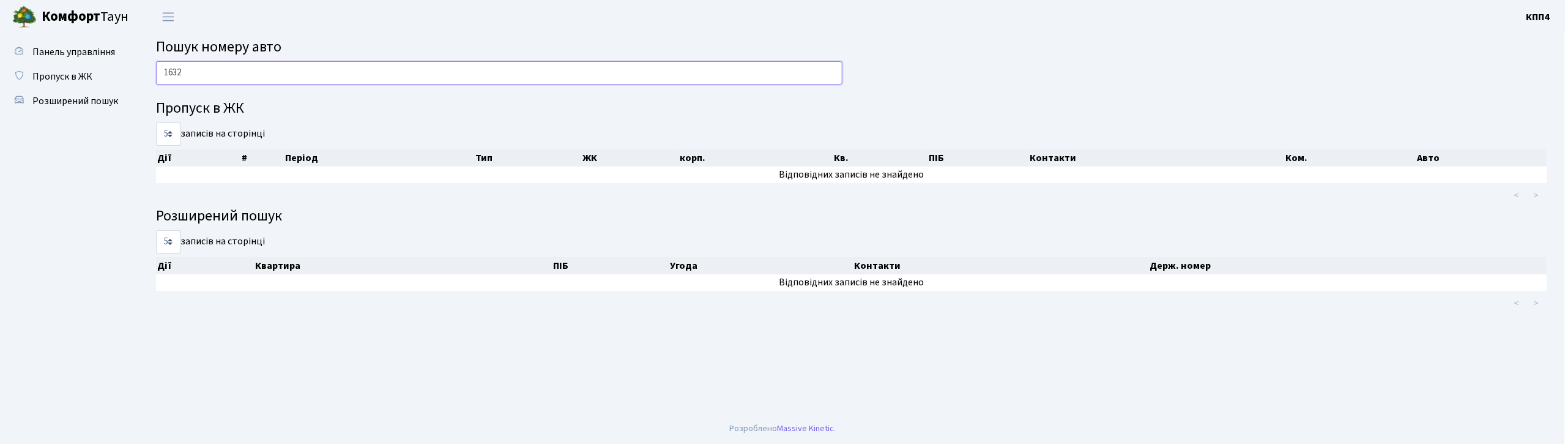
click at [270, 67] on input "1632" at bounding box center [499, 72] width 686 height 23
type input "1"
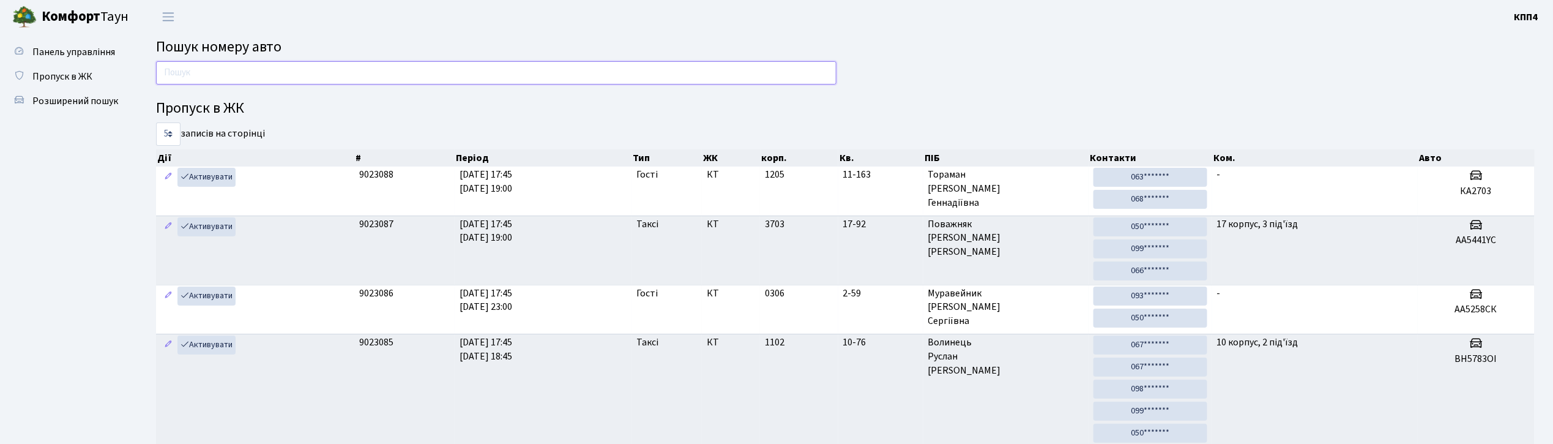
click at [239, 66] on input "text" at bounding box center [496, 72] width 680 height 23
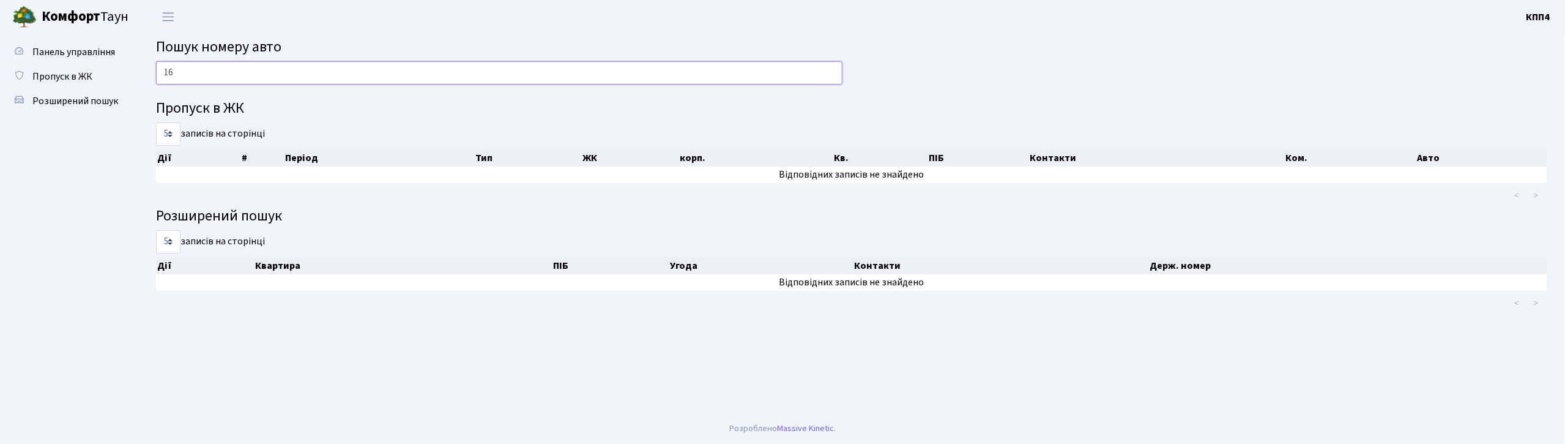
type input "1"
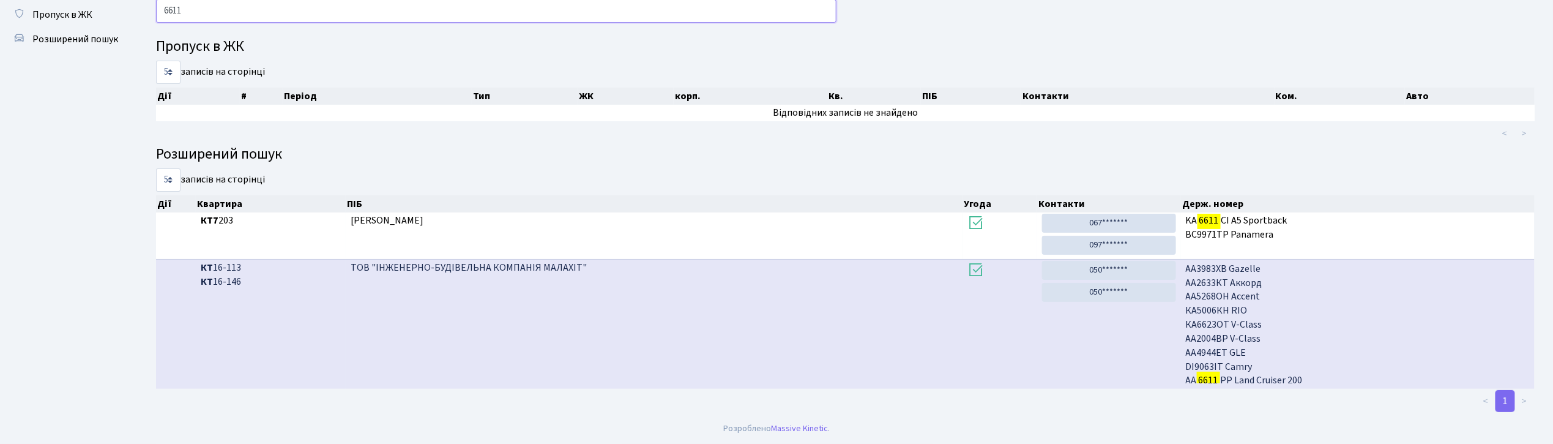
scroll to position [20, 0]
type input "6"
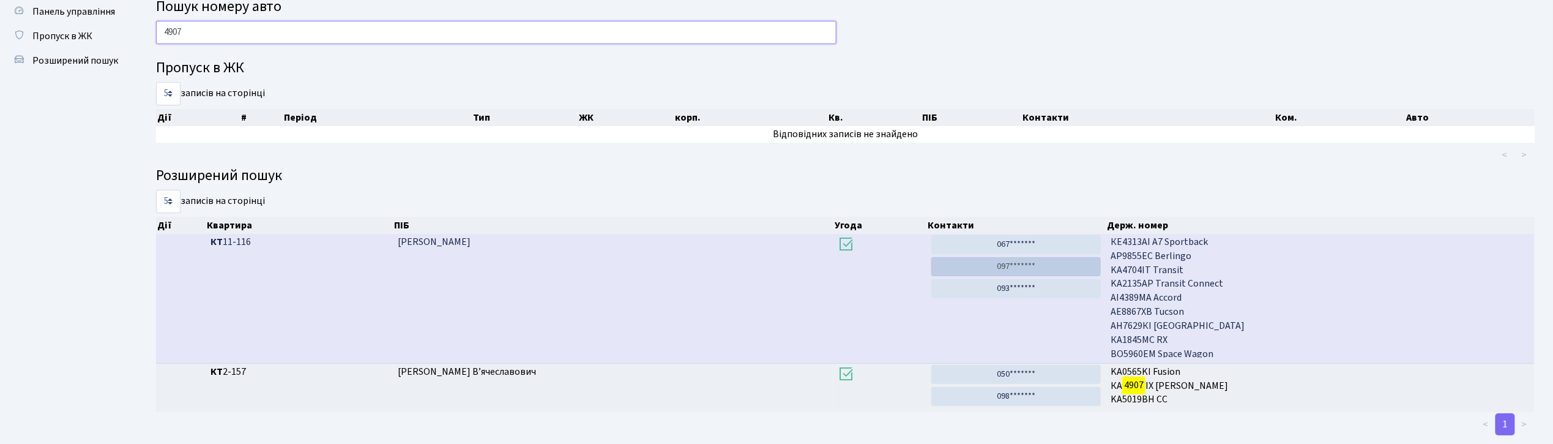
scroll to position [64, 0]
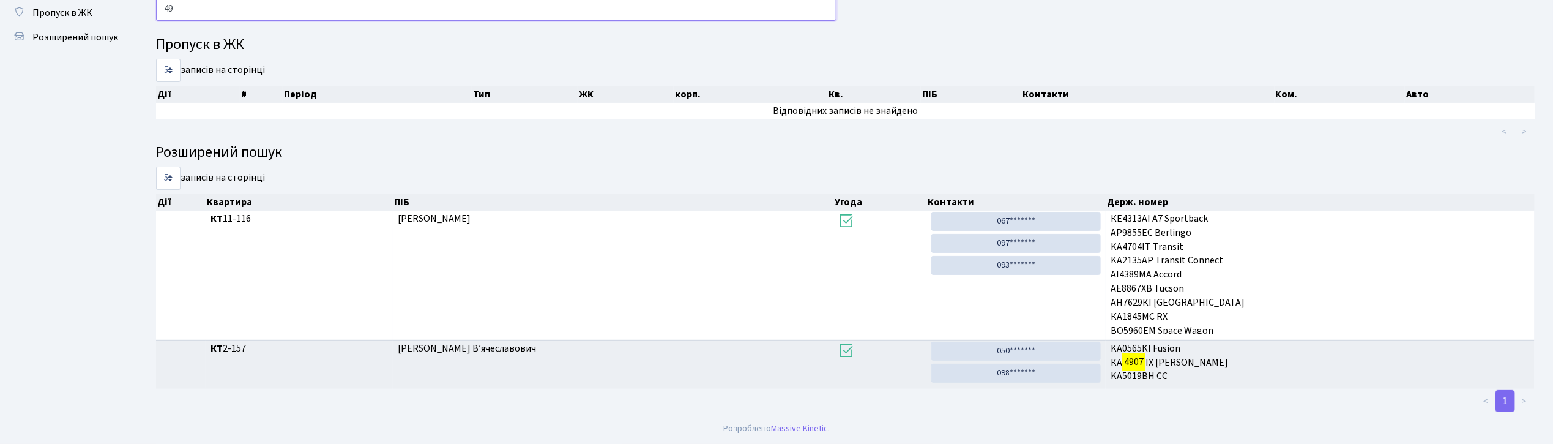
type input "4"
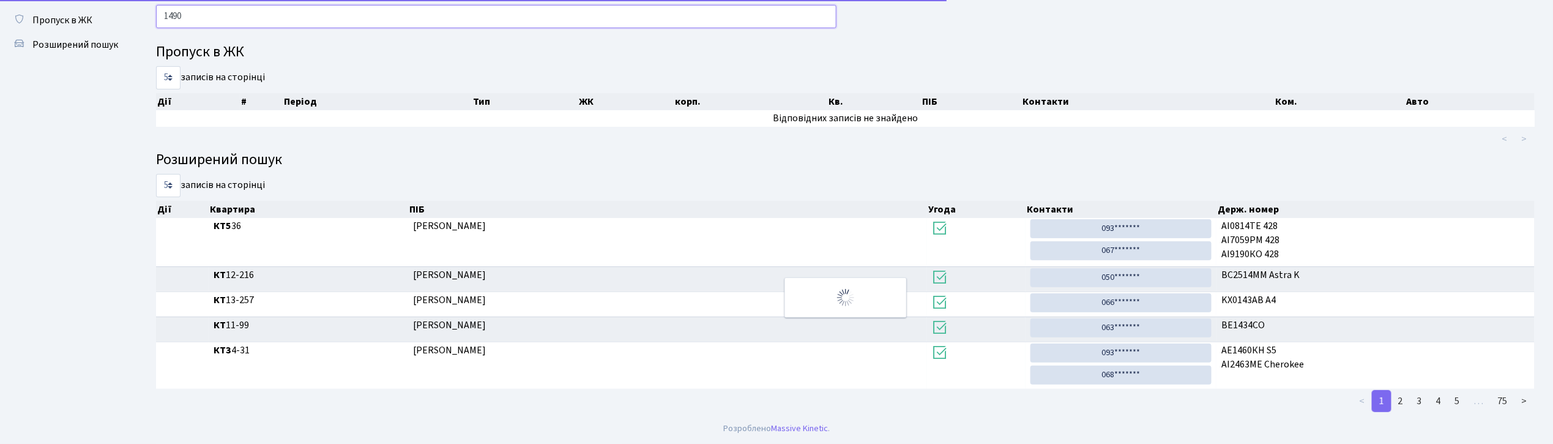
scroll to position [25, 0]
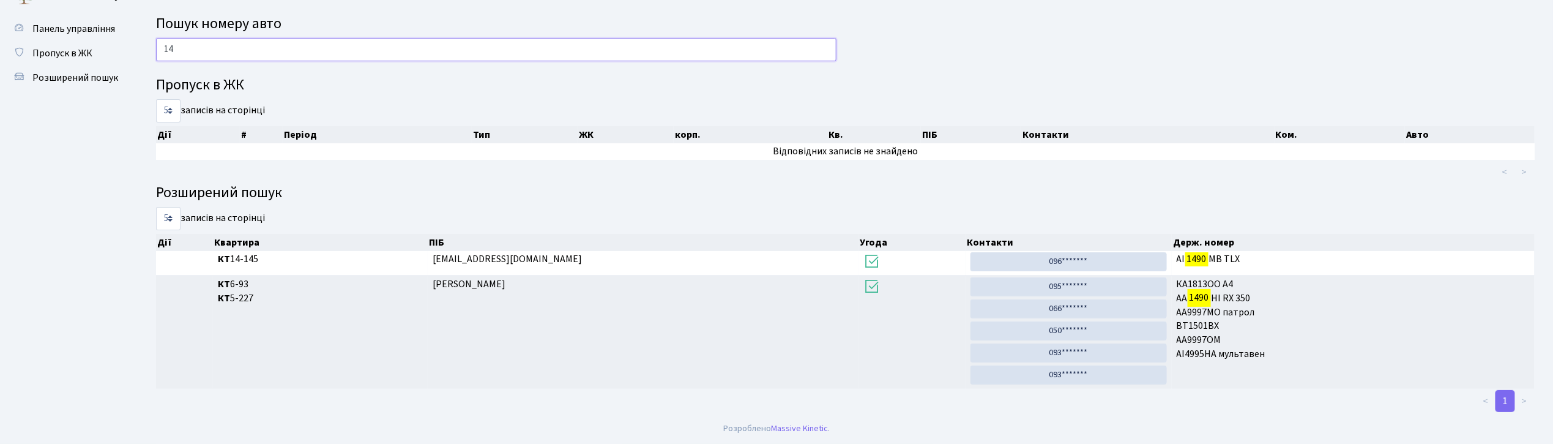
type input "1"
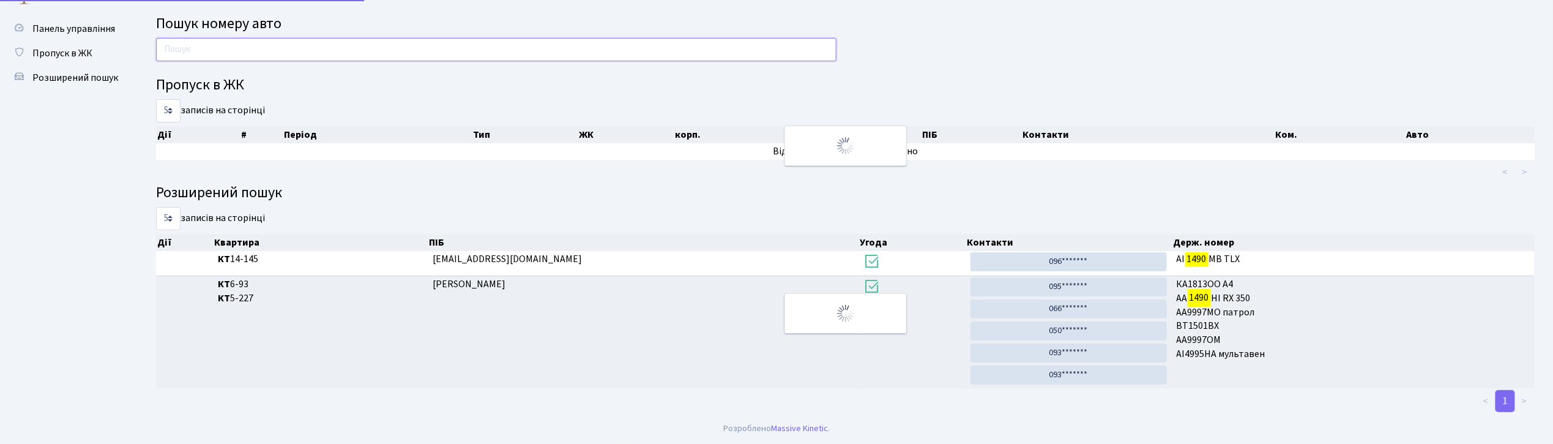
scroll to position [64, 0]
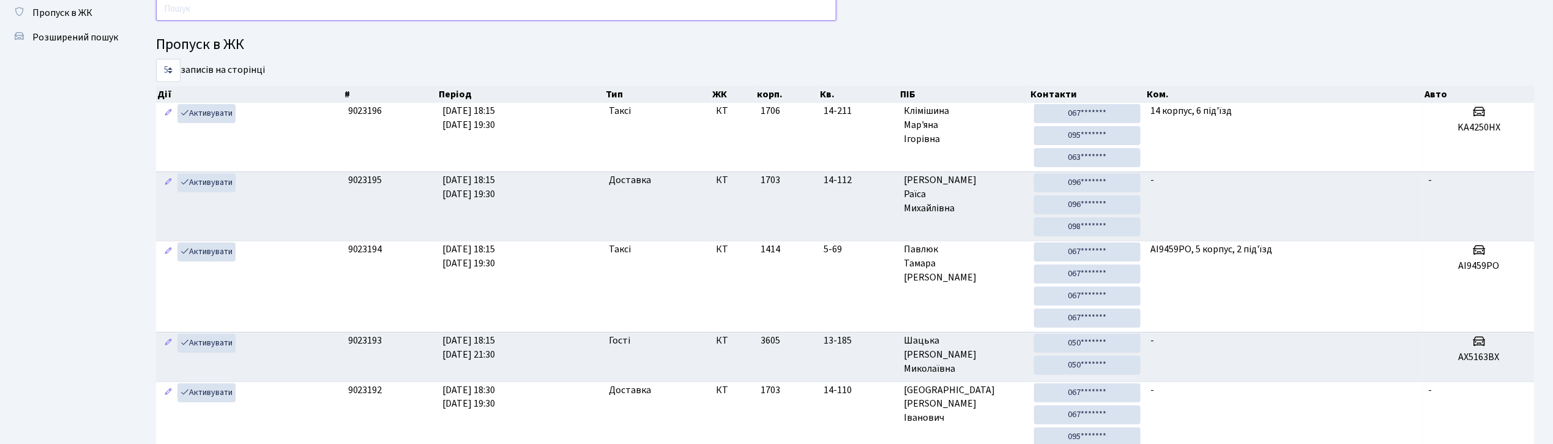
click at [295, 12] on input "text" at bounding box center [496, 9] width 680 height 23
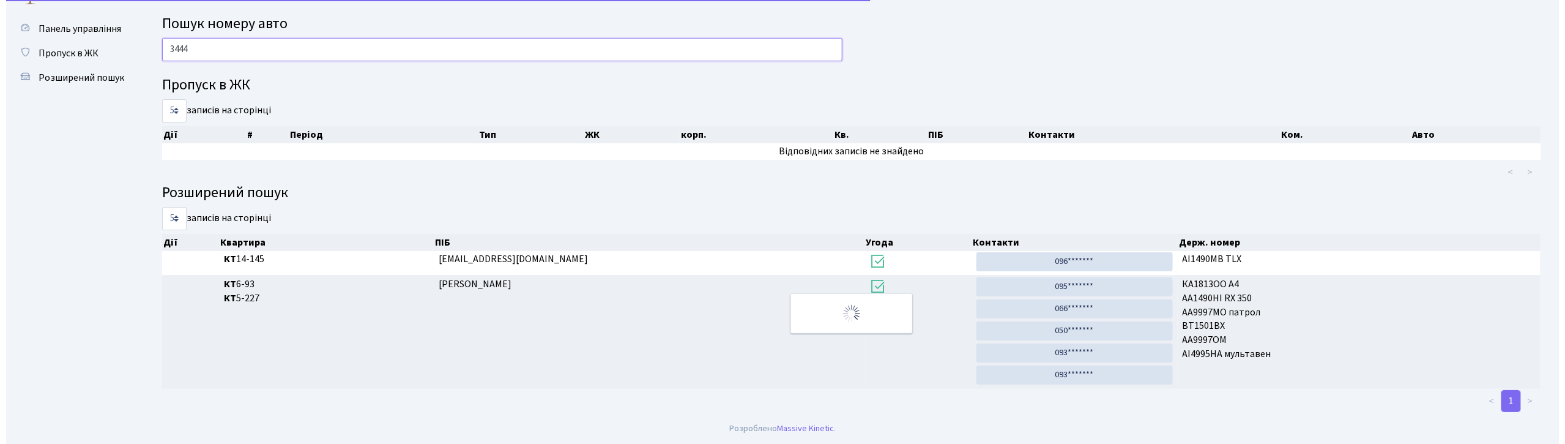
scroll to position [0, 0]
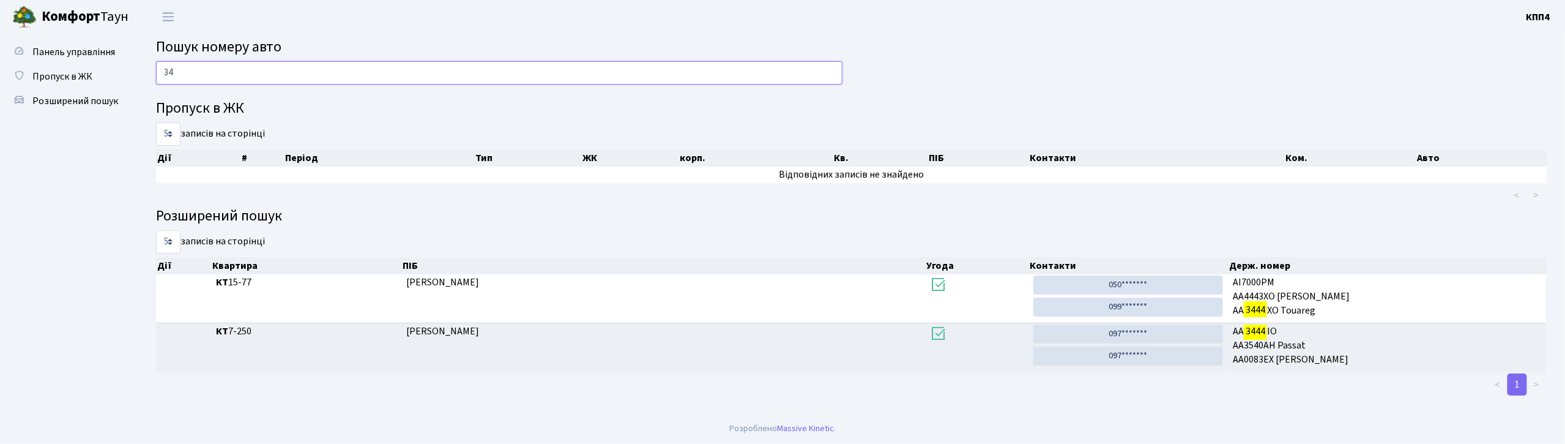
type input "3"
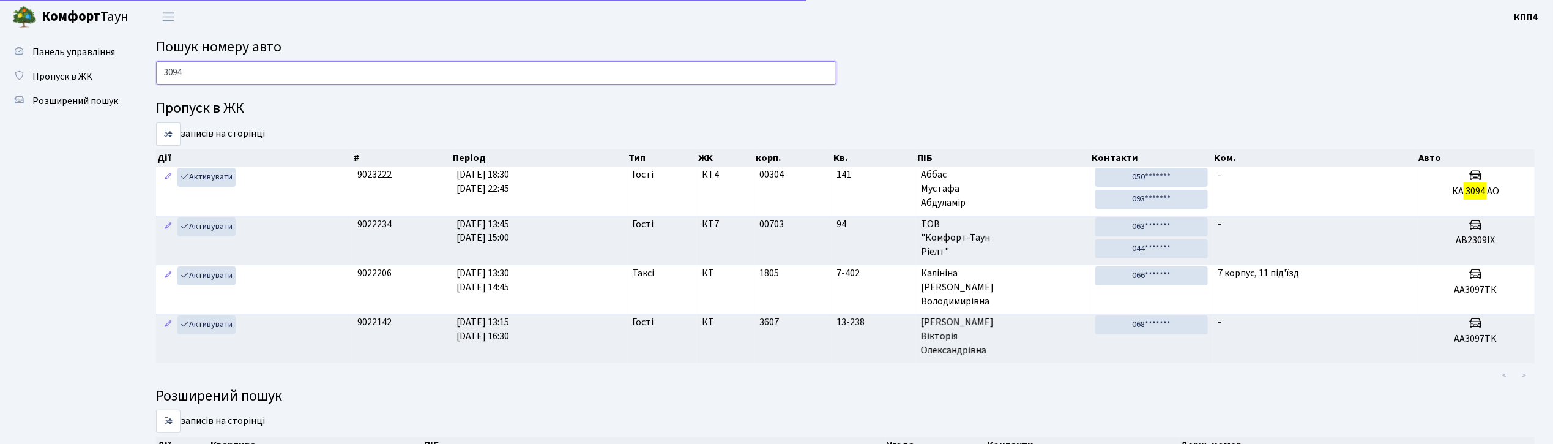
type input "3094"
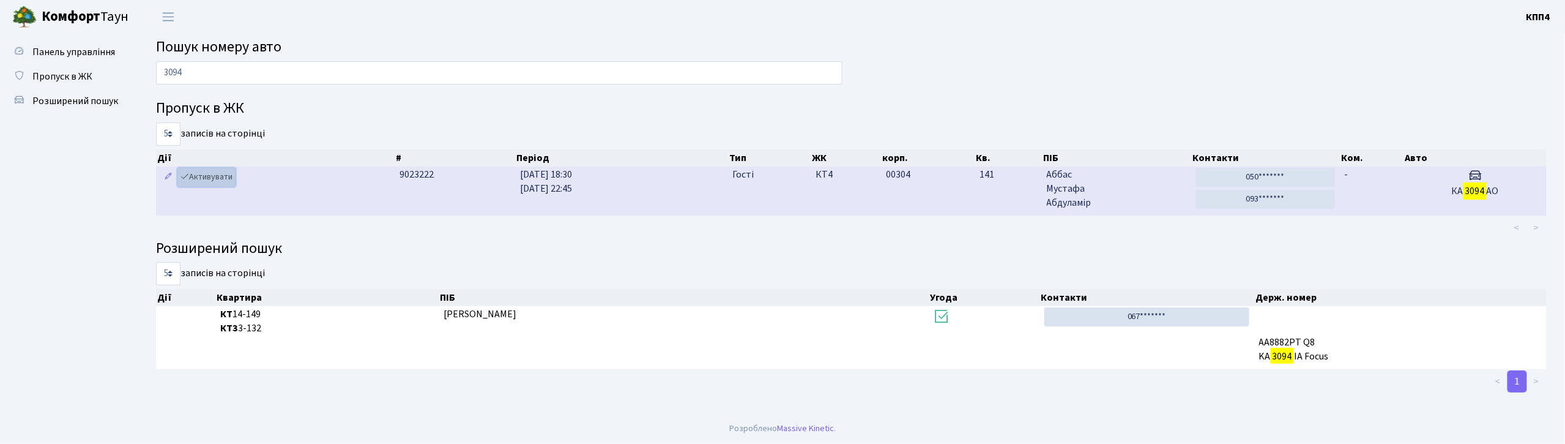
click at [219, 179] on link "Активувати" at bounding box center [206, 177] width 58 height 19
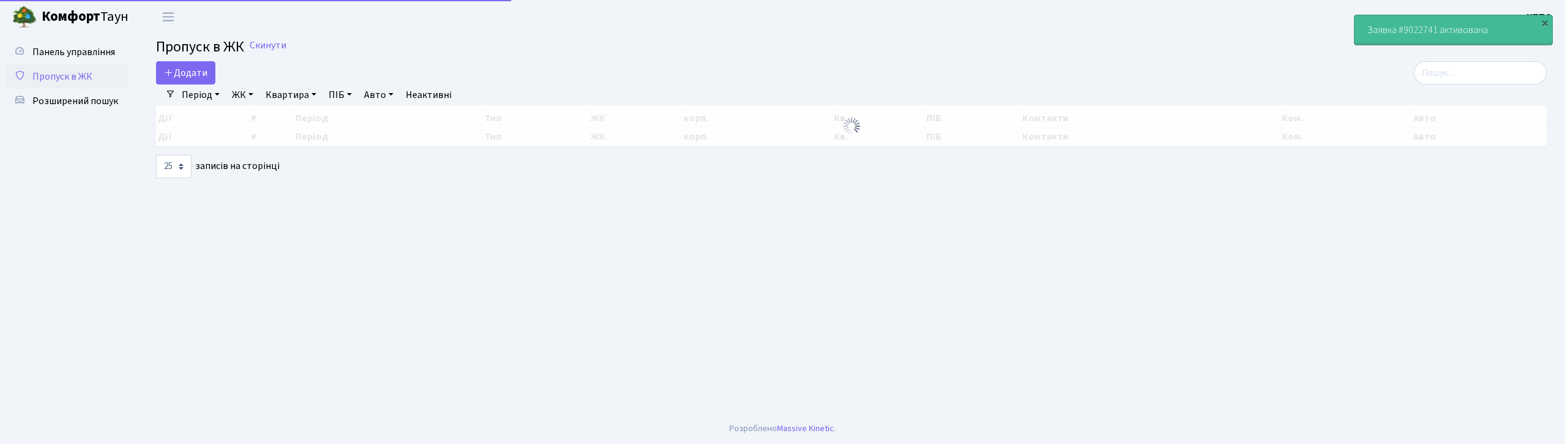
select select "25"
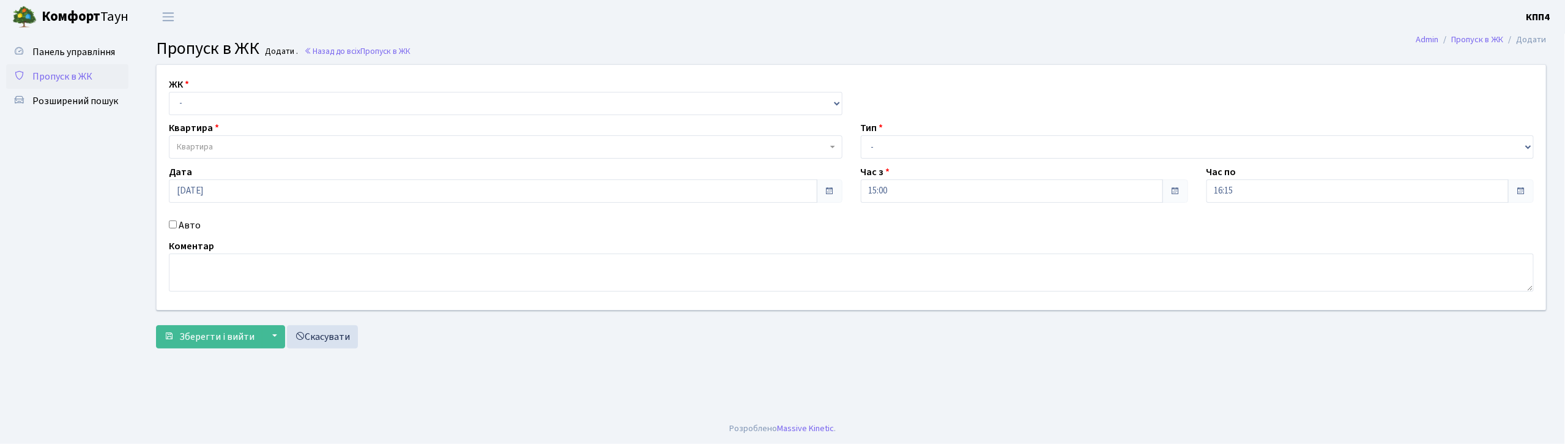
click at [174, 226] on input "Авто" at bounding box center [173, 224] width 8 height 8
checkbox input "true"
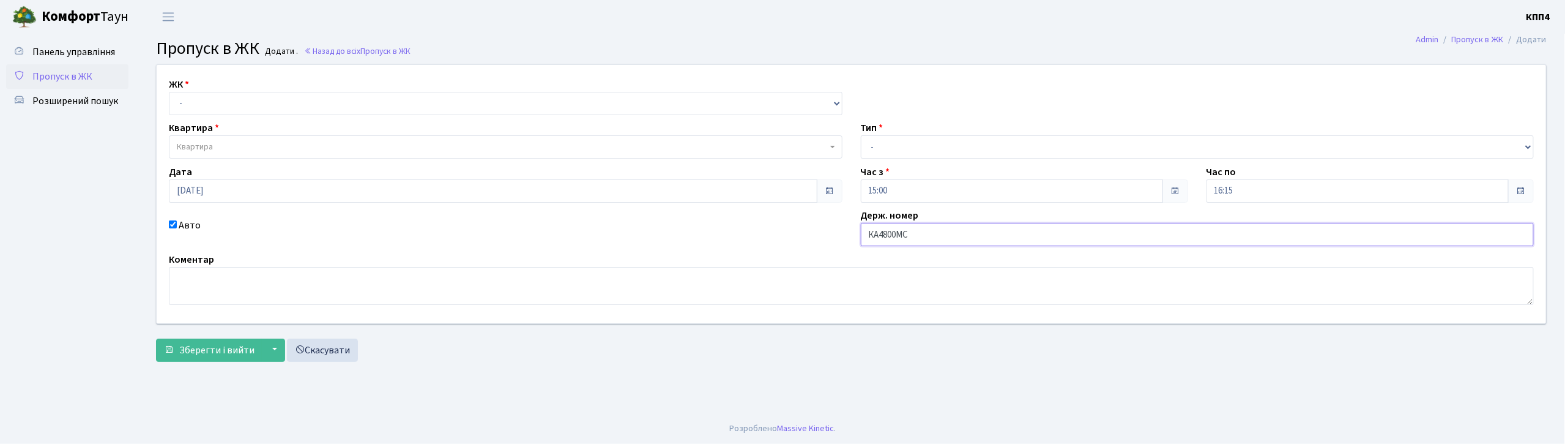
type input "КА4800МС"
click at [357, 96] on select "- КТ, вул. Регенераторна, 4 КТ2, просп. [STREET_ADDRESS] [STREET_ADDRESS] [PERS…" at bounding box center [506, 103] width 674 height 23
select select "271"
click at [169, 92] on select "- КТ, вул. Регенераторна, 4 КТ2, просп. [STREET_ADDRESS] [STREET_ADDRESS] [PERS…" at bounding box center [506, 103] width 674 height 23
select select
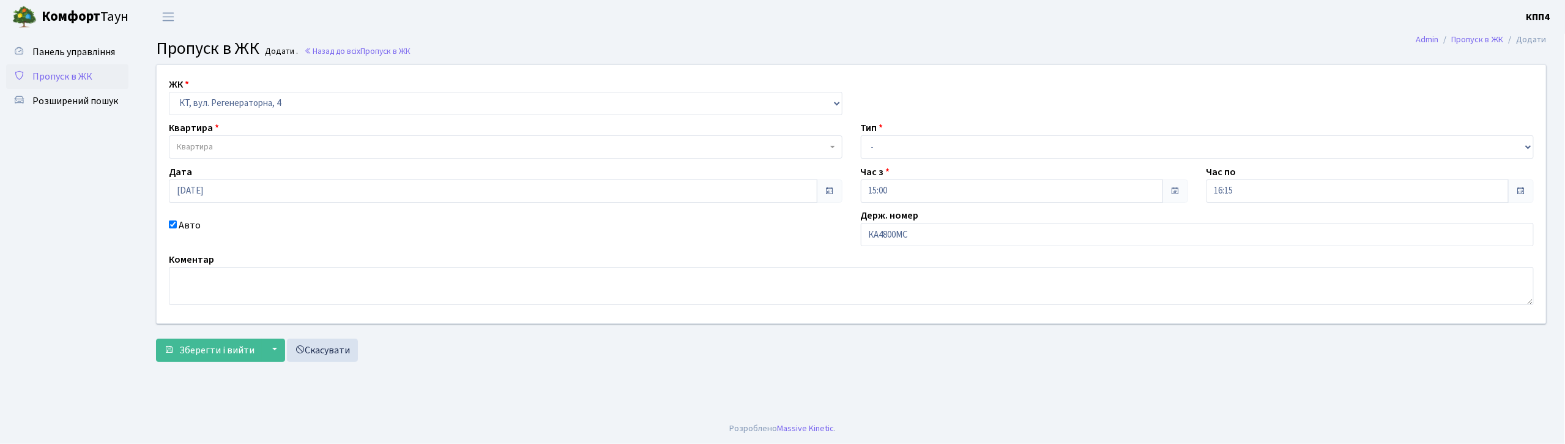
click at [343, 140] on span "Квартира" at bounding box center [506, 146] width 674 height 23
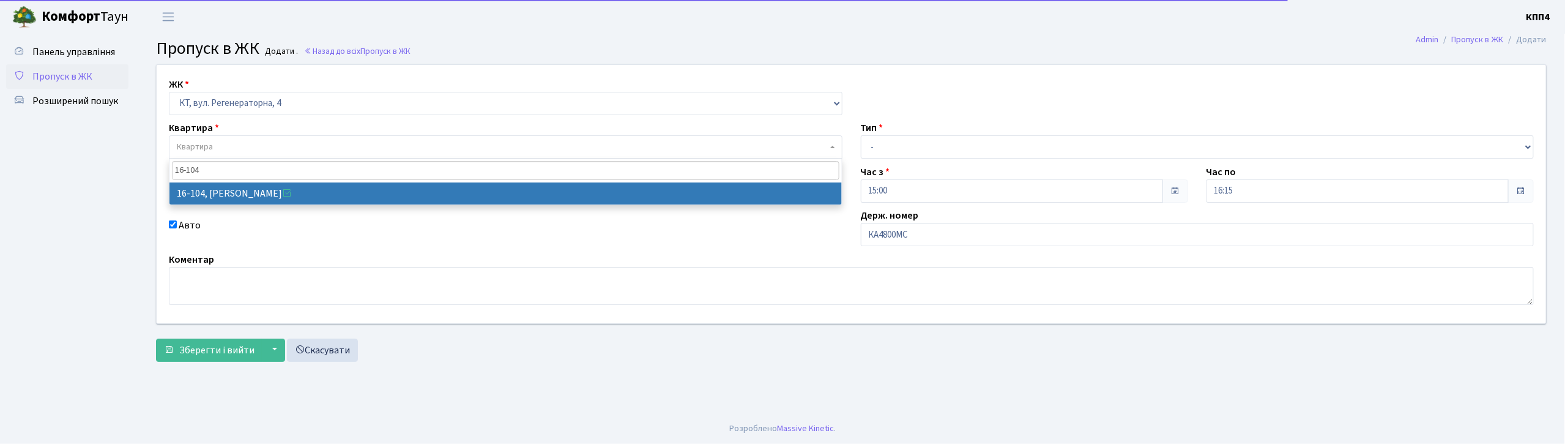
type input "16-104"
select select "8665"
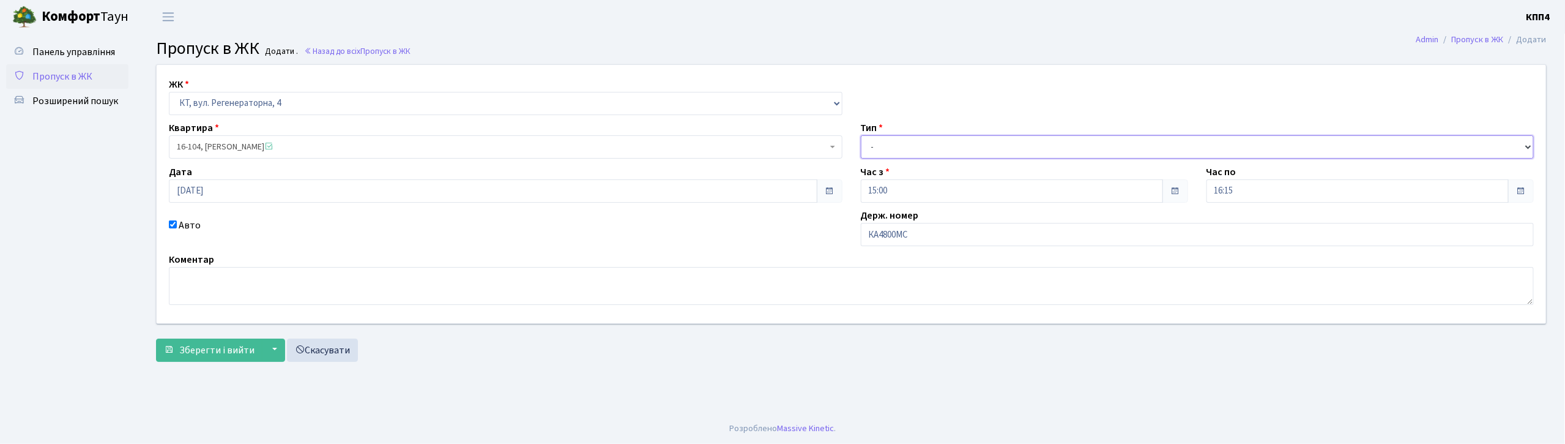
click at [981, 149] on select "- Доставка Таксі Гості Сервіс" at bounding box center [1198, 146] width 674 height 23
select select "3"
click at [861, 135] on select "- Доставка Таксі Гості Сервіс" at bounding box center [1198, 146] width 674 height 23
click at [181, 343] on span "Зберегти і вийти" at bounding box center [216, 349] width 75 height 13
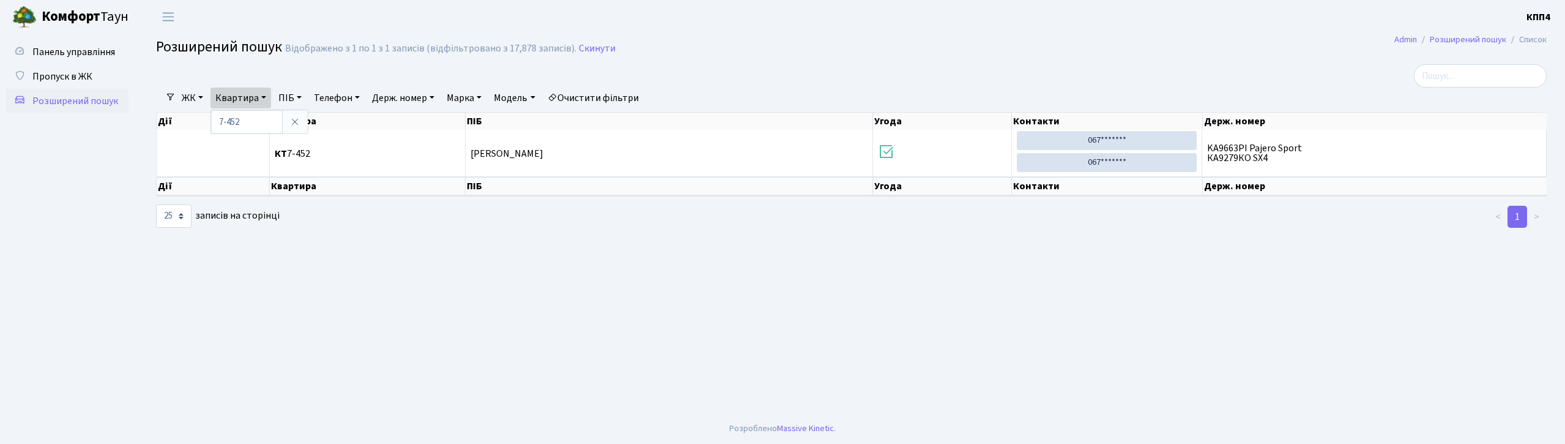
select select "25"
click at [253, 119] on input "7-452" at bounding box center [247, 121] width 72 height 23
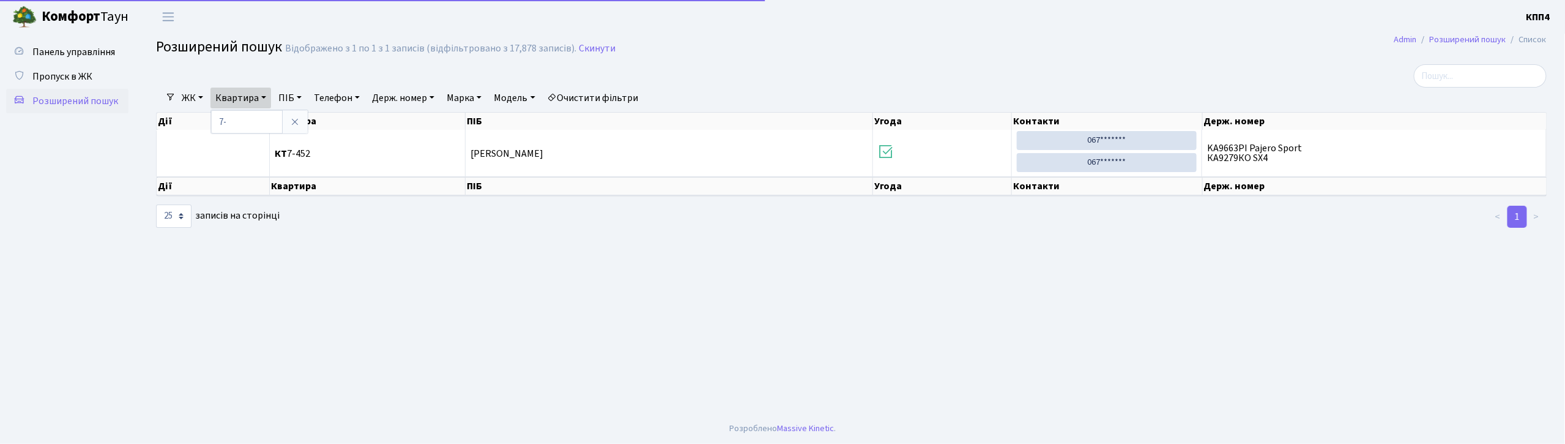
type input "7"
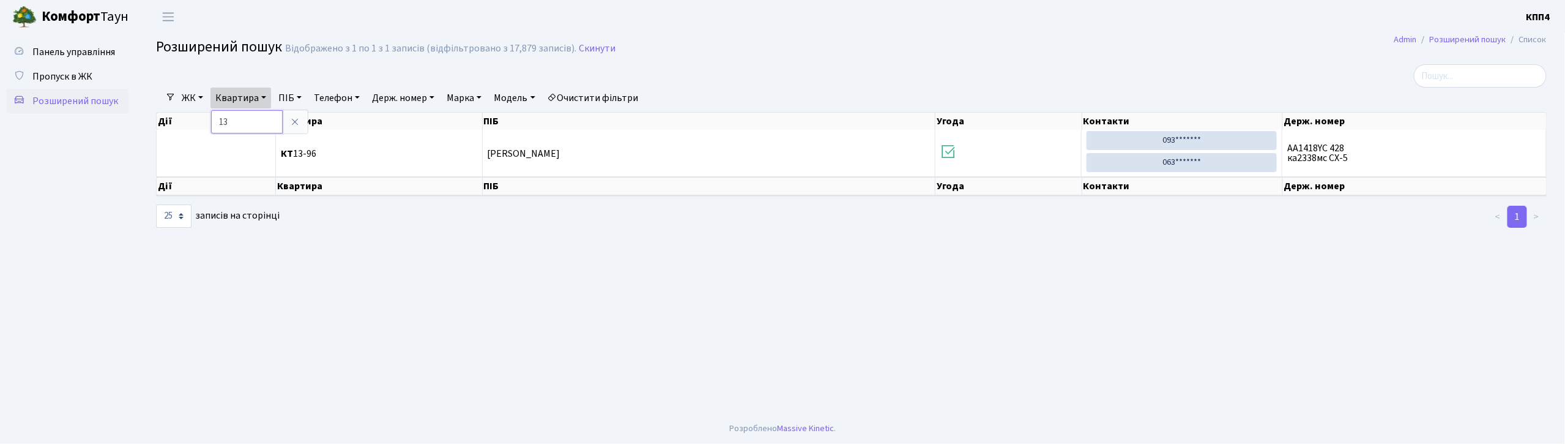
type input "1"
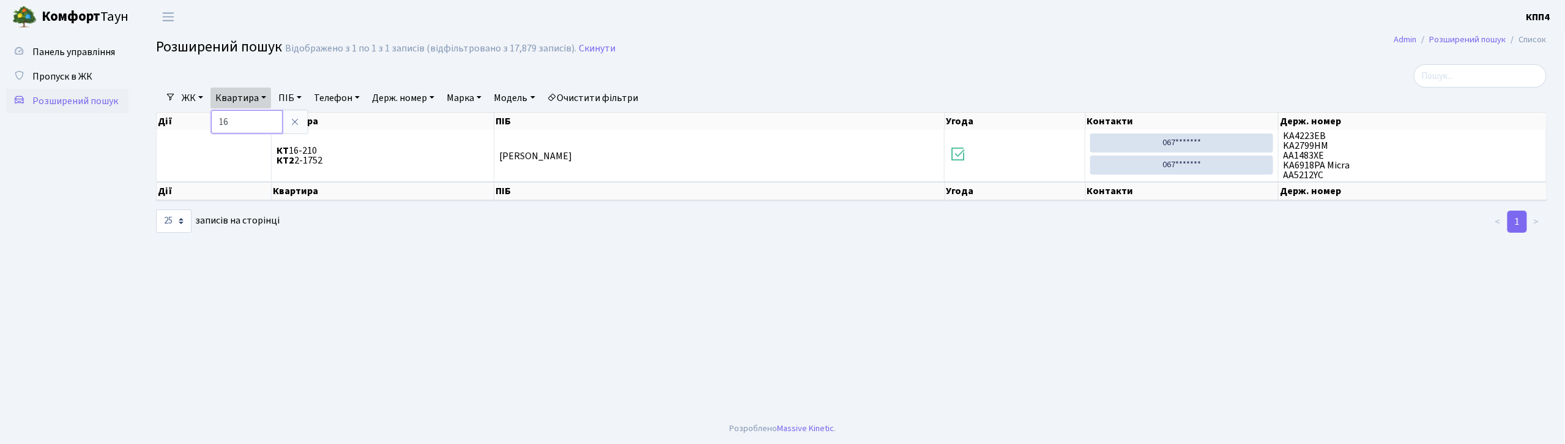
type input "1"
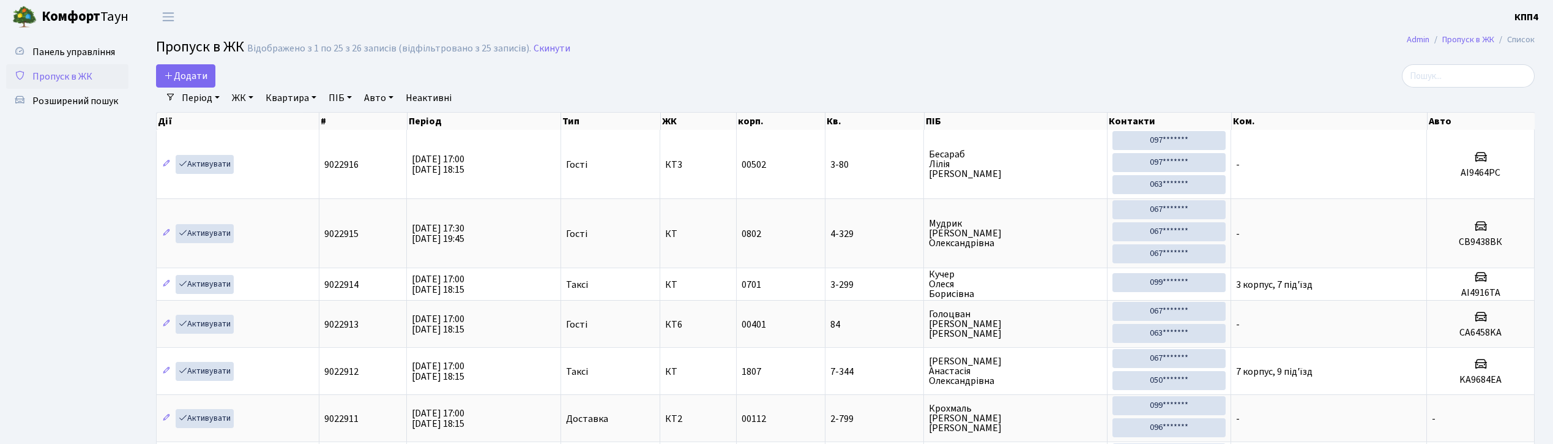
select select "25"
click at [1454, 77] on input "search" at bounding box center [1468, 75] width 133 height 23
paste input "3697"
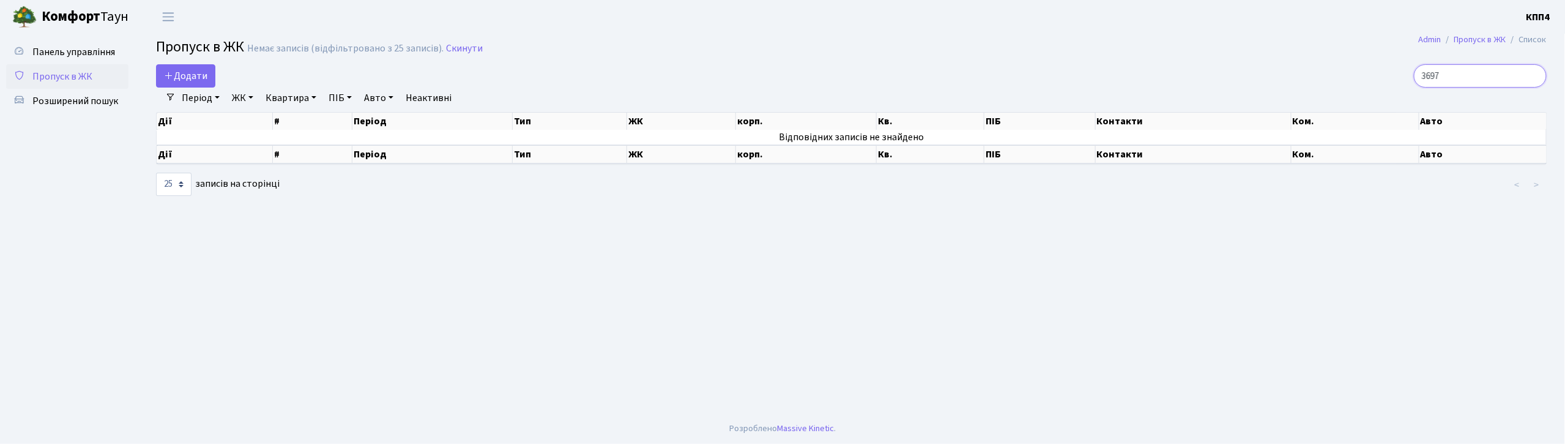
type input "3697"
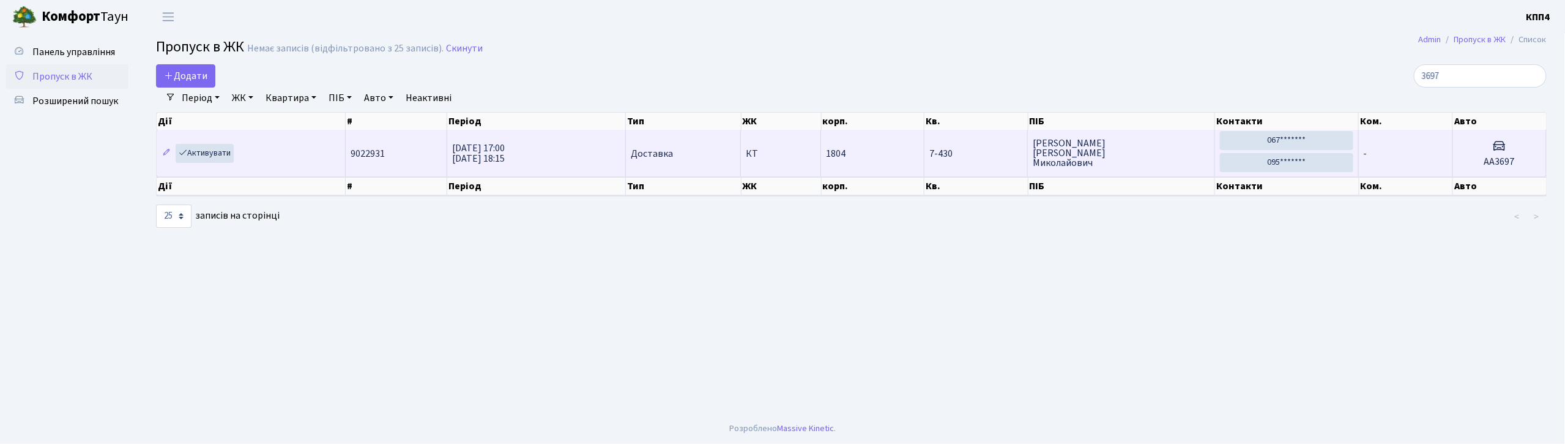
click at [1525, 154] on h3 at bounding box center [1499, 147] width 83 height 18
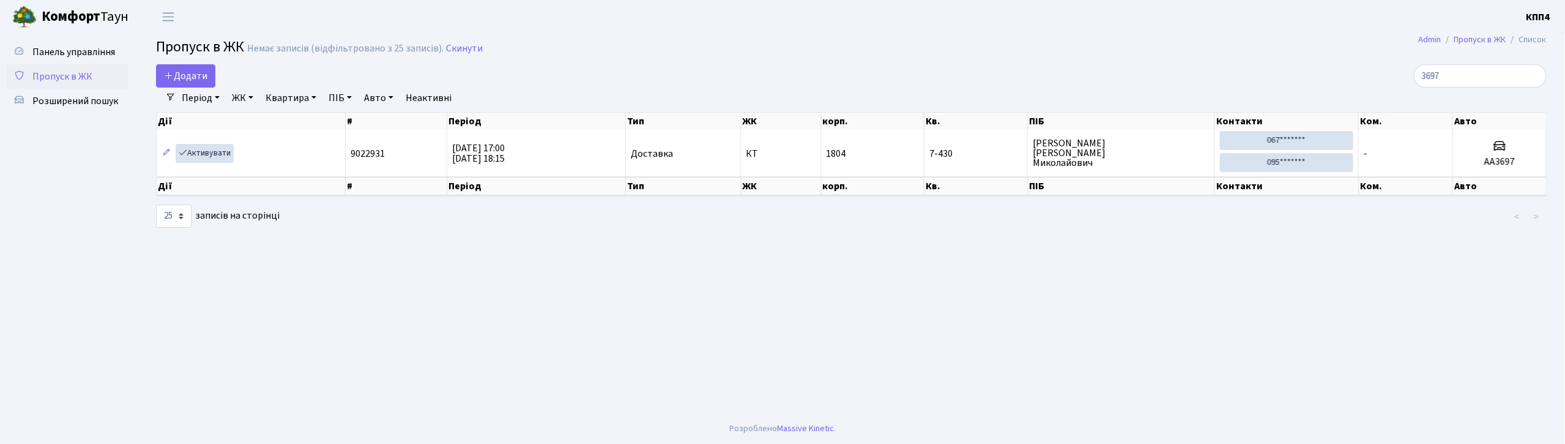
click at [892, 155] on td "1804" at bounding box center [872, 153] width 103 height 46
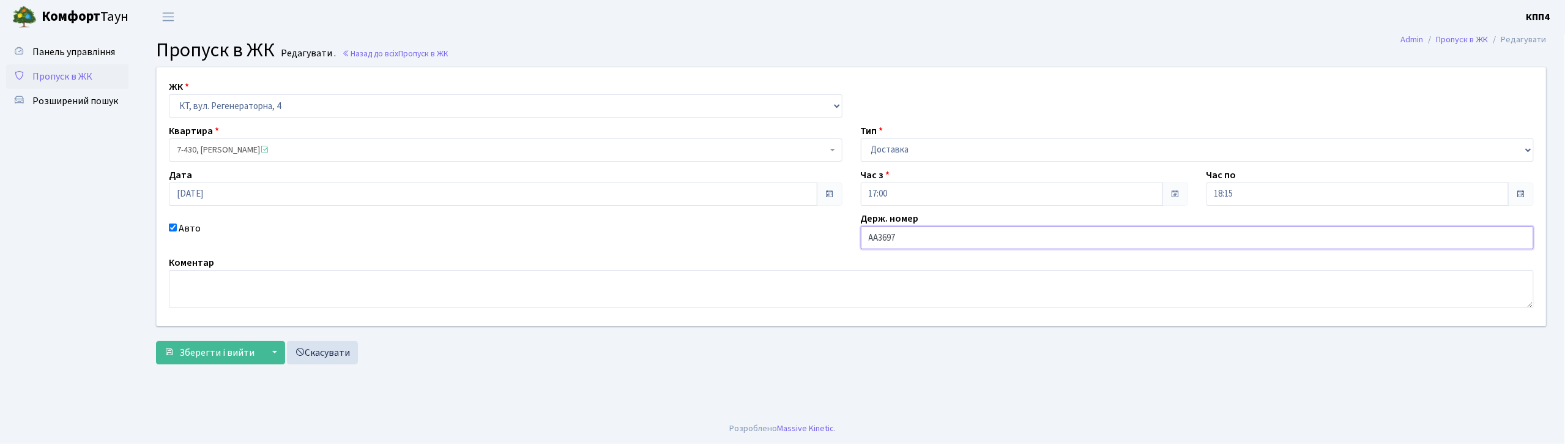
click at [916, 232] on input "AА3697" at bounding box center [1198, 237] width 674 height 23
type input "AА3697ОО"
click at [156, 341] on button "Зберегти і вийти" at bounding box center [209, 352] width 106 height 23
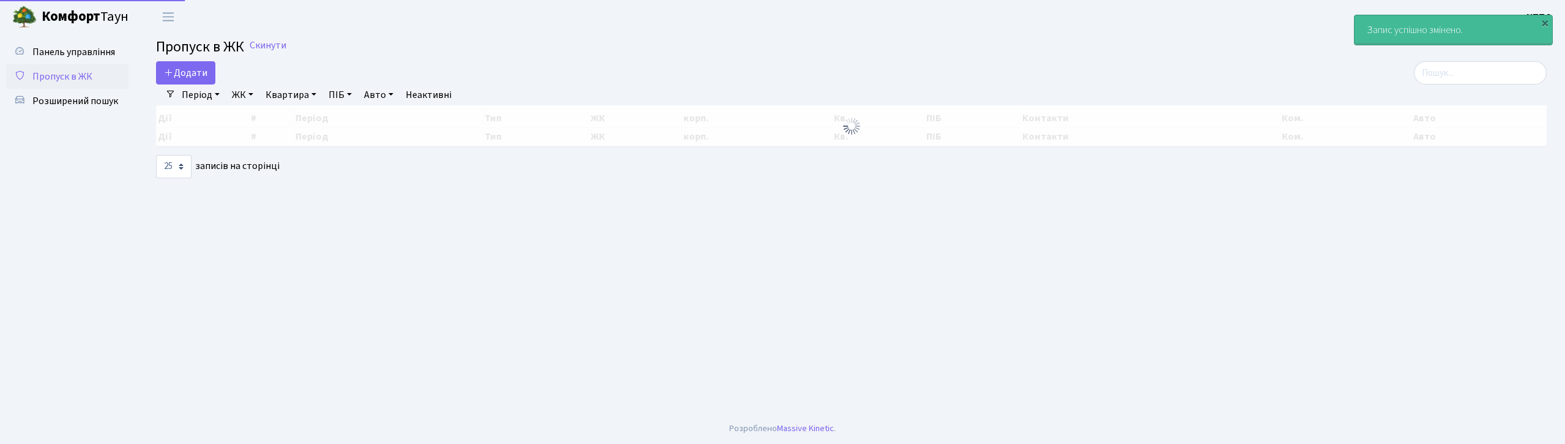
select select "25"
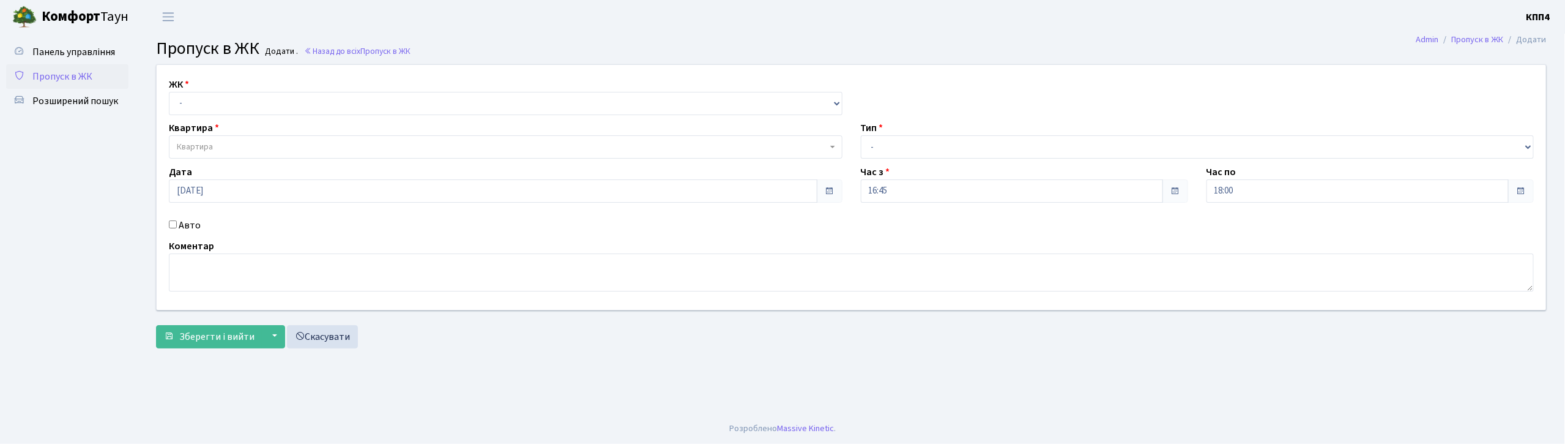
click at [170, 224] on input "Авто" at bounding box center [173, 224] width 8 height 8
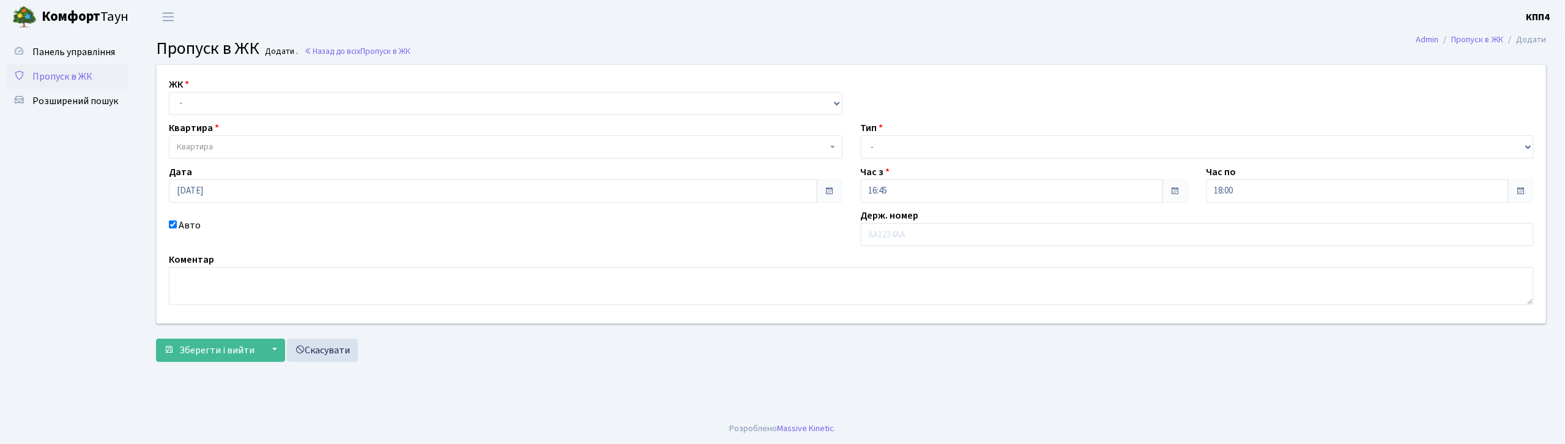
click at [170, 224] on input "Авто" at bounding box center [173, 224] width 8 height 8
checkbox input "false"
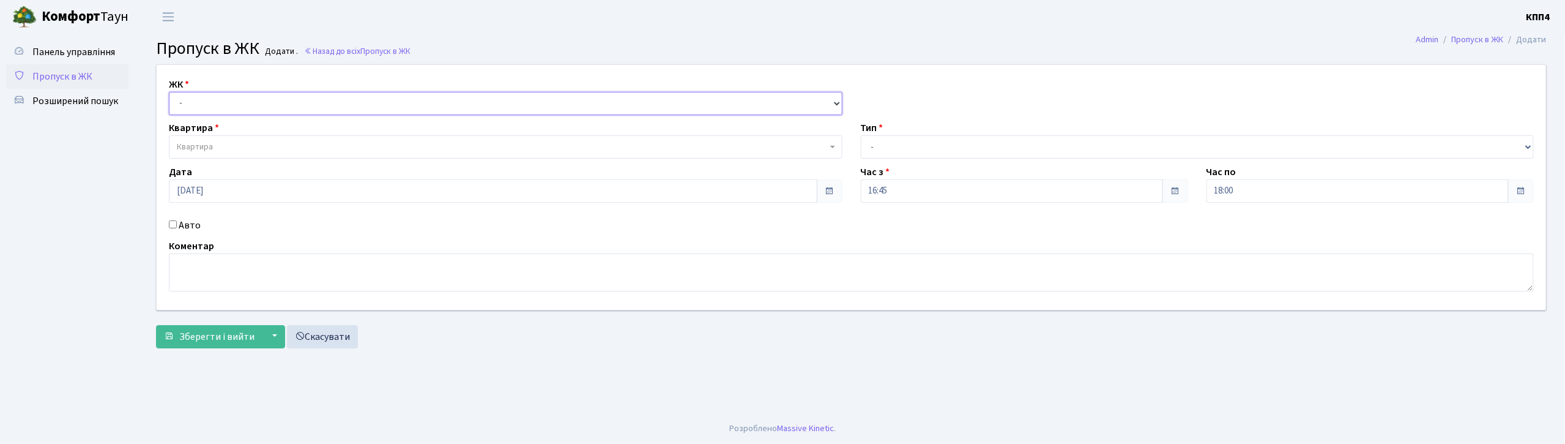
click at [250, 103] on select "- КТ, вул. Регенераторна, 4 КТ2, просп. Соборності, 17 КТ3, вул. Березнева, 16 …" at bounding box center [506, 103] width 674 height 23
select select "271"
click at [169, 92] on select "- КТ, вул. Регенераторна, 4 КТ2, просп. Соборності, 17 КТ3, вул. Березнева, 16 …" at bounding box center [506, 103] width 674 height 23
select select
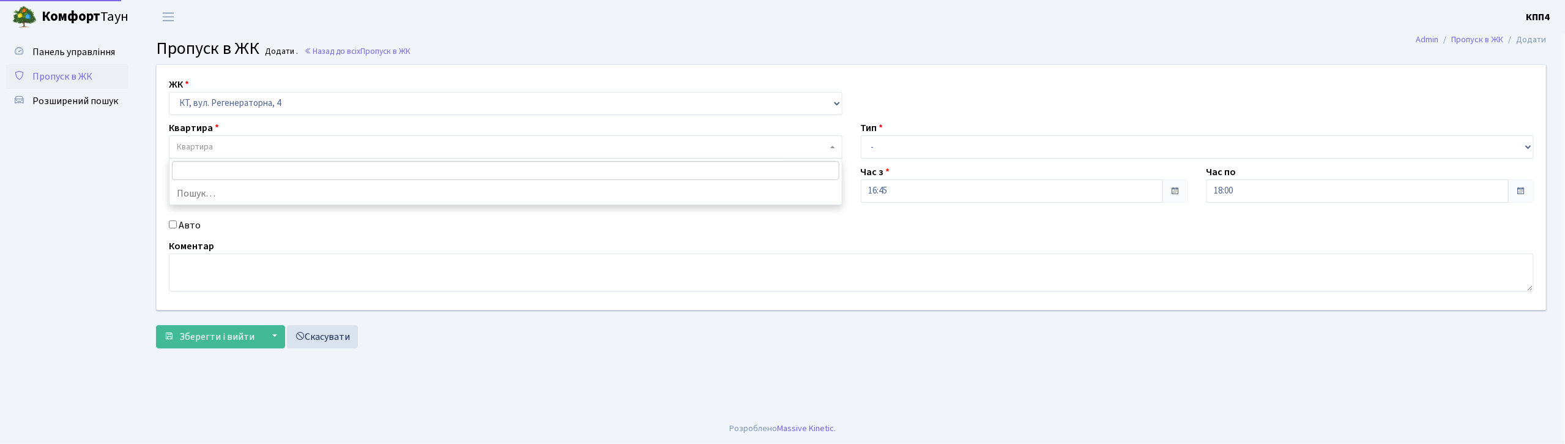
click at [242, 143] on span "Квартира" at bounding box center [502, 147] width 650 height 12
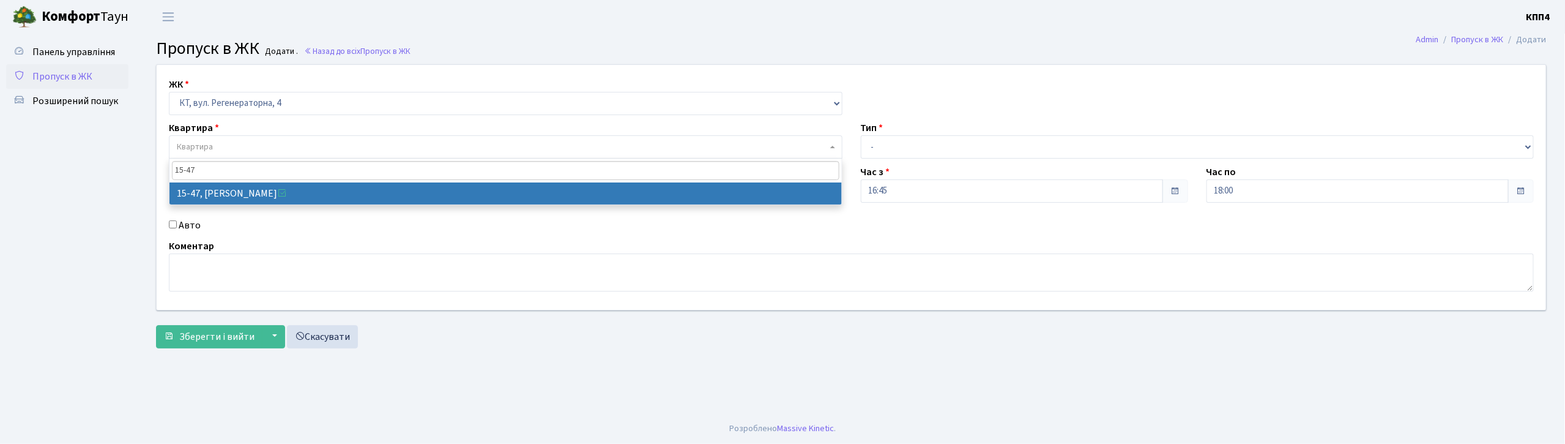
type input "15-47"
select select "8822"
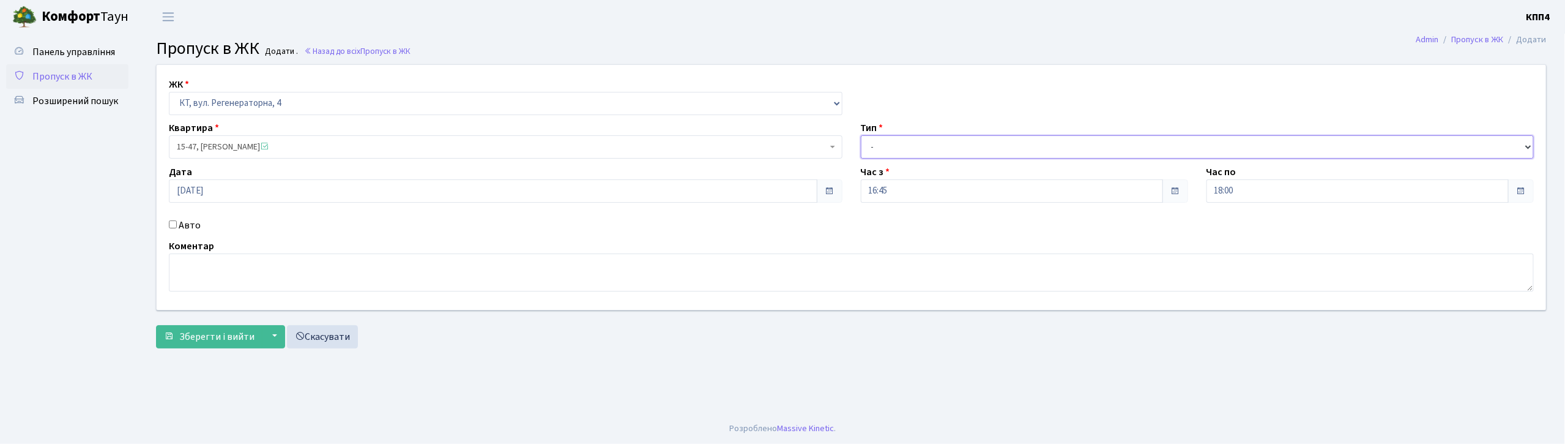
click at [1041, 138] on select "- Доставка Таксі Гості Сервіс" at bounding box center [1198, 146] width 674 height 23
select select "1"
click at [861, 135] on select "- Доставка Таксі Гості Сервіс" at bounding box center [1198, 146] width 674 height 23
click at [230, 334] on span "Зберегти і вийти" at bounding box center [216, 336] width 75 height 13
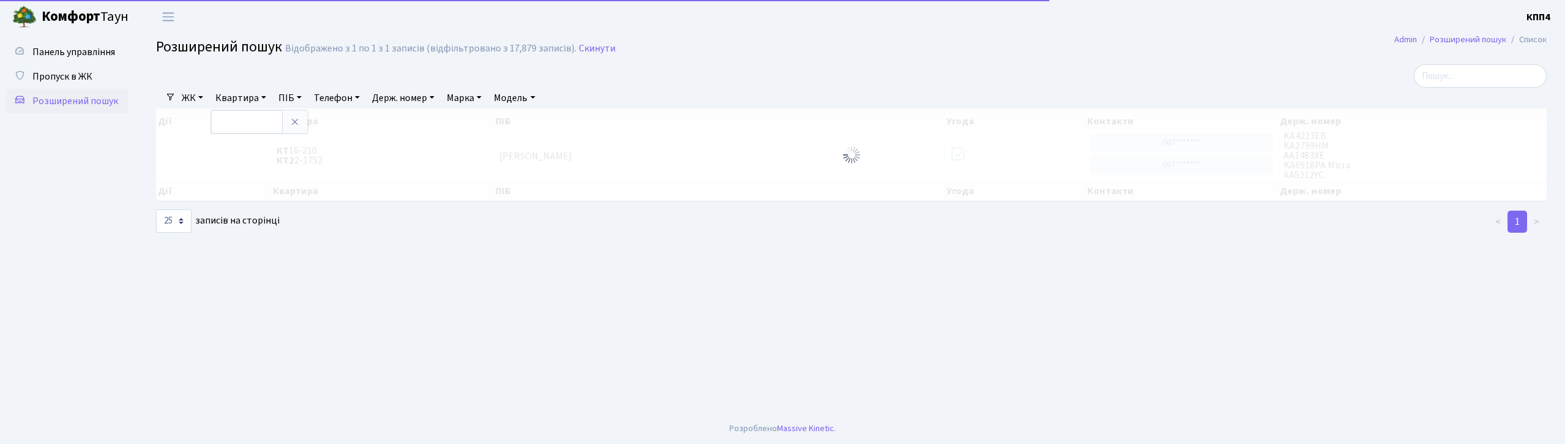
select select "25"
click at [397, 98] on link "Держ. номер" at bounding box center [403, 97] width 72 height 21
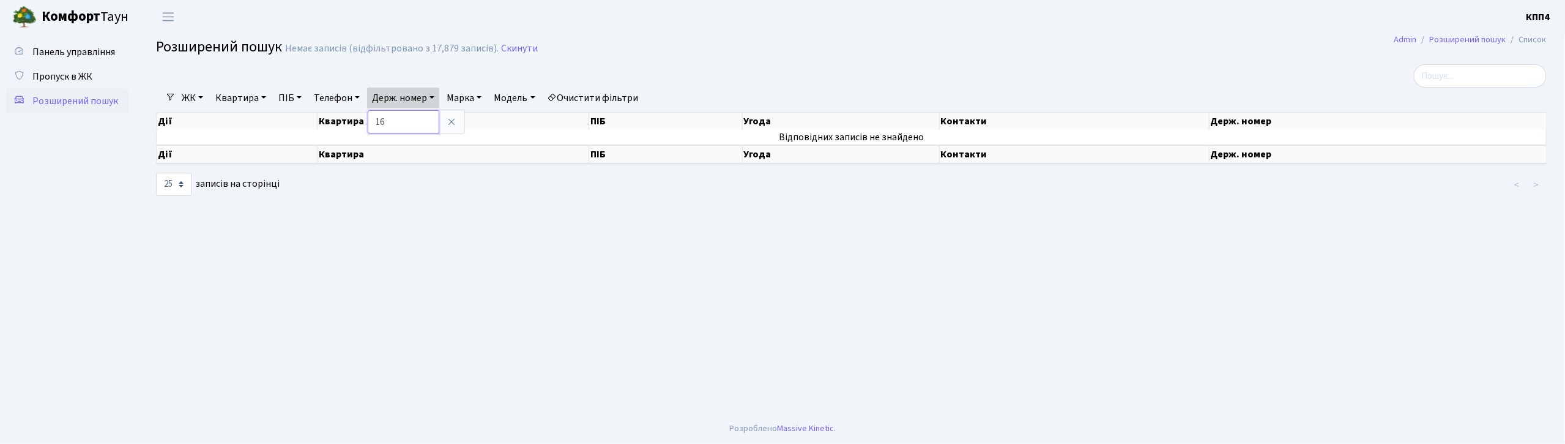
type input "1"
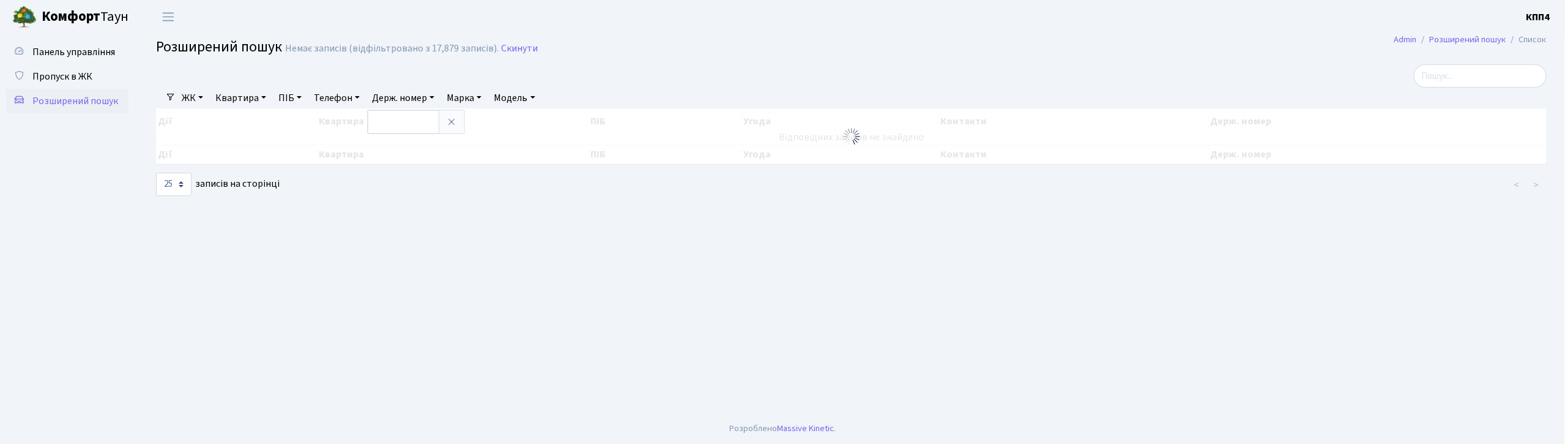
click at [235, 97] on link "Квартира" at bounding box center [240, 97] width 61 height 21
type input "16-31"
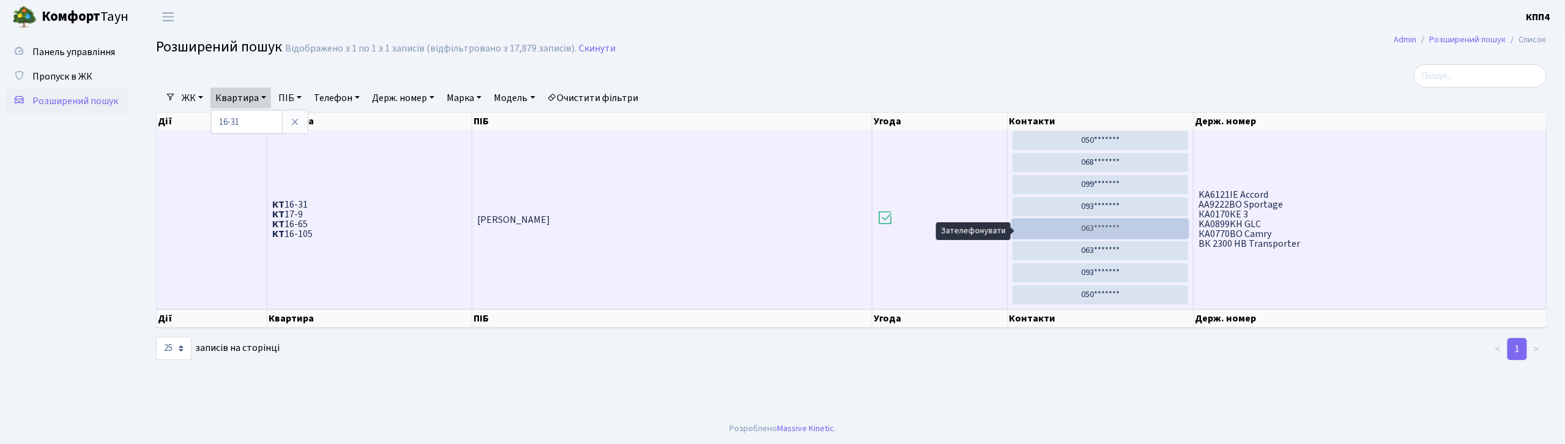
click at [1104, 230] on link "063*******" at bounding box center [1101, 228] width 176 height 19
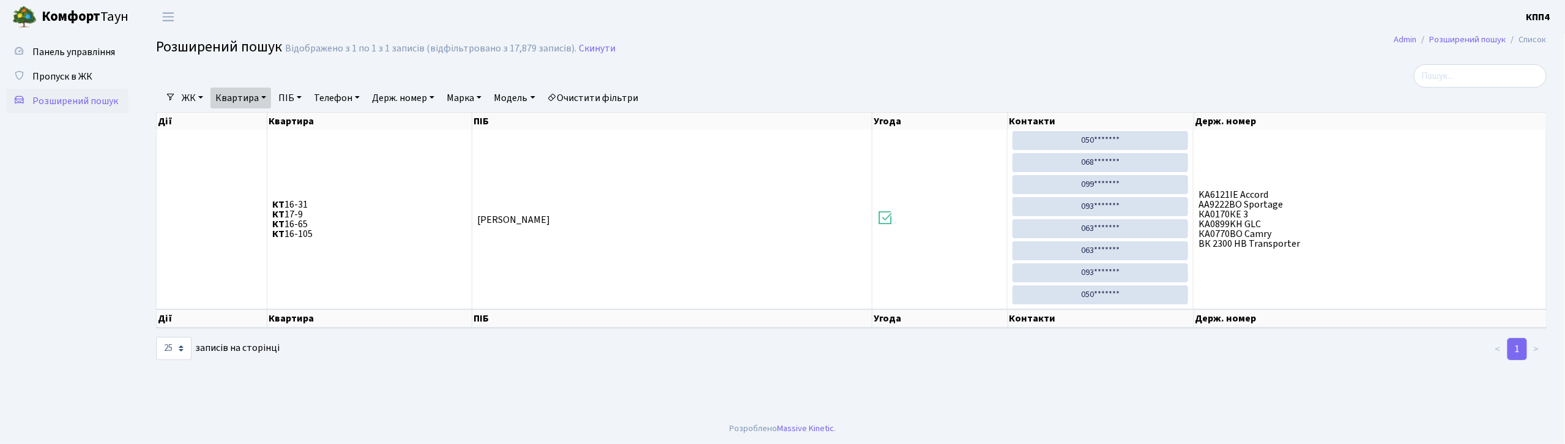
click at [255, 104] on link "Квартира" at bounding box center [240, 97] width 61 height 21
click at [288, 122] on link at bounding box center [295, 121] width 26 height 23
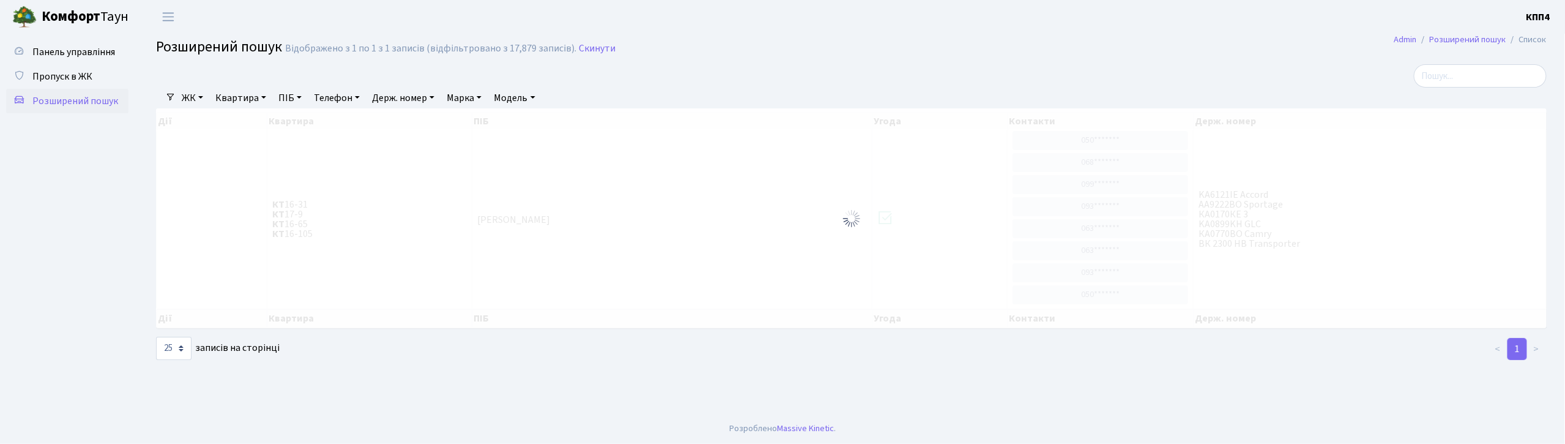
click at [400, 96] on link "Держ. номер" at bounding box center [403, 97] width 72 height 21
type input "1632"
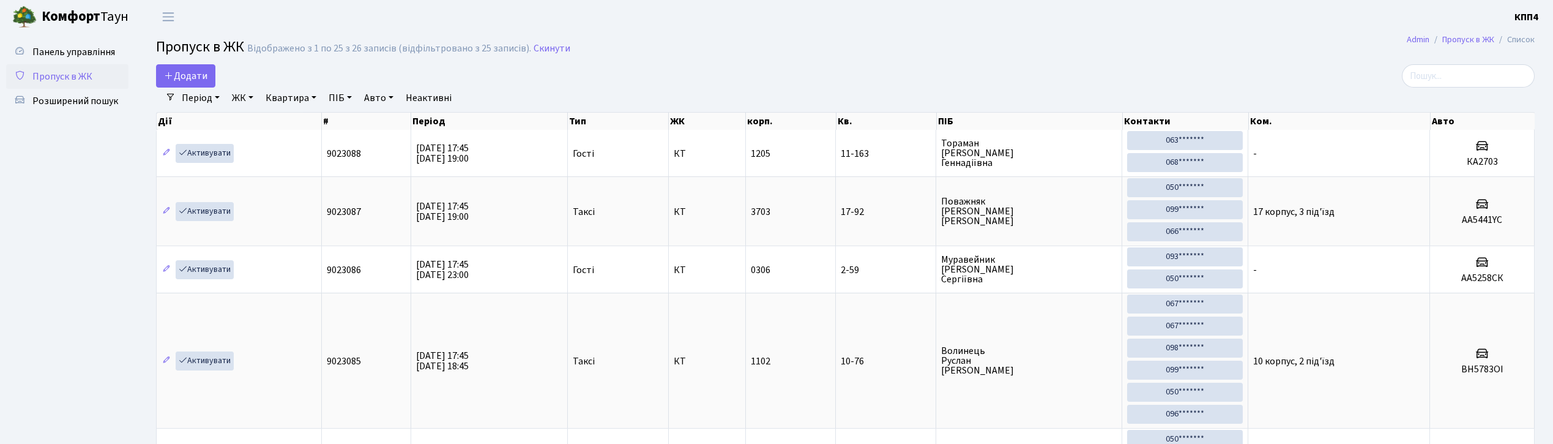
select select "25"
click at [1477, 73] on input "search" at bounding box center [1468, 75] width 133 height 23
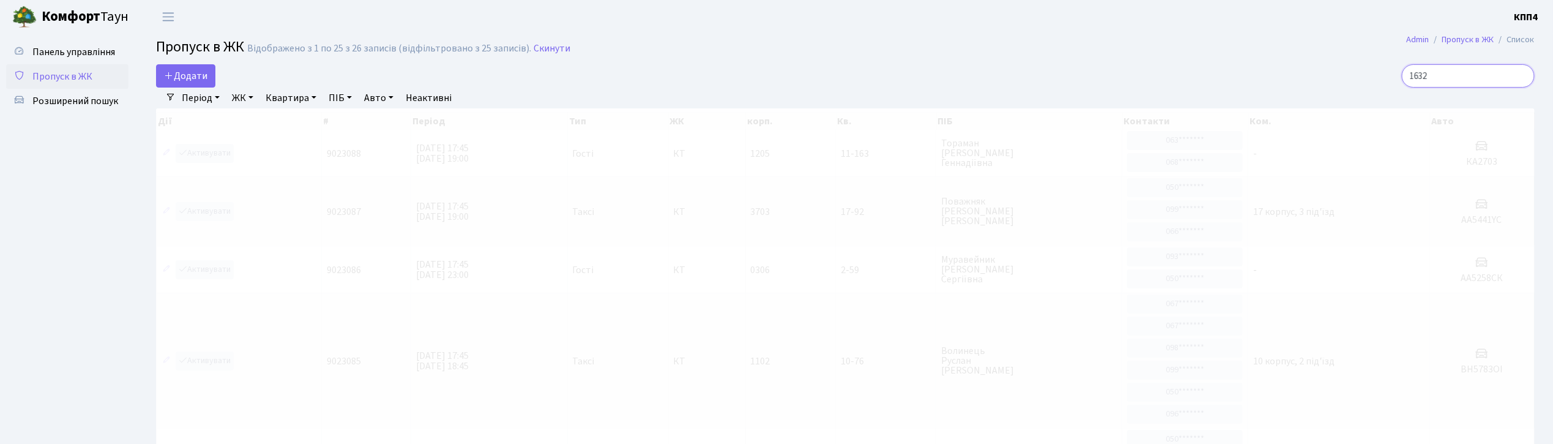
type input "1632"
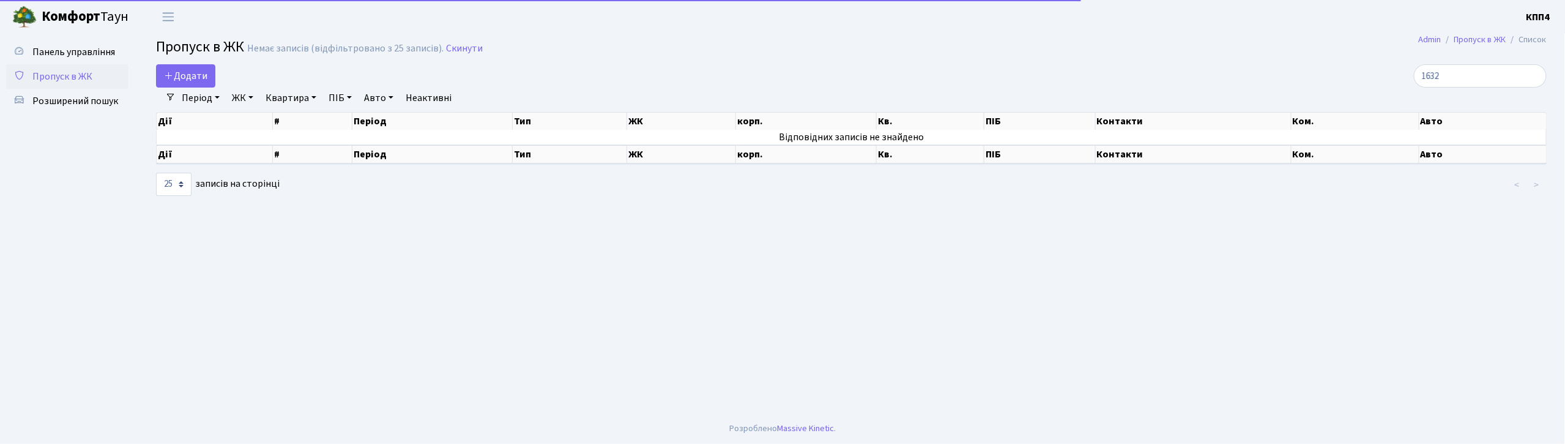
click at [198, 97] on link "Період" at bounding box center [201, 97] width 48 height 21
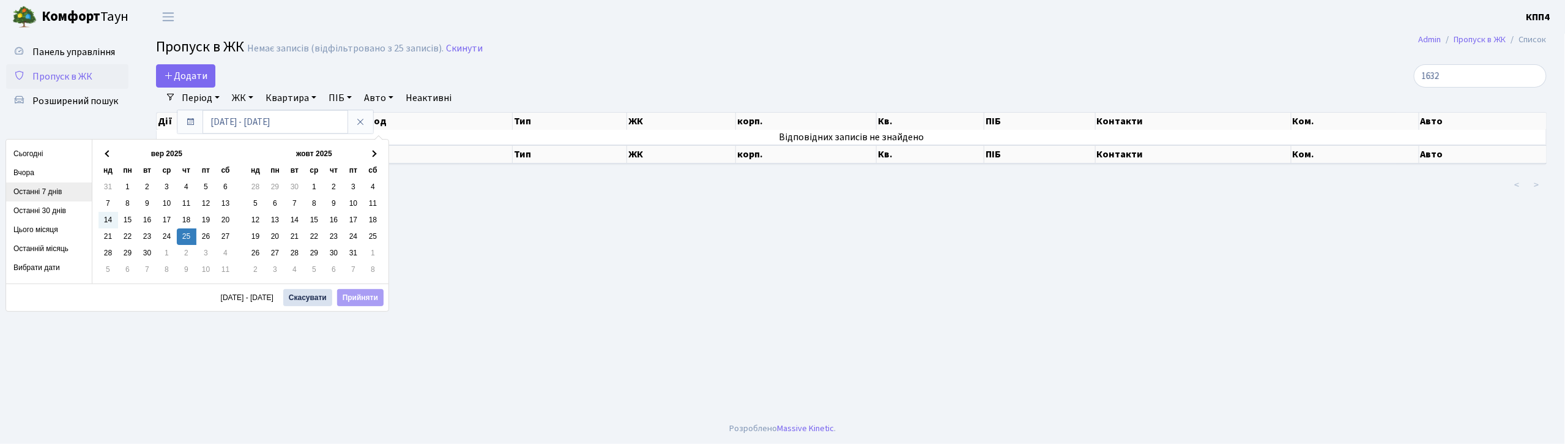
click at [48, 196] on li "Останні 7 днів" at bounding box center [49, 191] width 86 height 19
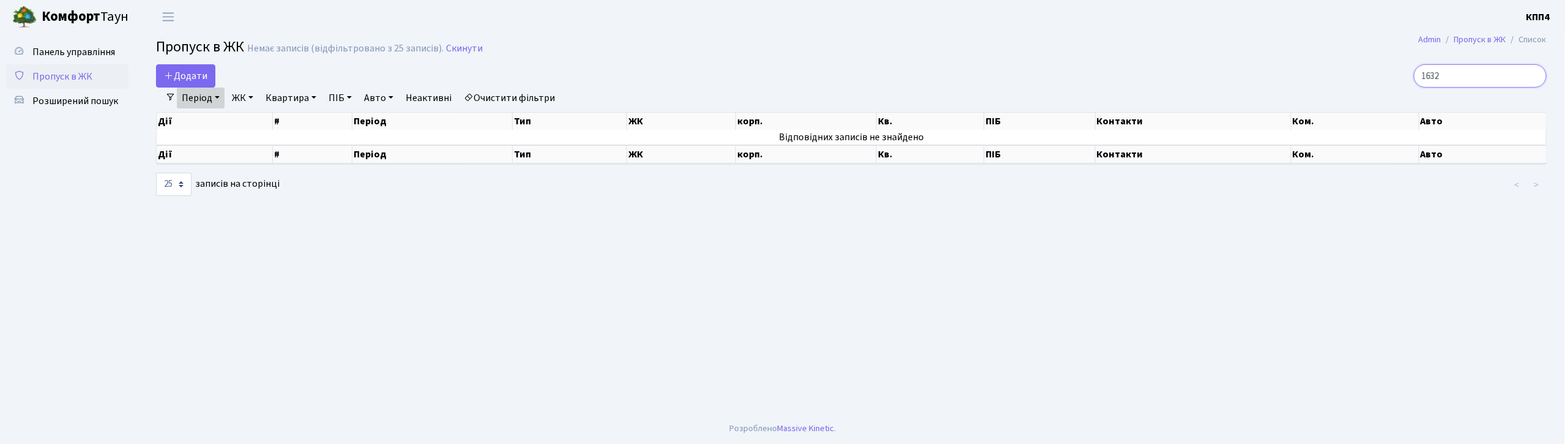
click at [1484, 78] on input "1632" at bounding box center [1480, 75] width 133 height 23
click at [195, 97] on link "Період" at bounding box center [201, 97] width 48 height 21
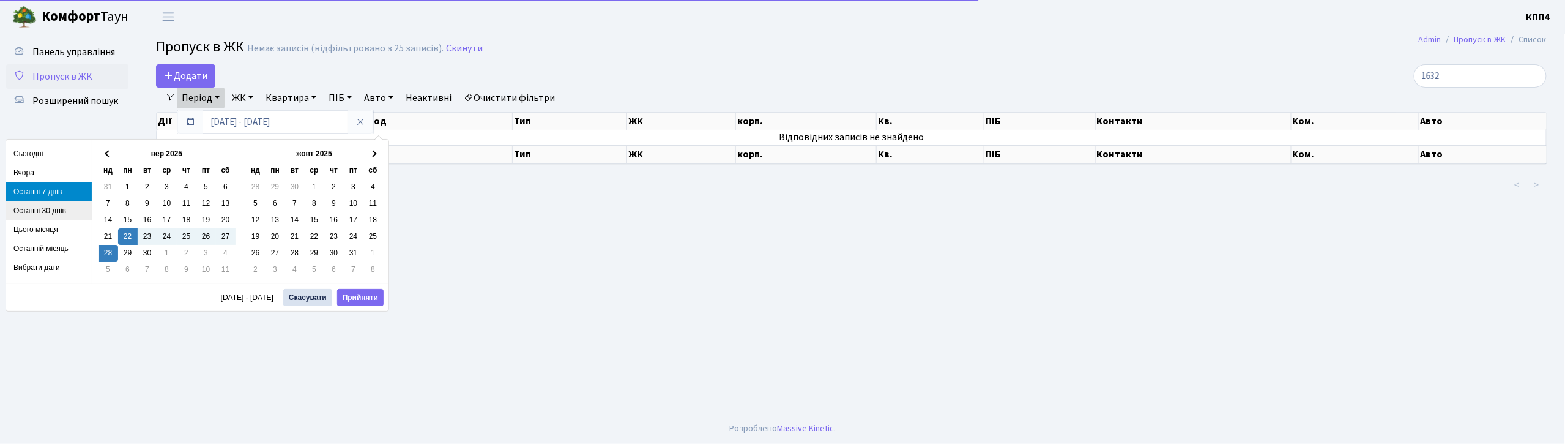
click at [50, 206] on li "Останні 30 днів" at bounding box center [49, 210] width 86 height 19
type input "30.08.2025 - 28.09.2025"
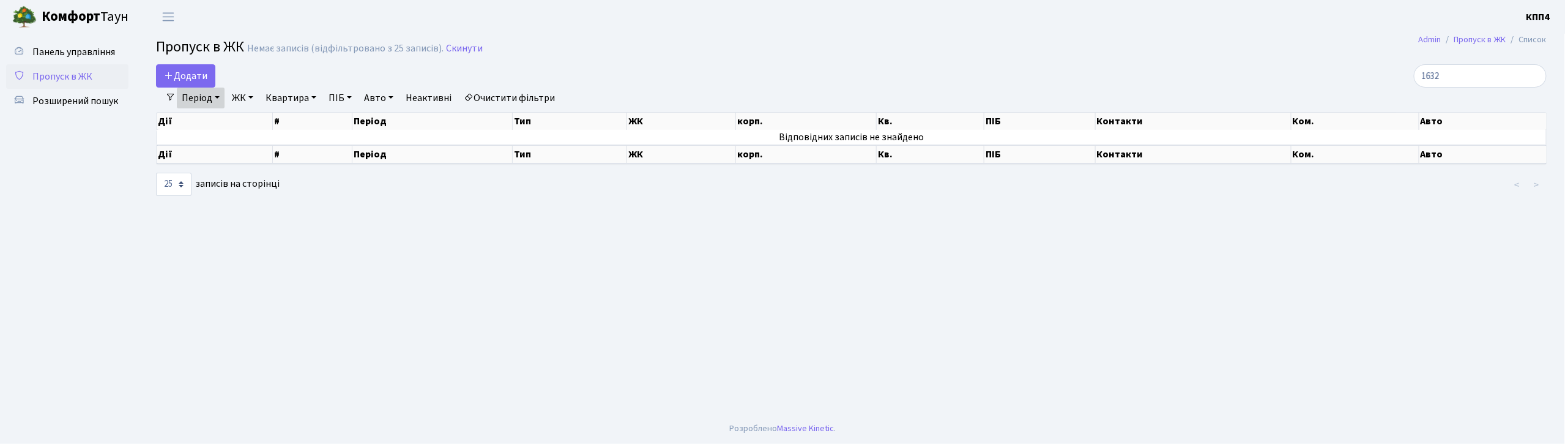
click at [202, 98] on link "Період" at bounding box center [201, 97] width 48 height 21
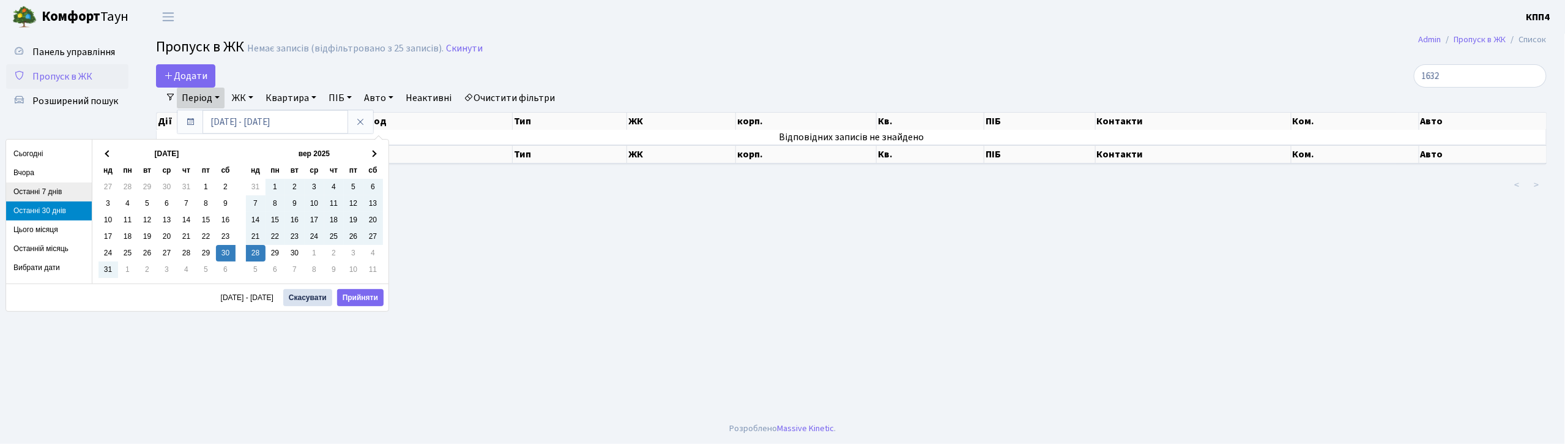
click at [47, 191] on li "Останні 7 днів" at bounding box center [49, 191] width 86 height 19
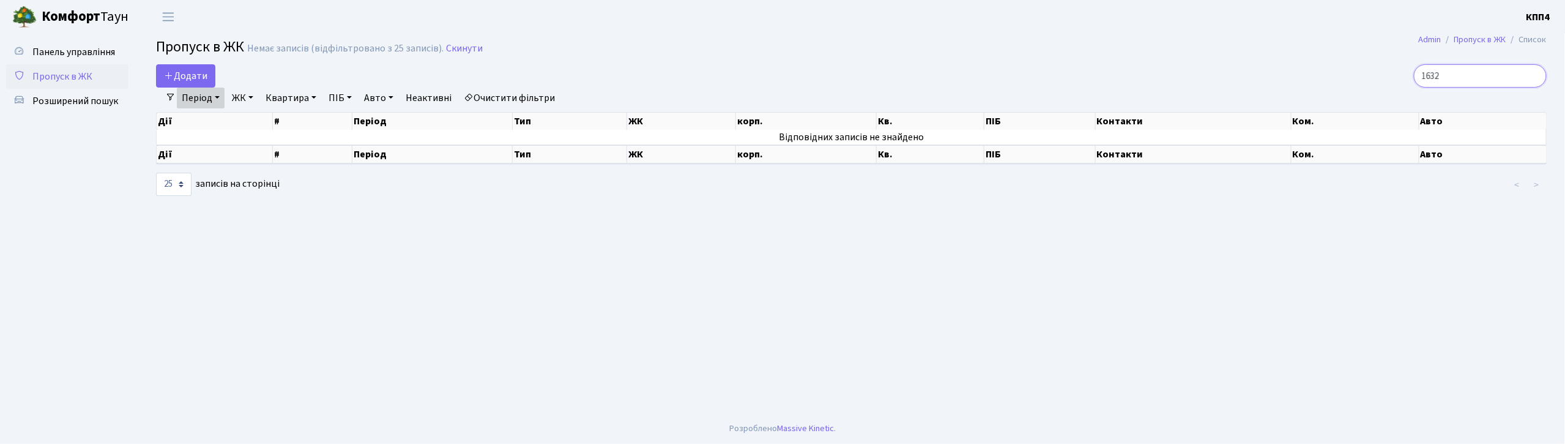
click at [1462, 76] on input "1632" at bounding box center [1480, 75] width 133 height 23
type input "1"
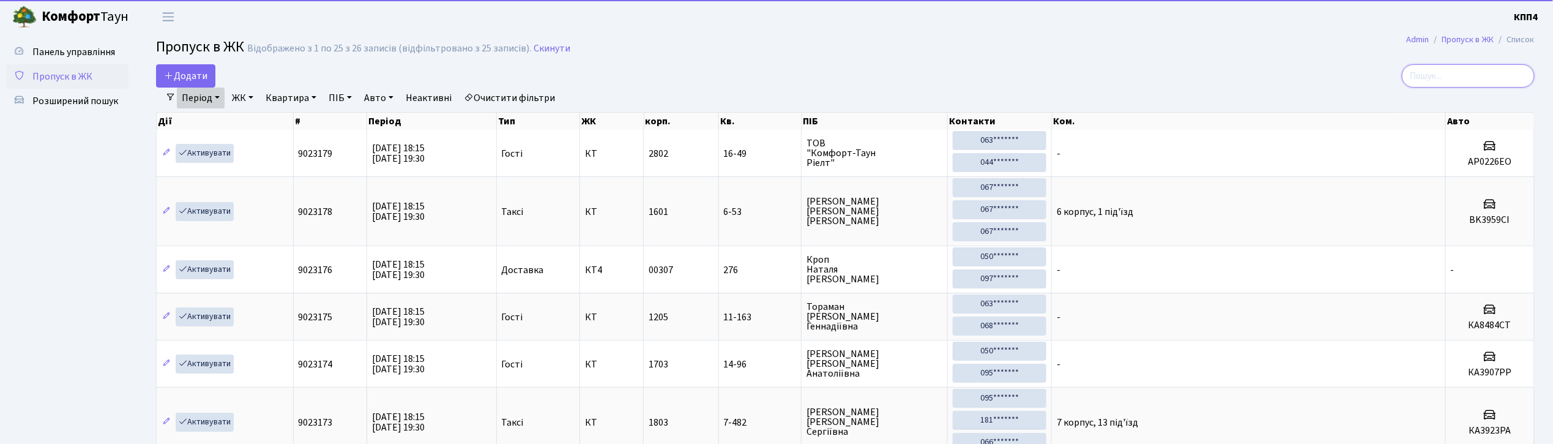
click at [1486, 80] on input "search" at bounding box center [1468, 75] width 133 height 23
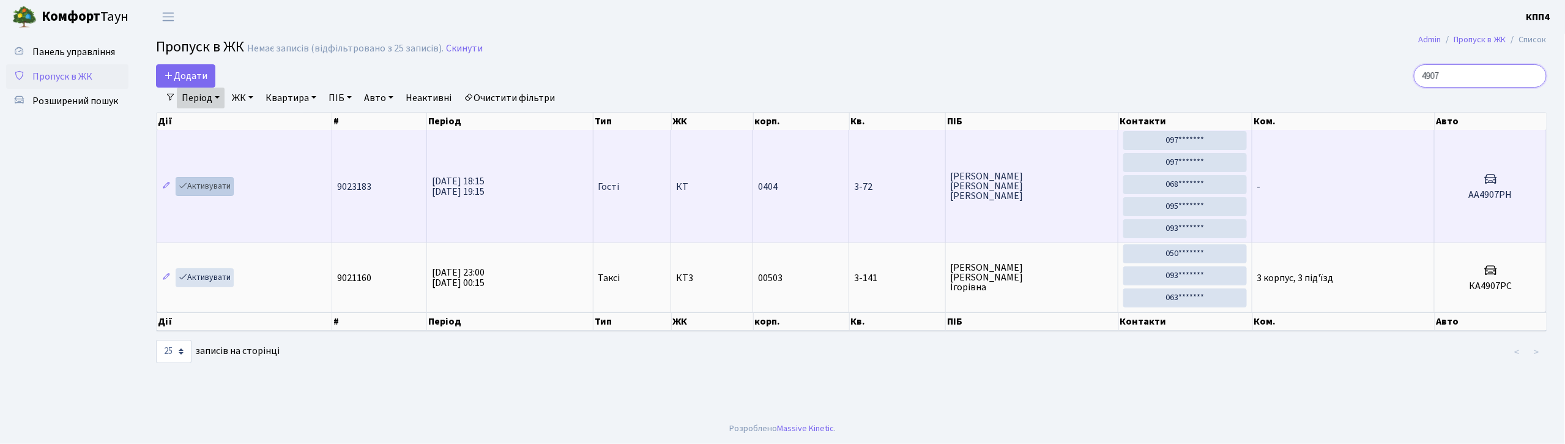
type input "4907"
click at [202, 190] on link "Активувати" at bounding box center [205, 186] width 58 height 19
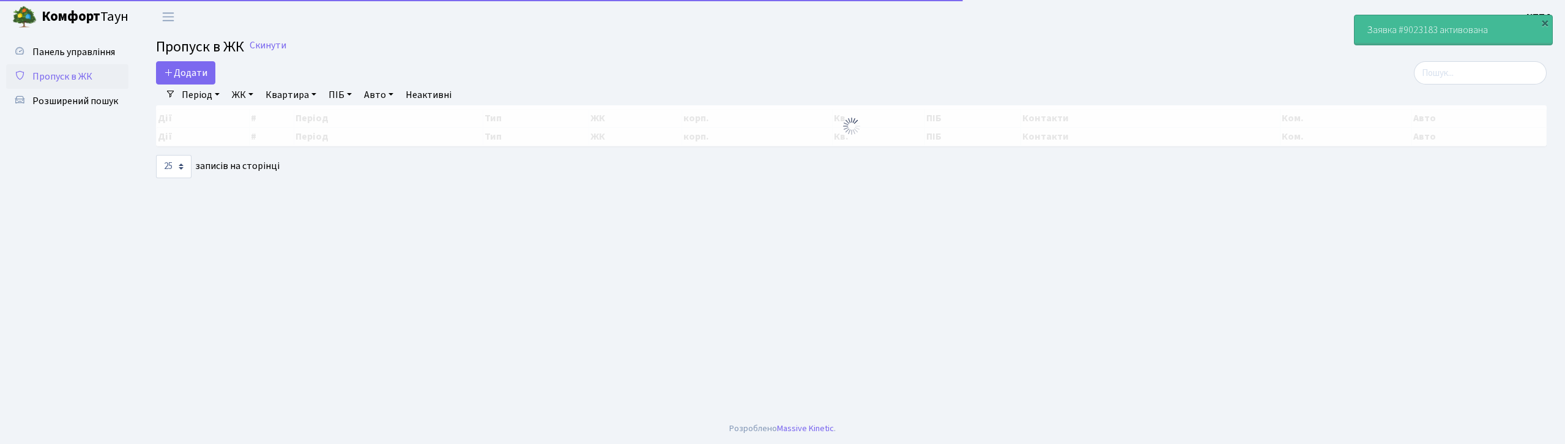
select select "25"
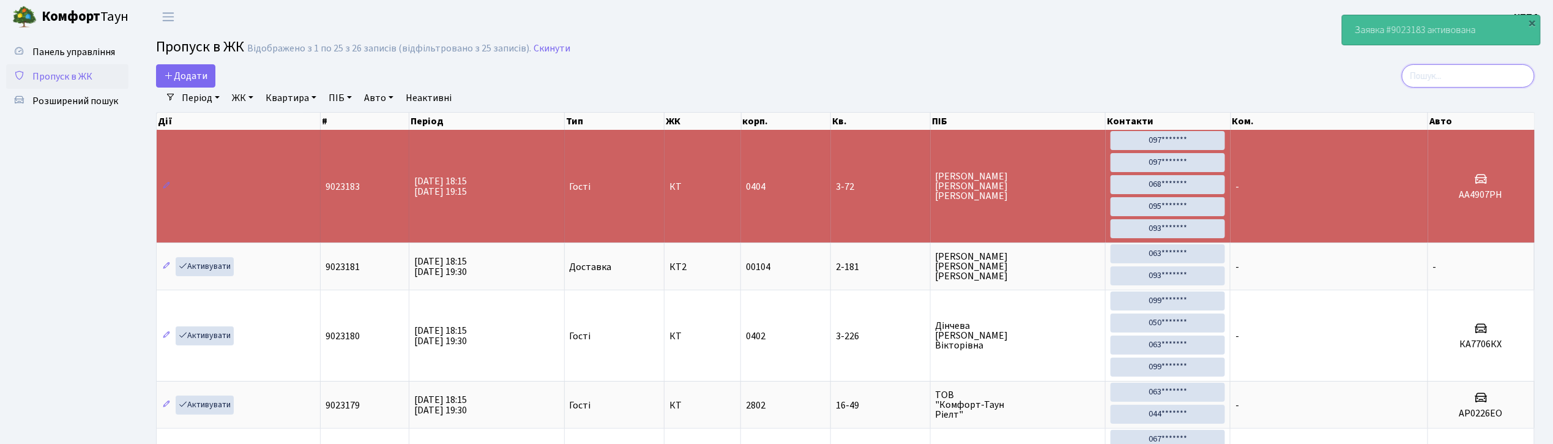
click at [1456, 76] on input "search" at bounding box center [1468, 75] width 133 height 23
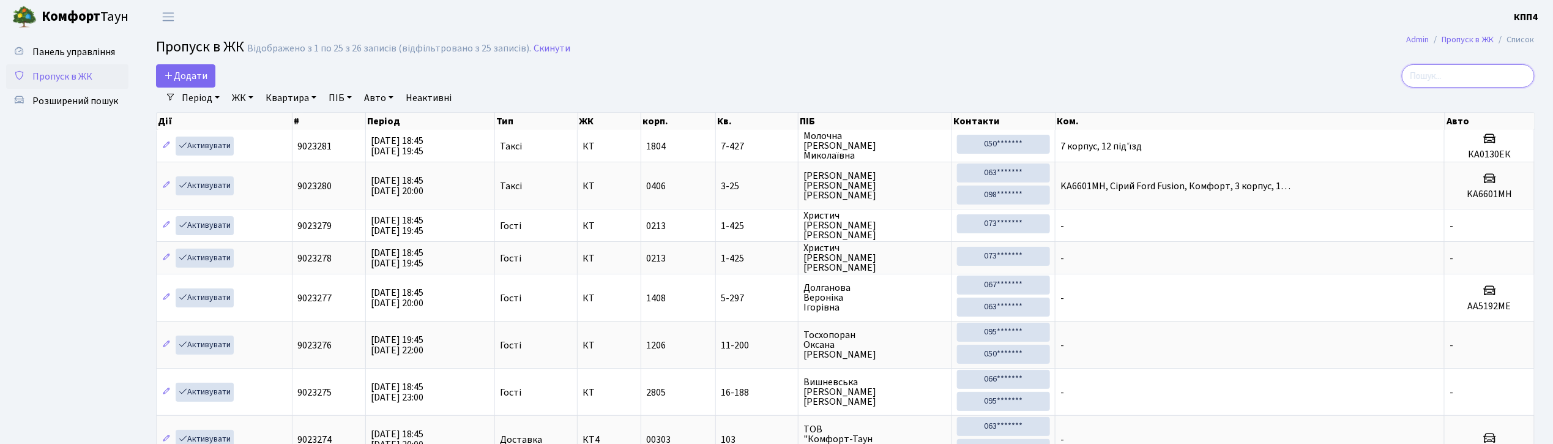
click at [1503, 80] on input "search" at bounding box center [1468, 75] width 133 height 23
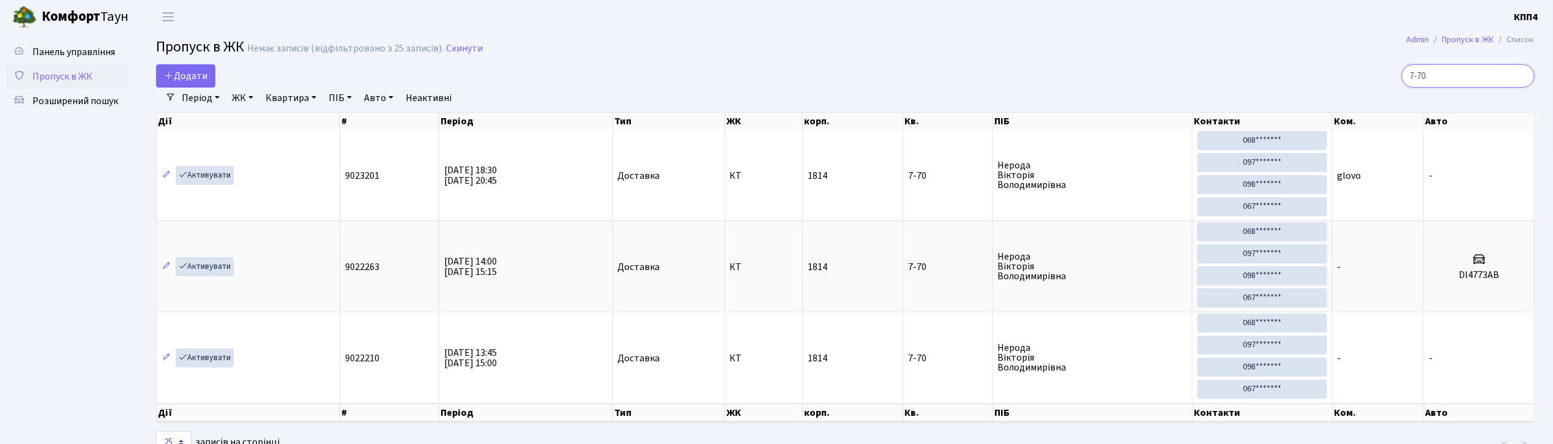
click at [1452, 78] on input "7-70" at bounding box center [1468, 75] width 133 height 23
type input "7"
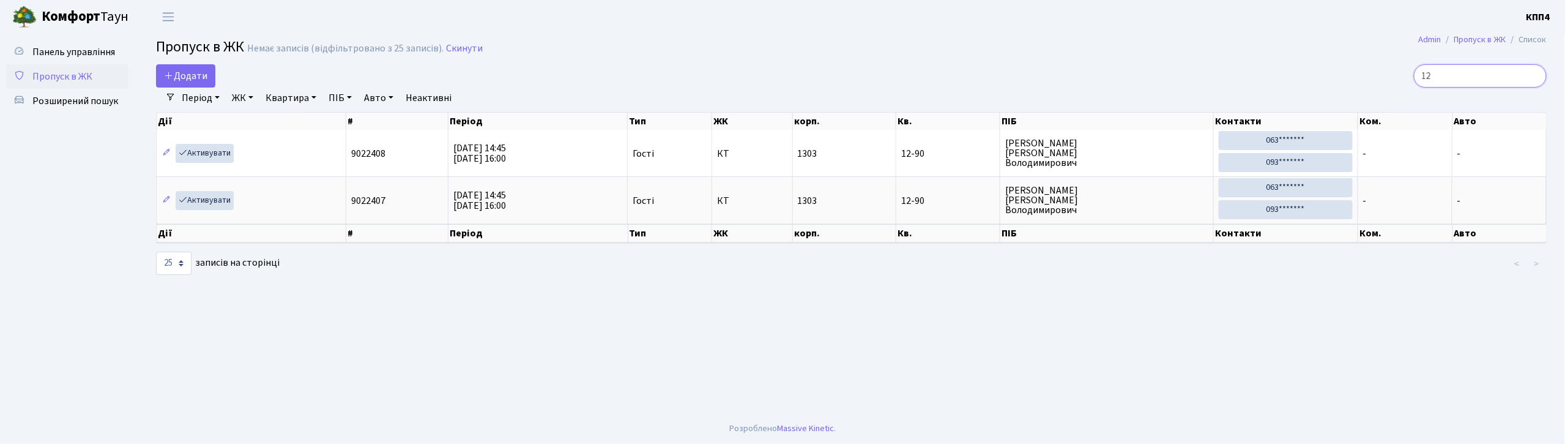
type input "1"
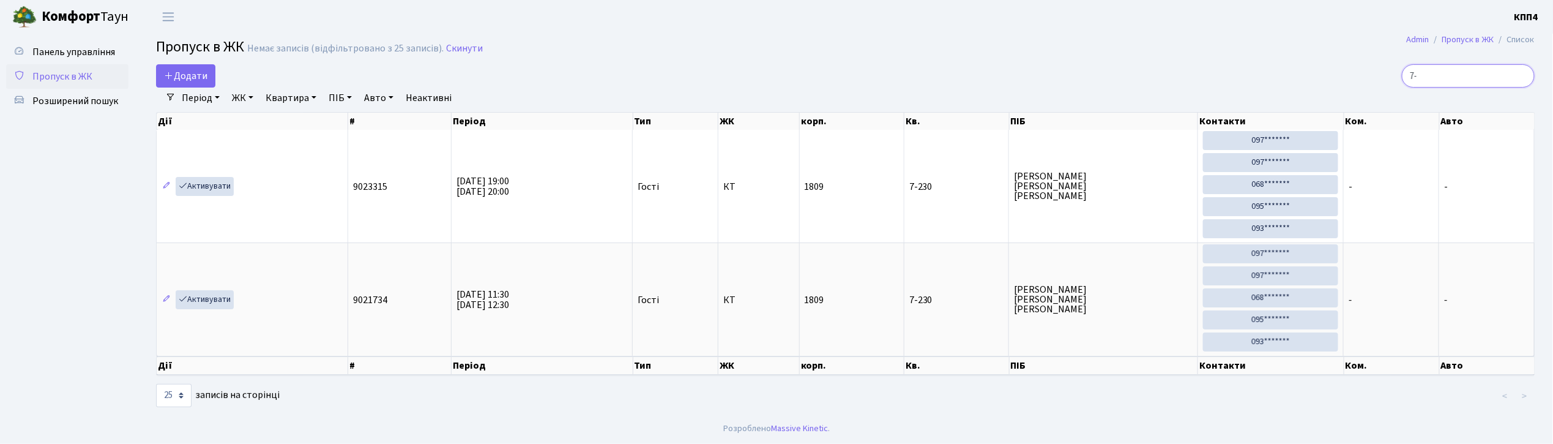
type input "7"
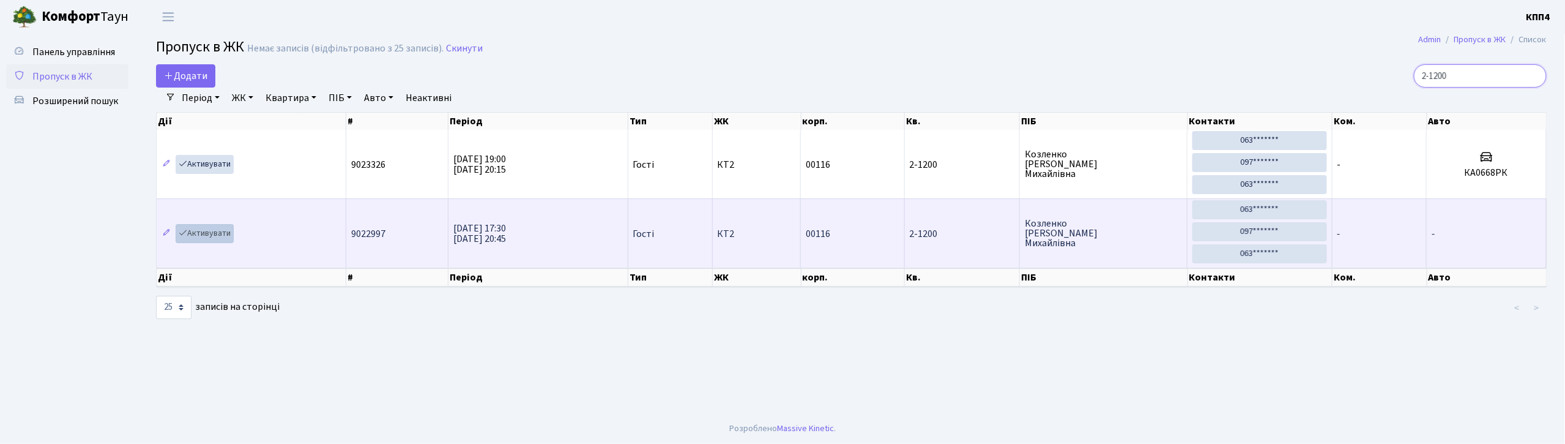
type input "2-1200"
click at [217, 230] on link "Активувати" at bounding box center [205, 233] width 58 height 19
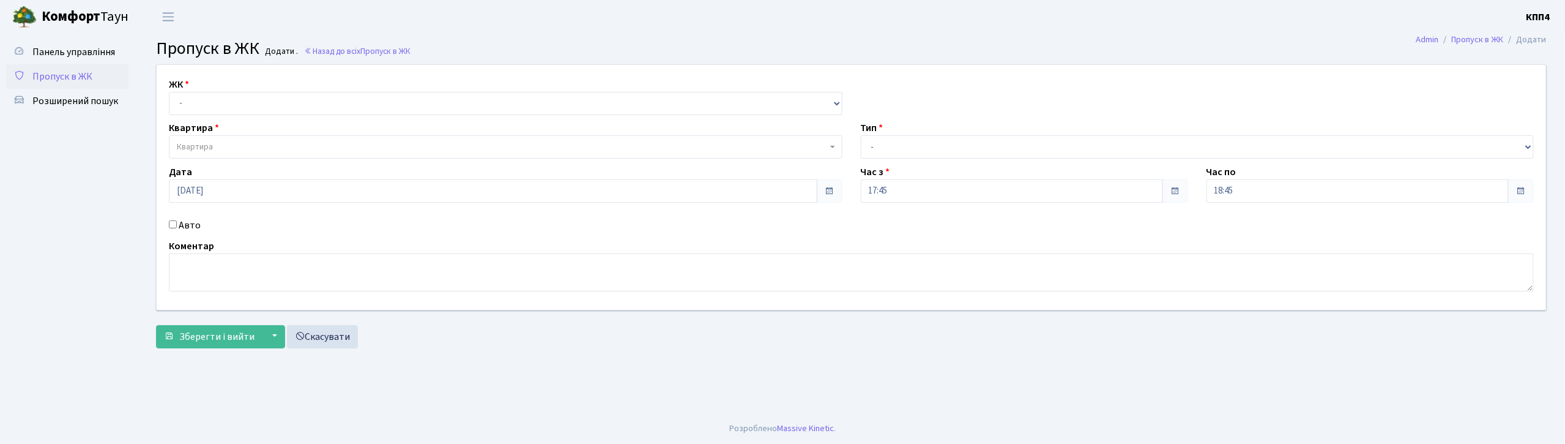
click at [173, 226] on input "Авто" at bounding box center [173, 224] width 8 height 8
checkbox input "true"
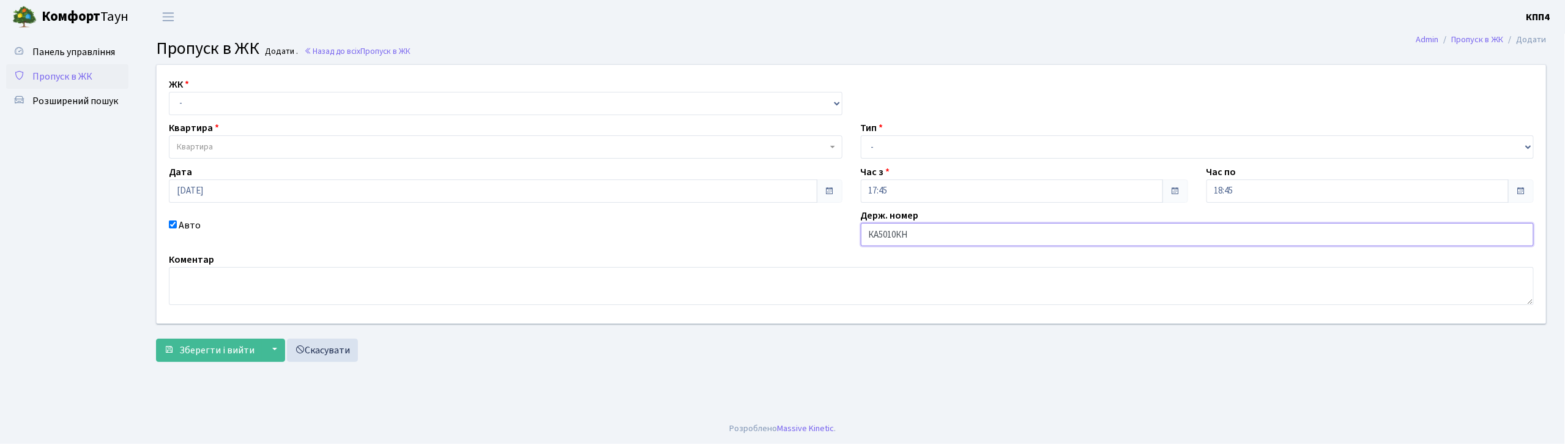
type input "КА5010КН"
drag, startPoint x: 246, startPoint y: 104, endPoint x: 246, endPoint y: 113, distance: 8.6
click at [246, 104] on select "- КТ, вул. Регенераторна, 4 КТ2, просп. Соборності, 17 КТ3, вул. Березнева, 16 …" at bounding box center [506, 103] width 674 height 23
select select "271"
click at [169, 92] on select "- КТ, вул. Регенераторна, 4 КТ2, просп. Соборності, 17 КТ3, вул. Березнева, 16 …" at bounding box center [506, 103] width 674 height 23
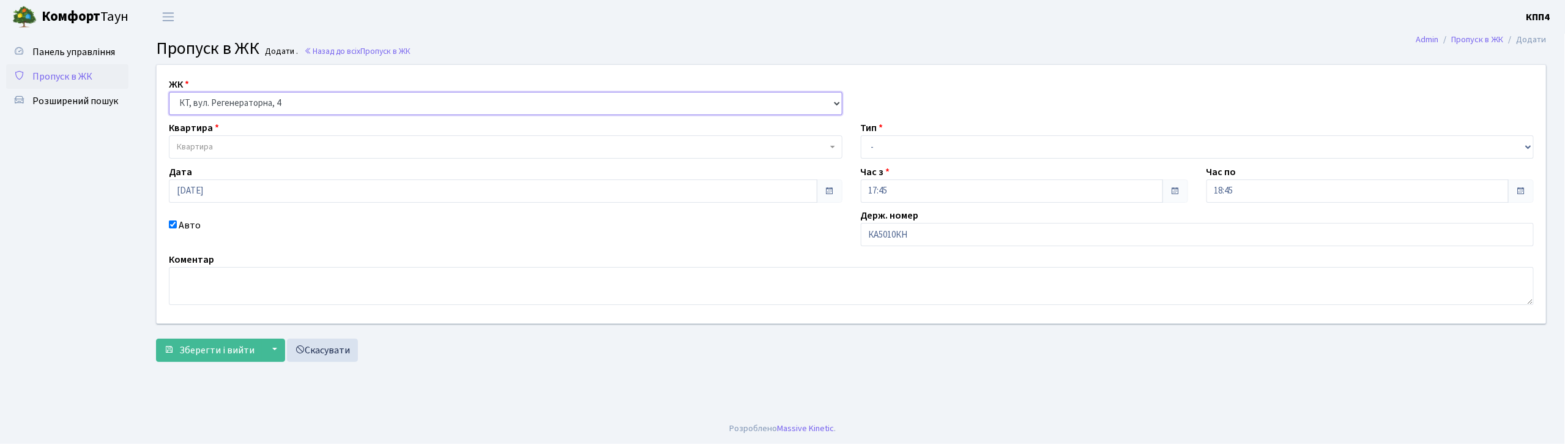
select select
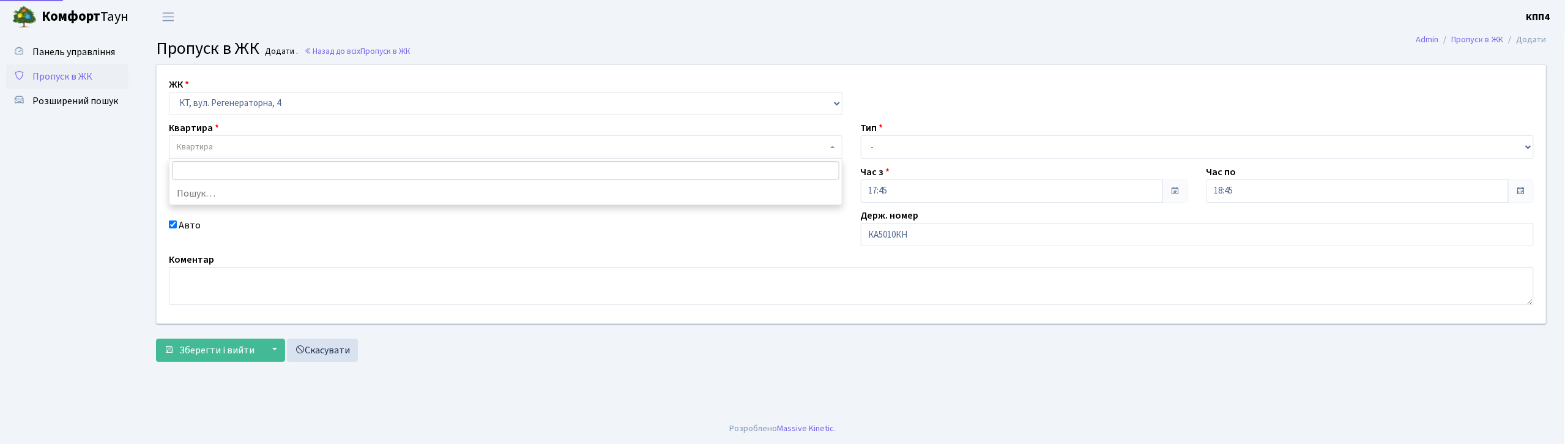
click at [228, 148] on span "Квартира" at bounding box center [502, 147] width 650 height 12
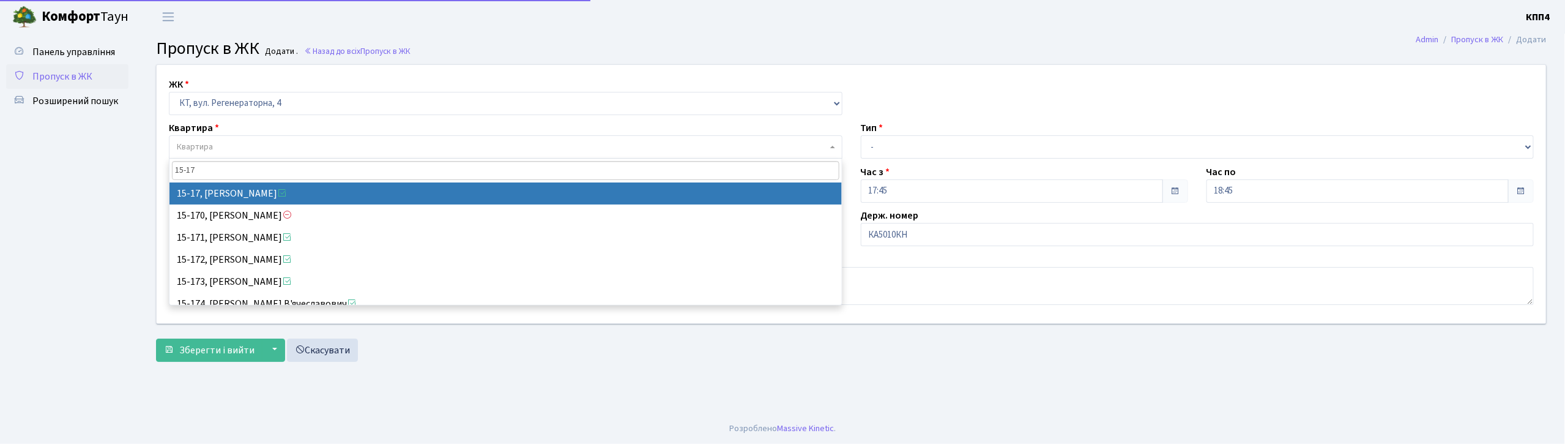
type input "15-17"
select select "8792"
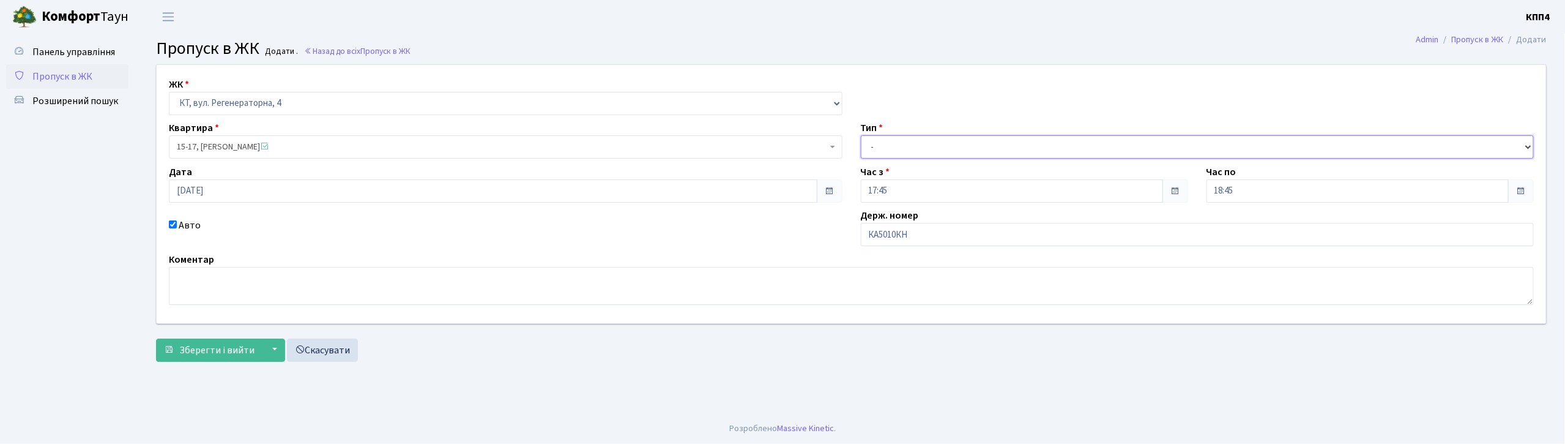
click at [902, 147] on select "- Доставка Таксі Гості Сервіс" at bounding box center [1198, 146] width 674 height 23
select select "3"
click at [861, 135] on select "- Доставка Таксі Гості Сервіс" at bounding box center [1198, 146] width 674 height 23
click at [219, 355] on span "Зберегти і вийти" at bounding box center [216, 349] width 75 height 13
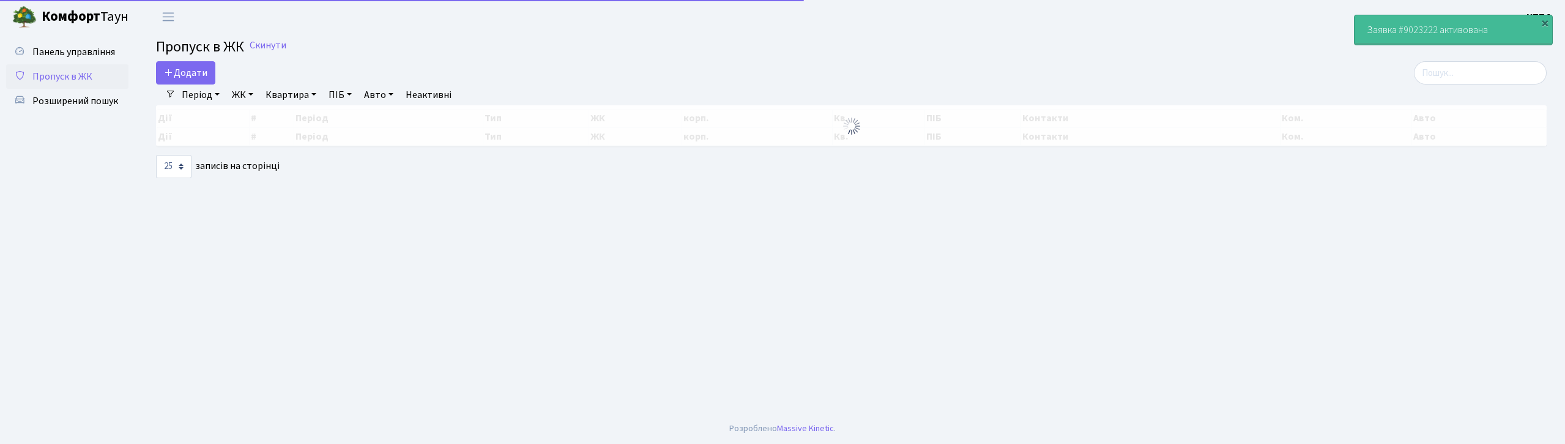
select select "25"
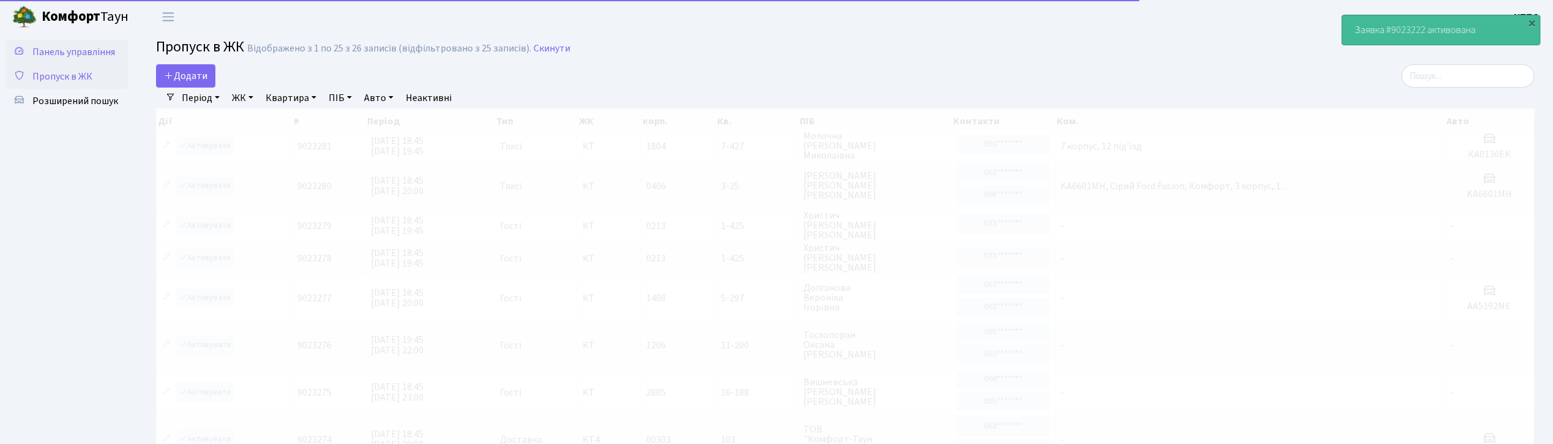
click at [55, 50] on span "Панель управління" at bounding box center [73, 51] width 83 height 13
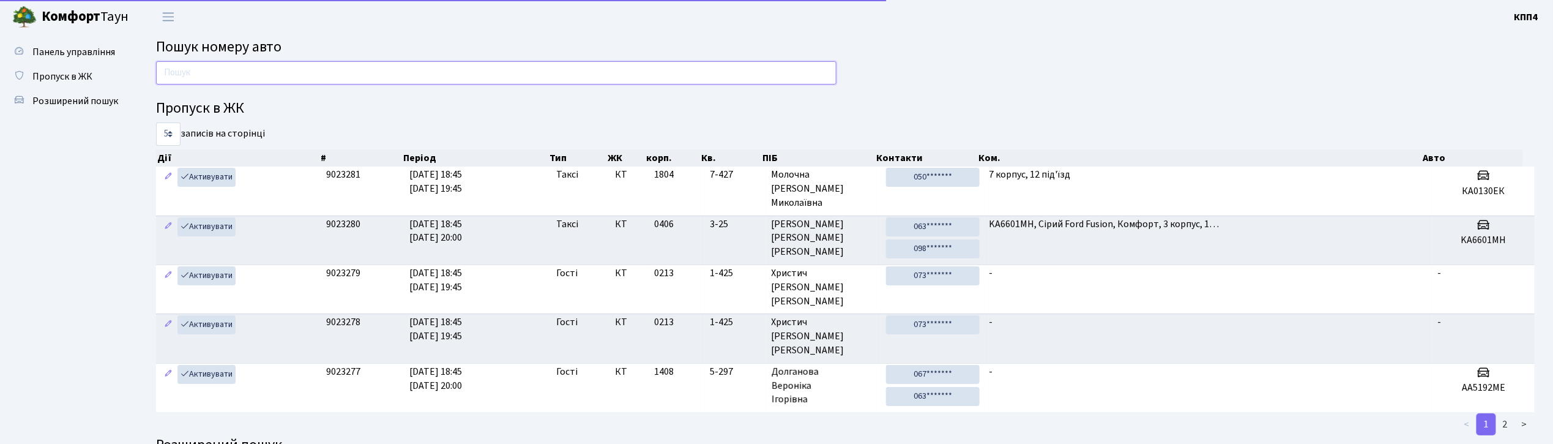
drag, startPoint x: 0, startPoint y: 0, endPoint x: 488, endPoint y: 65, distance: 492.5
click at [488, 65] on input "text" at bounding box center [496, 72] width 680 height 23
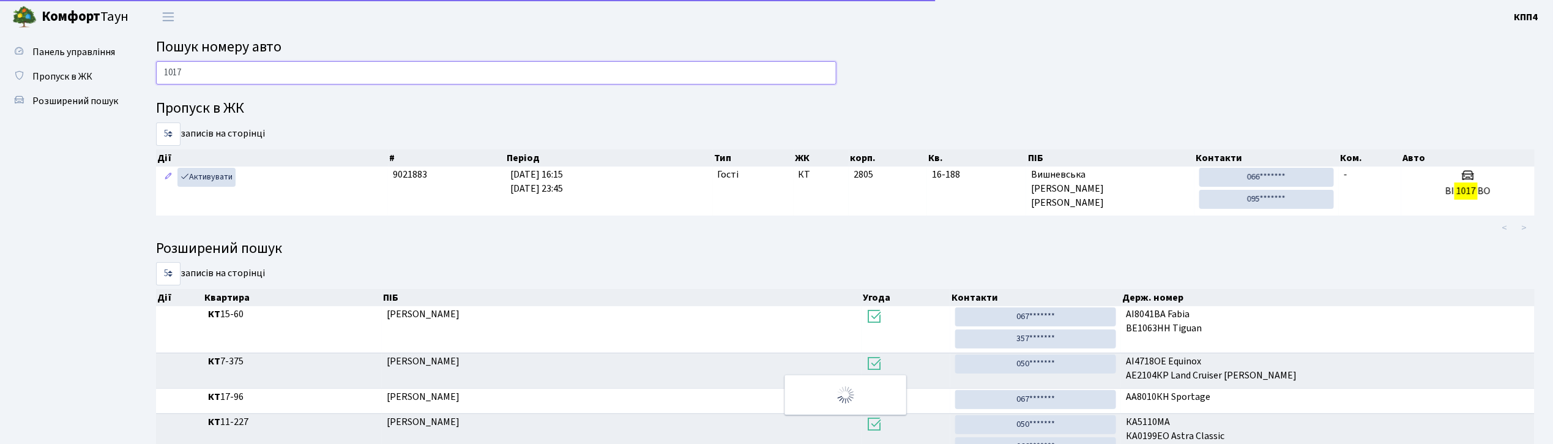
type input "1017"
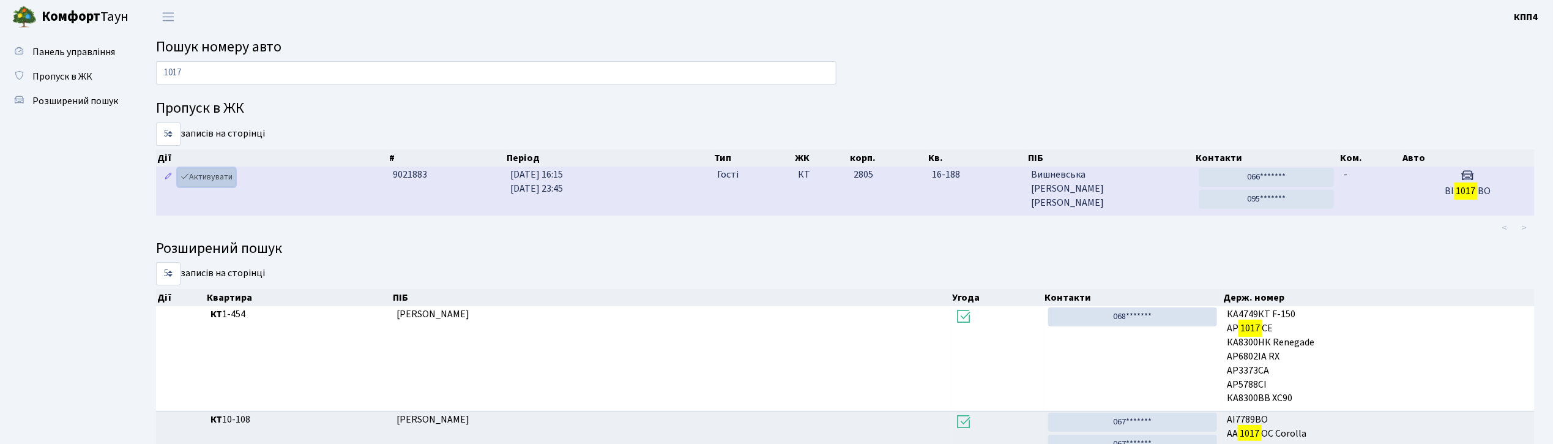
click at [216, 179] on link "Активувати" at bounding box center [206, 177] width 58 height 19
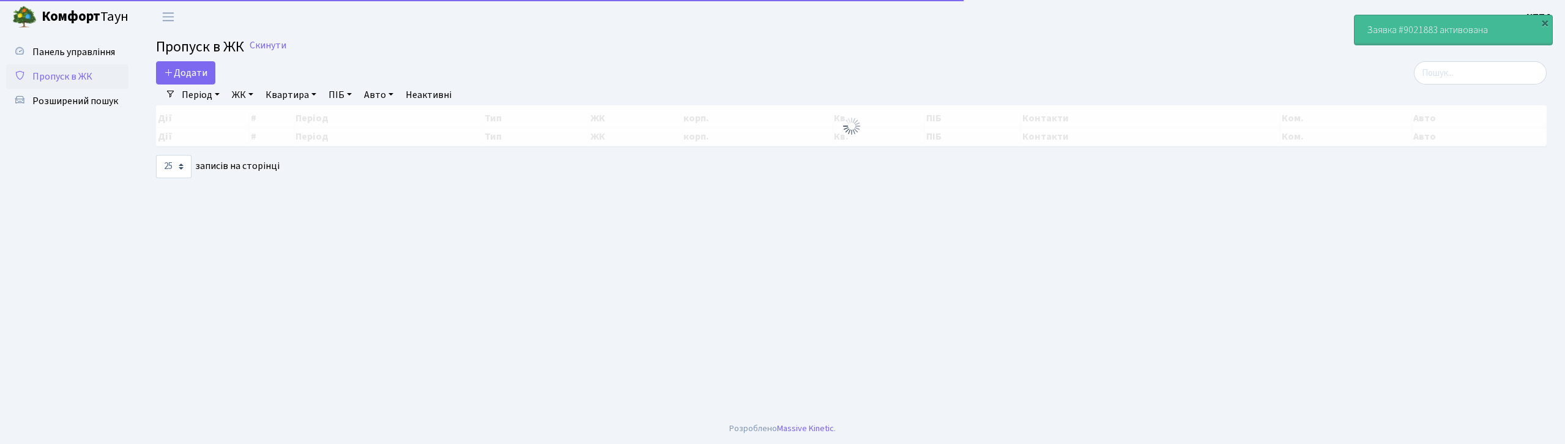
select select "25"
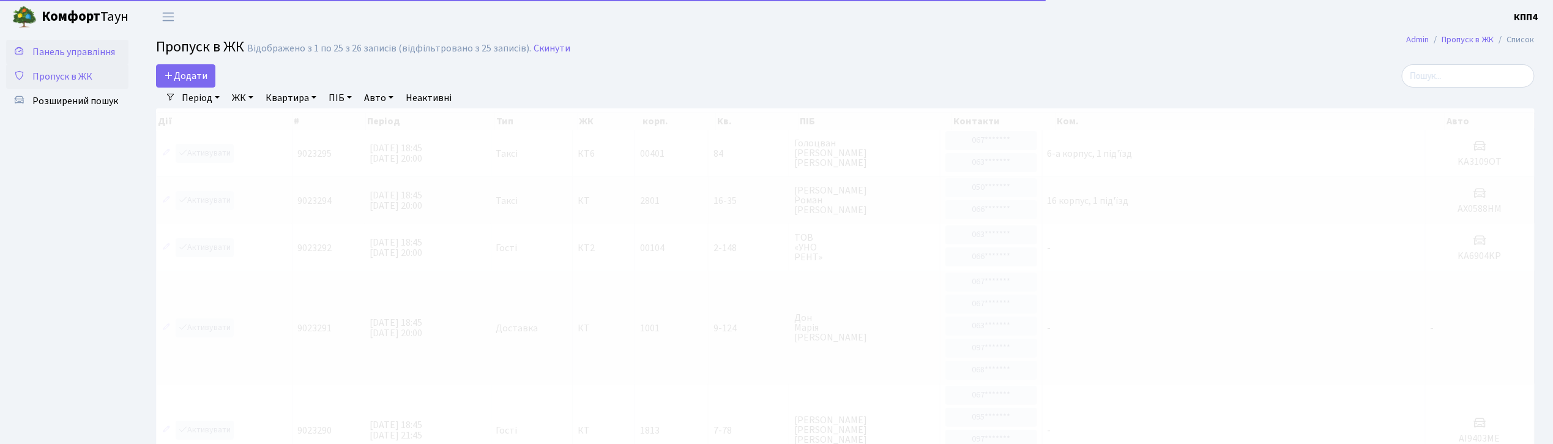
click at [50, 47] on span "Панель управління" at bounding box center [73, 51] width 83 height 13
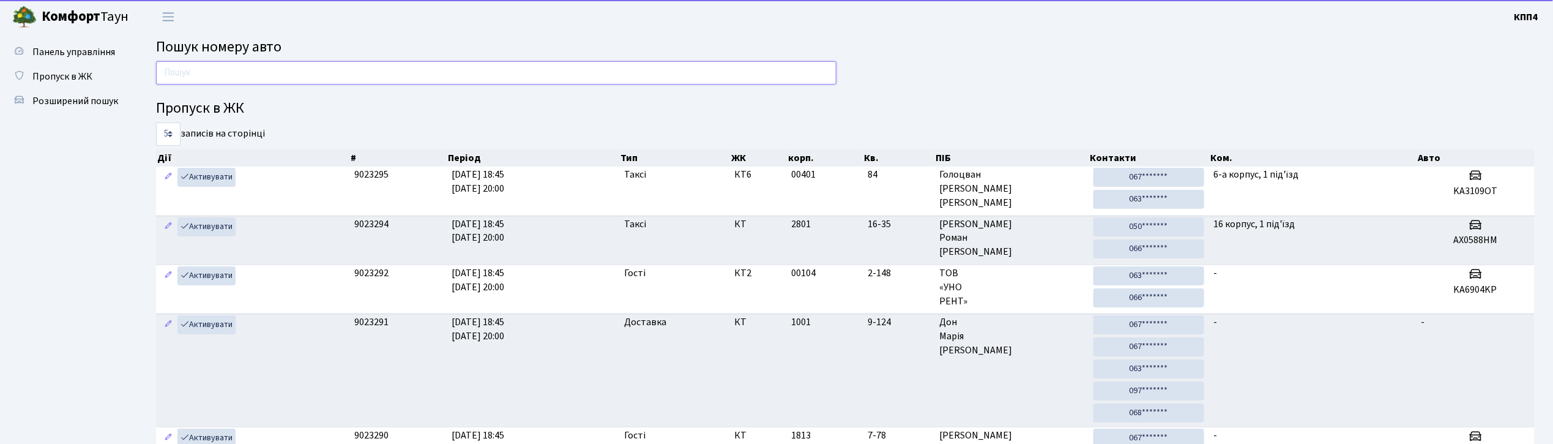
click at [611, 73] on input "text" at bounding box center [496, 72] width 680 height 23
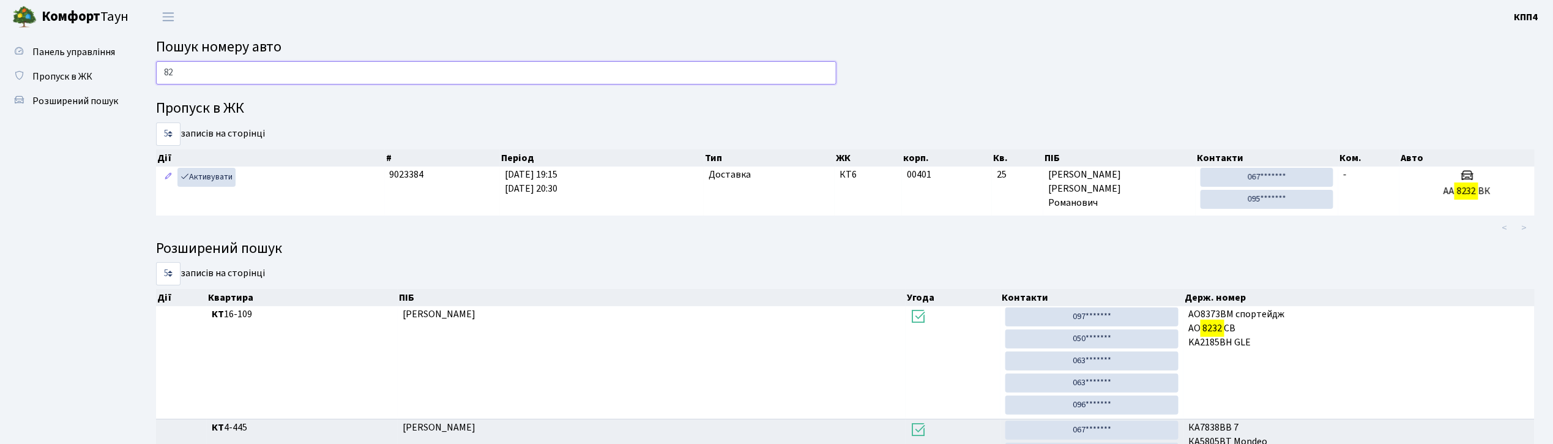
type input "8"
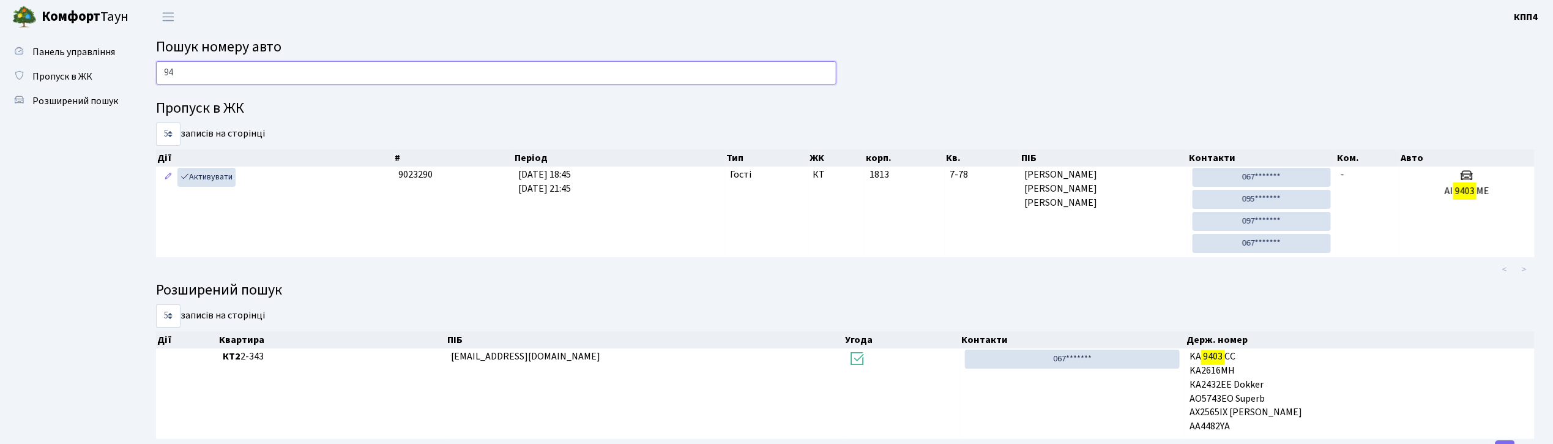
type input "9"
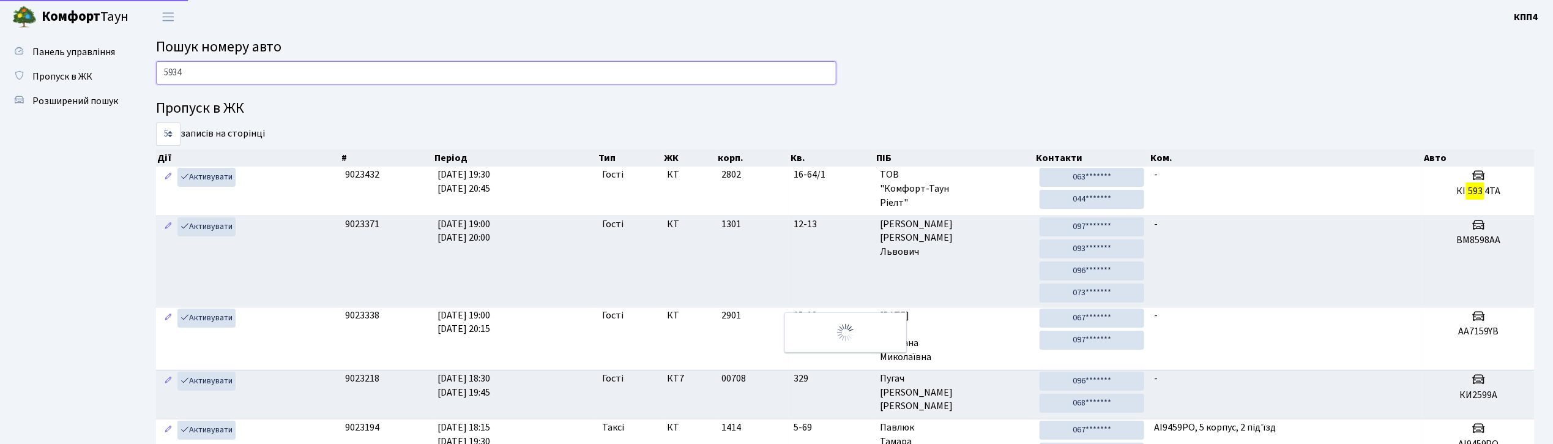
type input "5934"
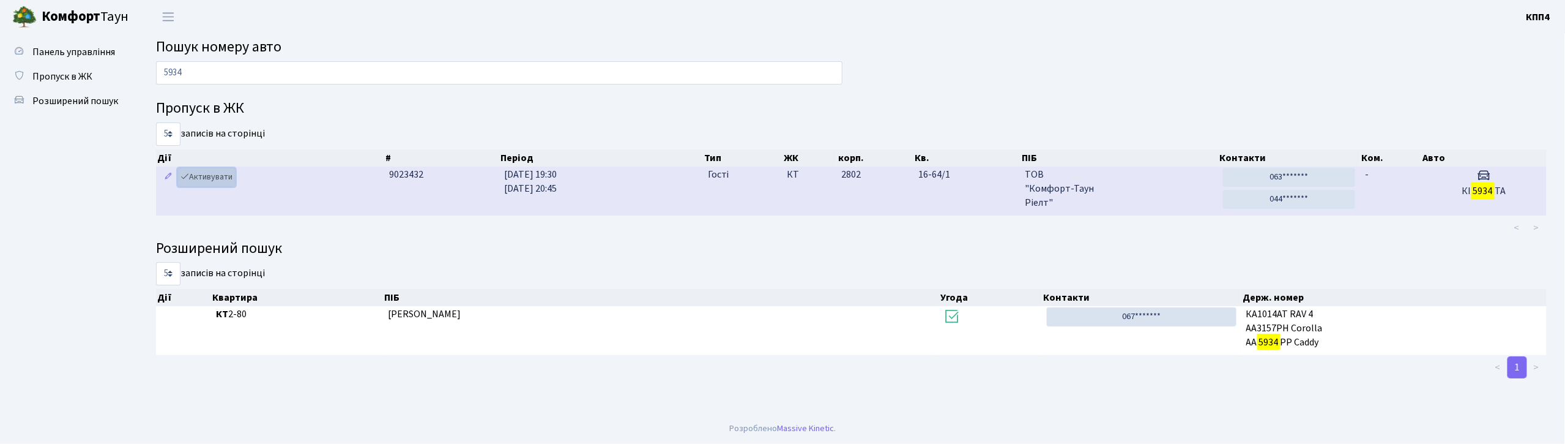
click at [199, 179] on link "Активувати" at bounding box center [206, 177] width 58 height 19
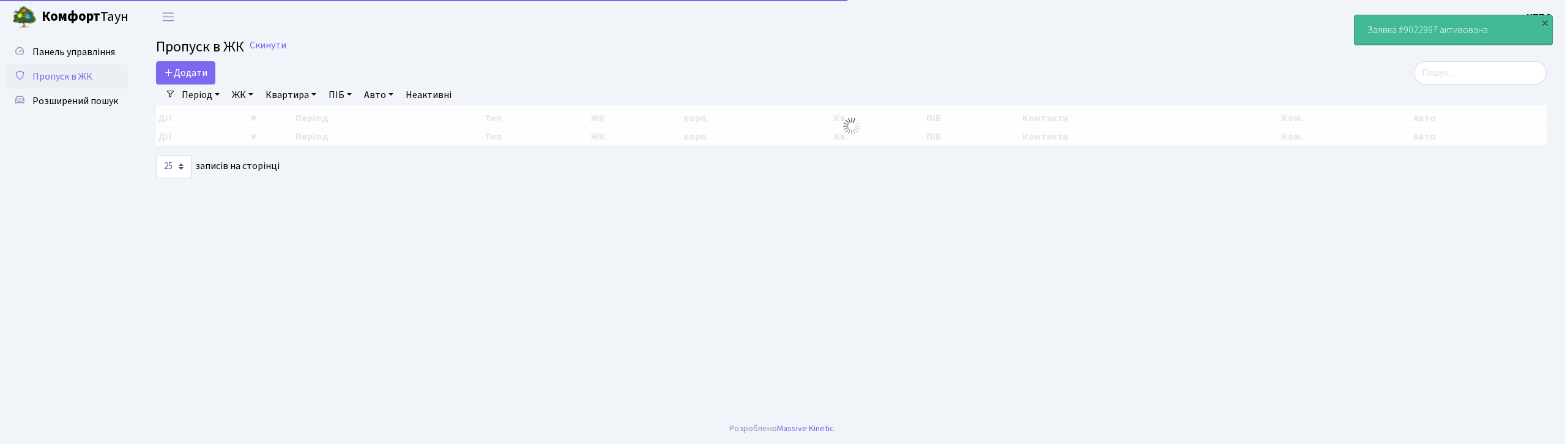
select select "25"
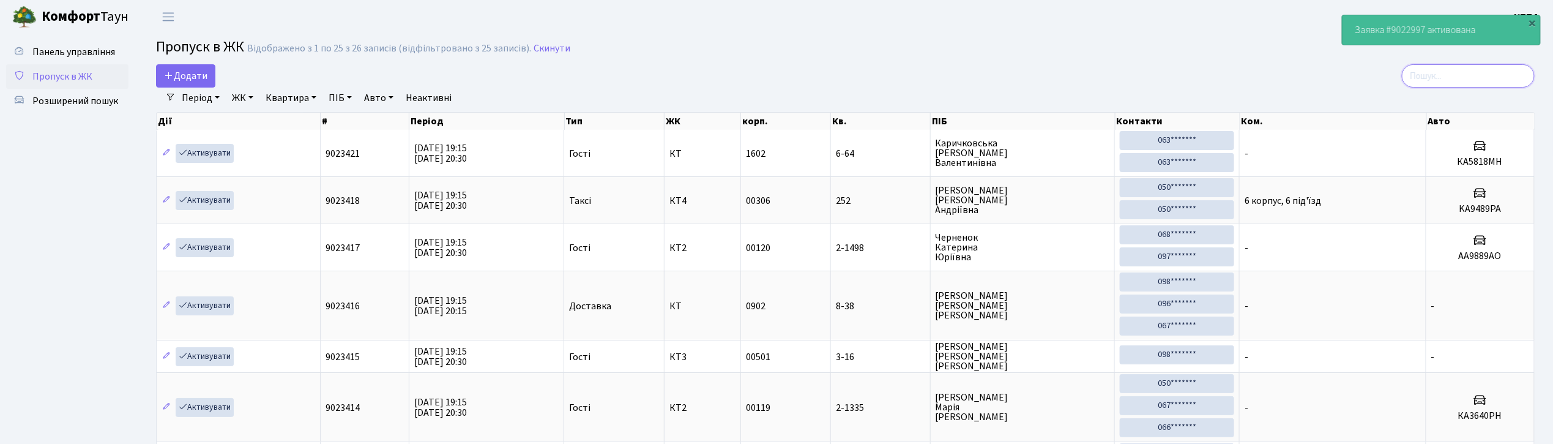
click at [1464, 72] on input "search" at bounding box center [1468, 75] width 133 height 23
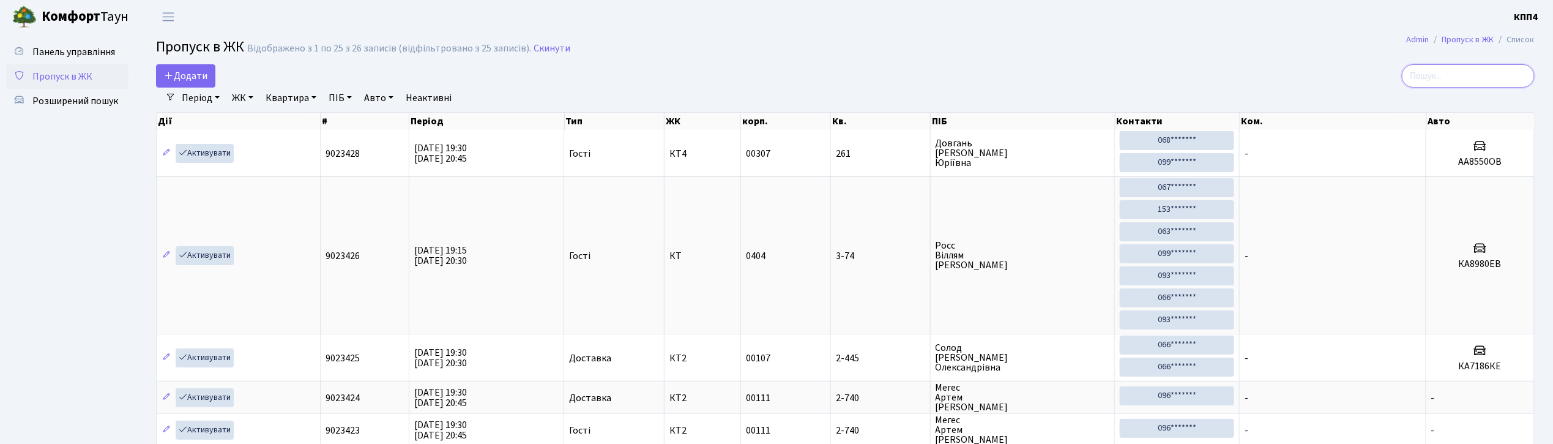
click at [1469, 81] on input "search" at bounding box center [1468, 75] width 133 height 23
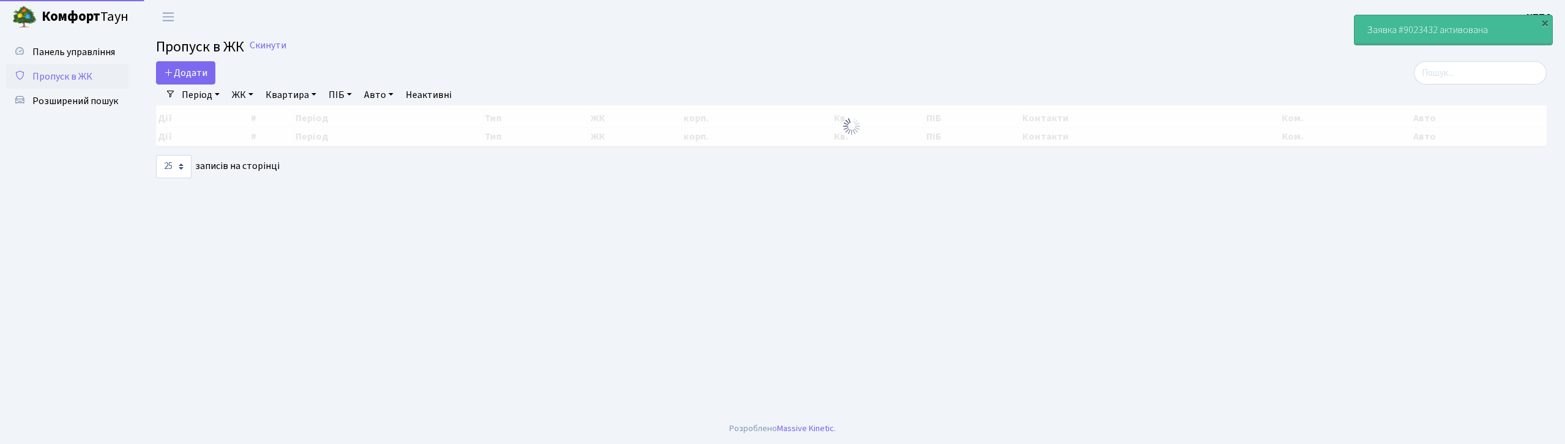
select select "25"
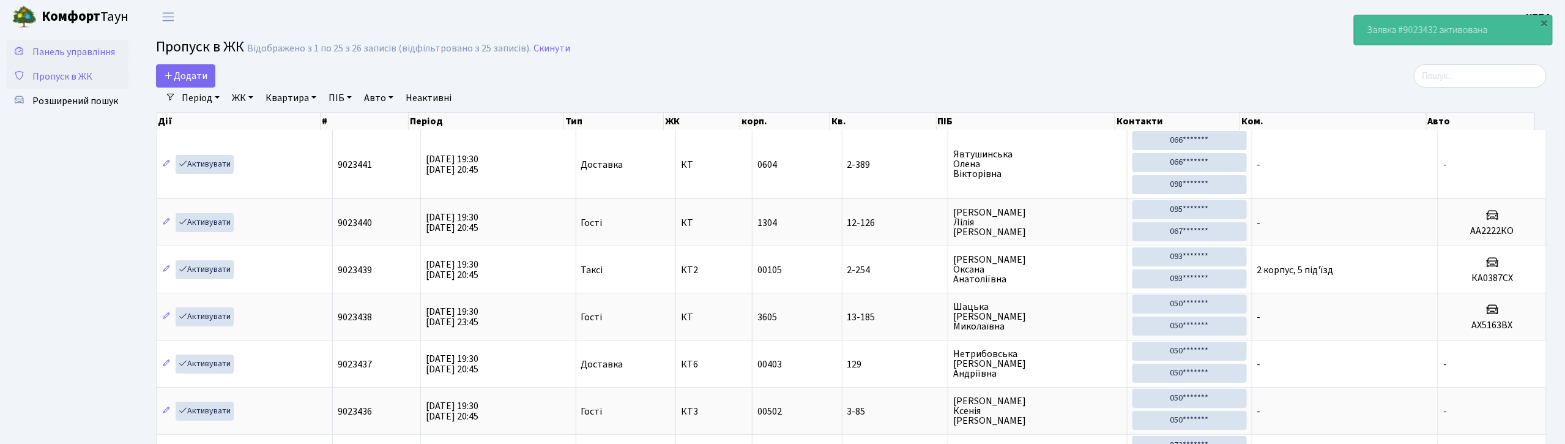
click at [98, 47] on span "Панель управління" at bounding box center [73, 51] width 83 height 13
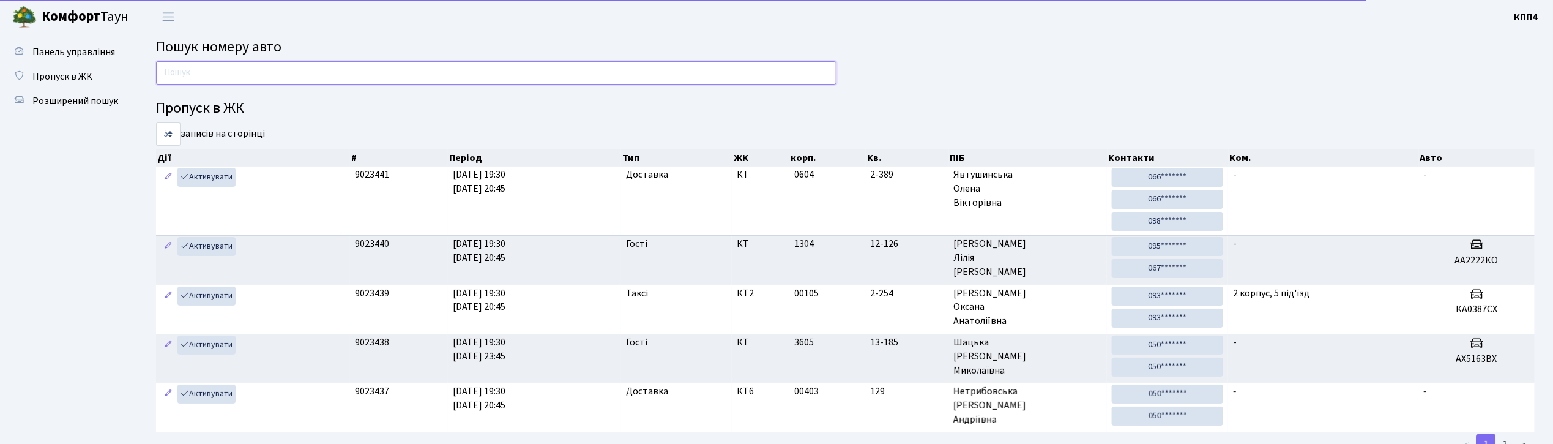
click at [236, 79] on input "text" at bounding box center [496, 72] width 680 height 23
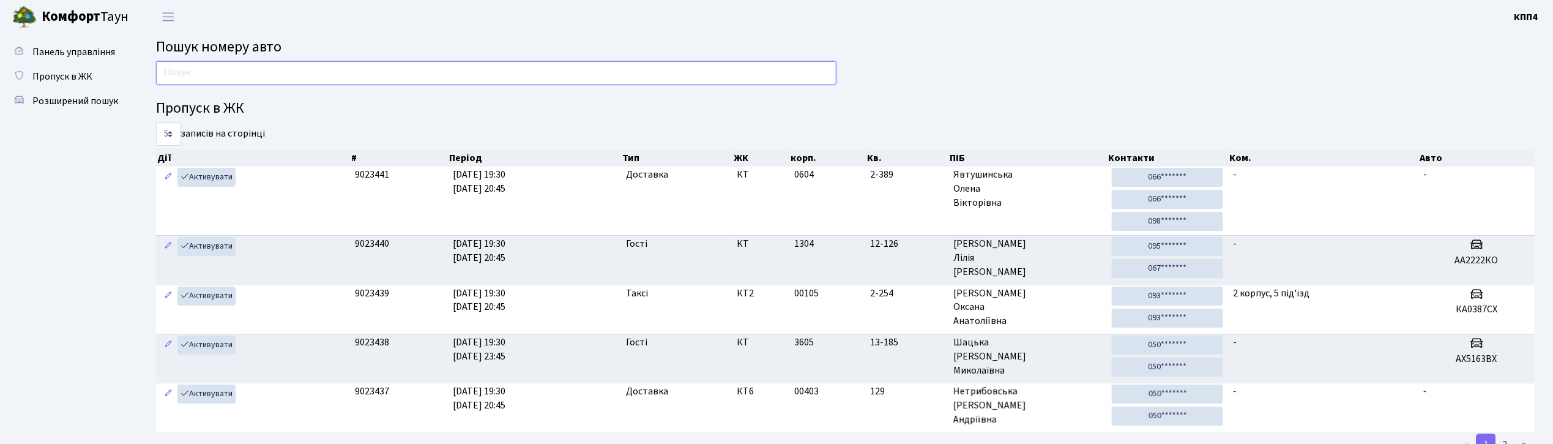
click at [352, 69] on input "text" at bounding box center [496, 72] width 680 height 23
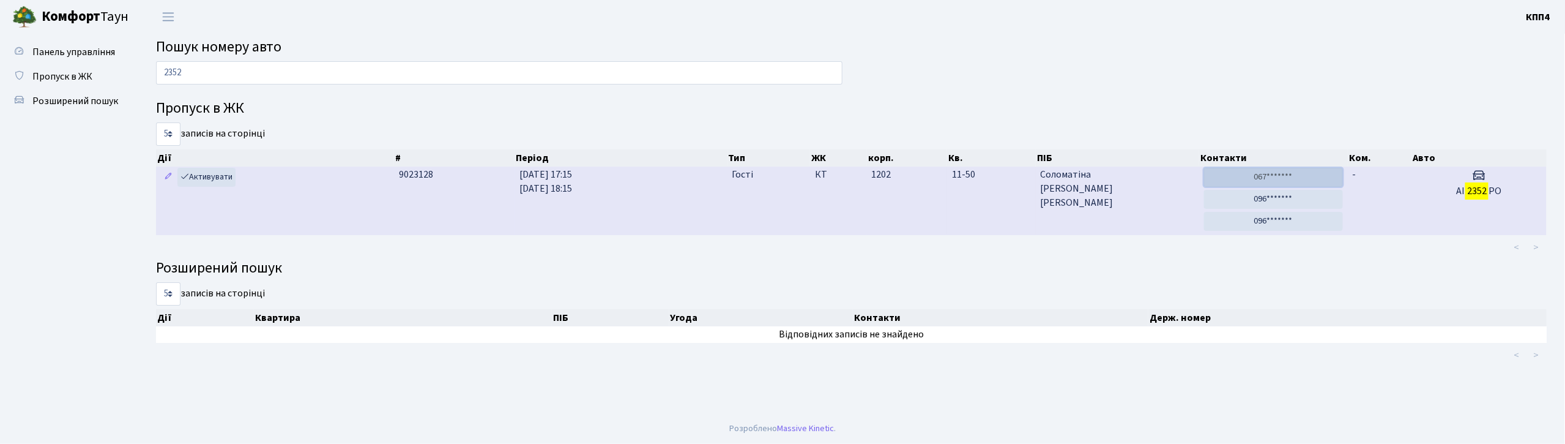
click at [1287, 182] on link "067*******" at bounding box center [1273, 177] width 139 height 19
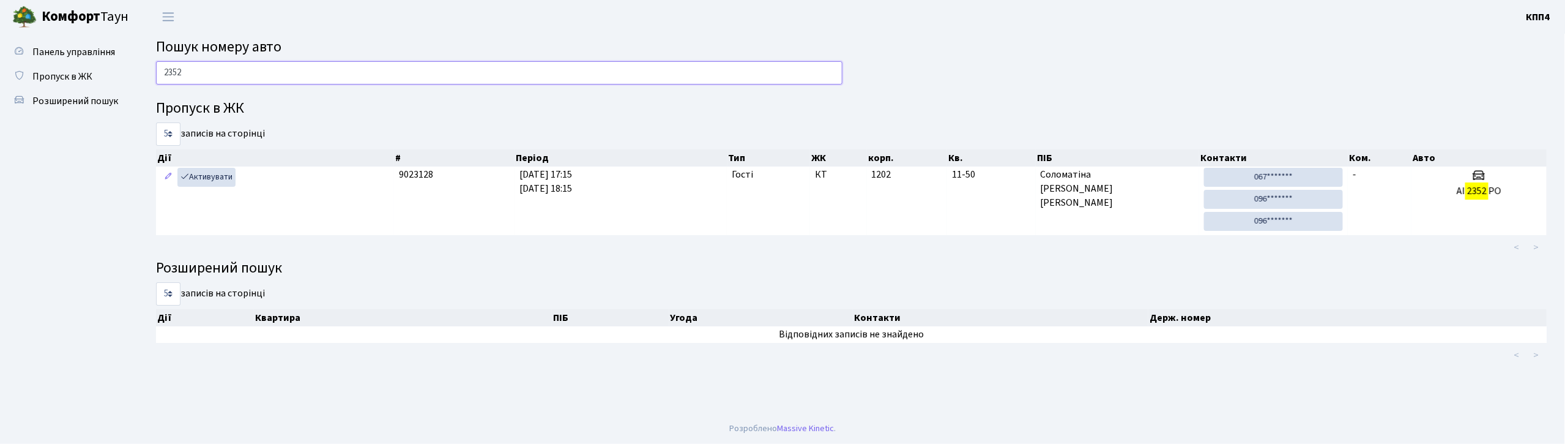
click at [568, 69] on input "2352" at bounding box center [499, 72] width 686 height 23
type input "2"
